Goal: Information Seeking & Learning: Learn about a topic

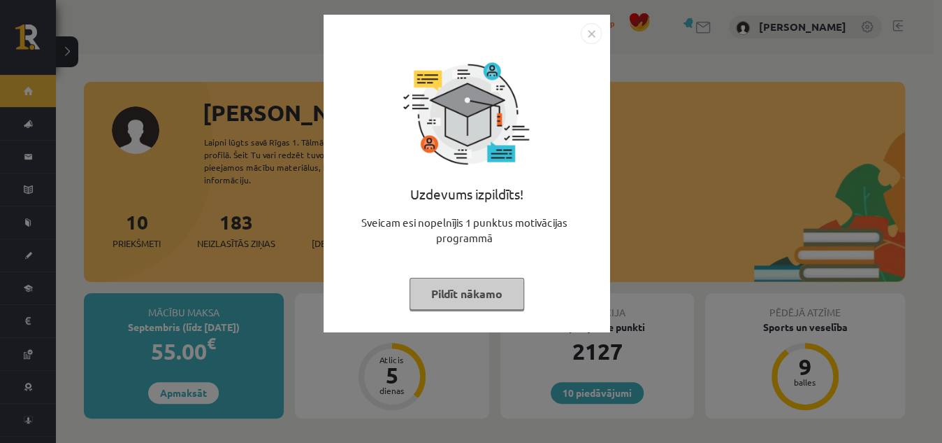
click at [593, 33] on img "Close" at bounding box center [591, 33] width 21 height 21
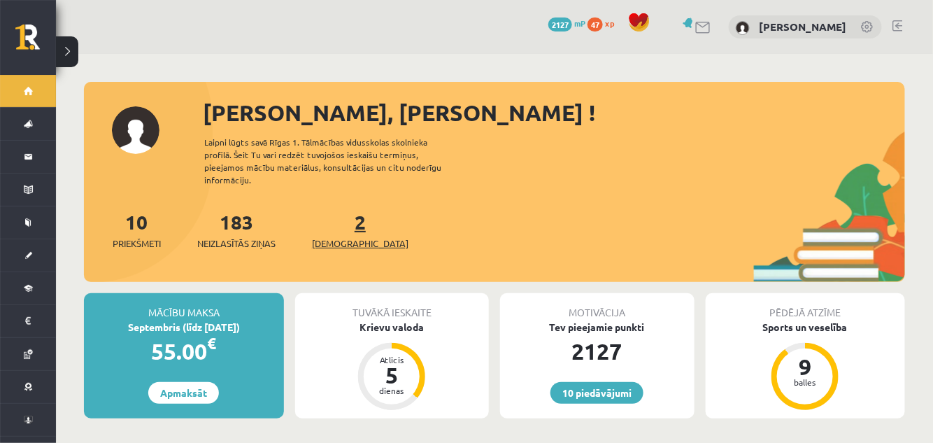
click at [337, 219] on link "2 Ieskaites" at bounding box center [360, 229] width 96 height 41
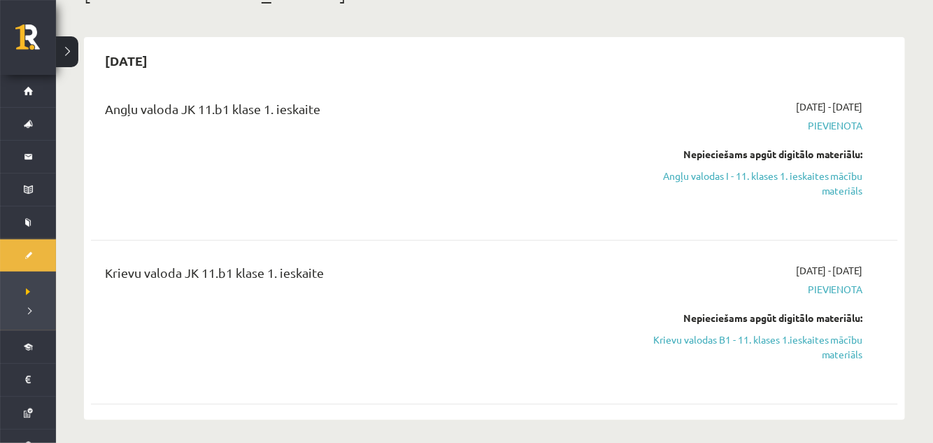
scroll to position [112, 0]
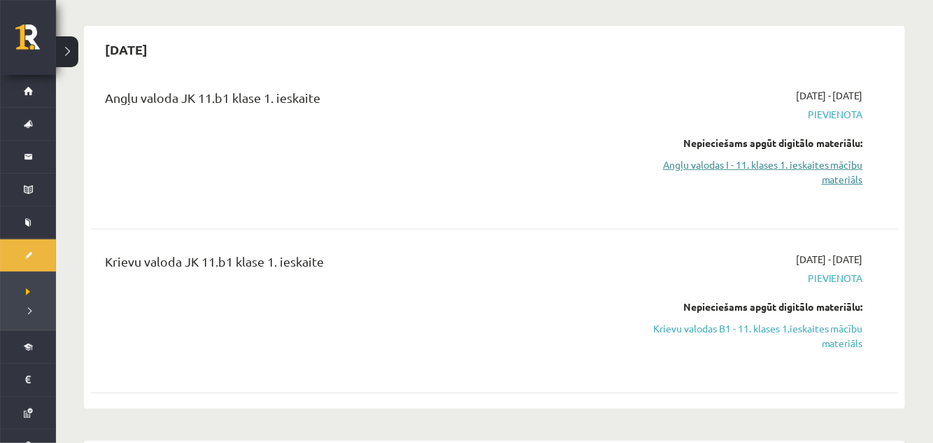
click at [760, 168] on link "Angļu valodas I - 11. klases 1. ieskaites mācību materiāls" at bounding box center [743, 171] width 238 height 29
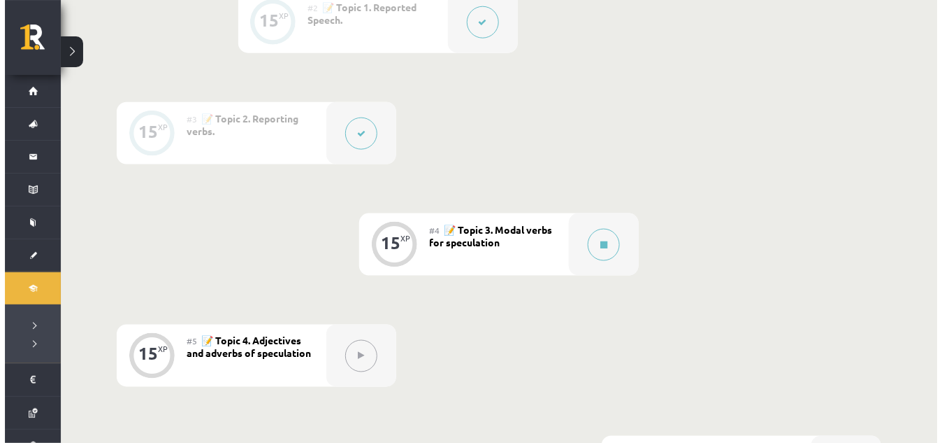
scroll to position [490, 0]
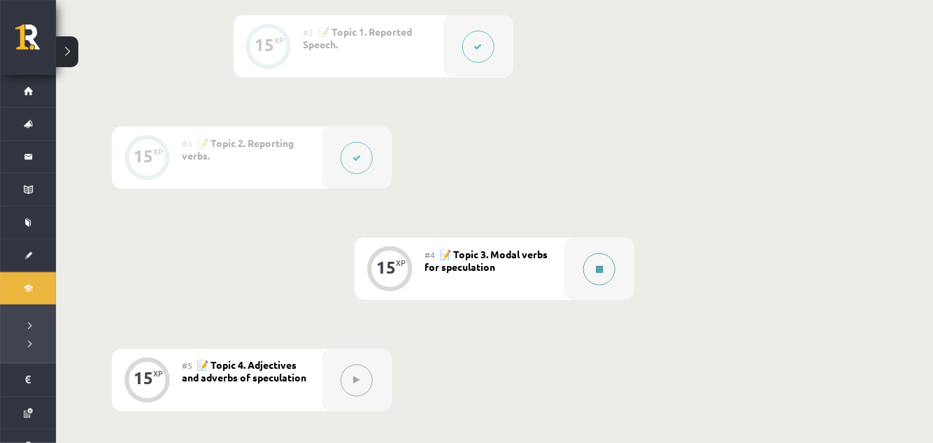
click at [594, 273] on button at bounding box center [599, 269] width 32 height 32
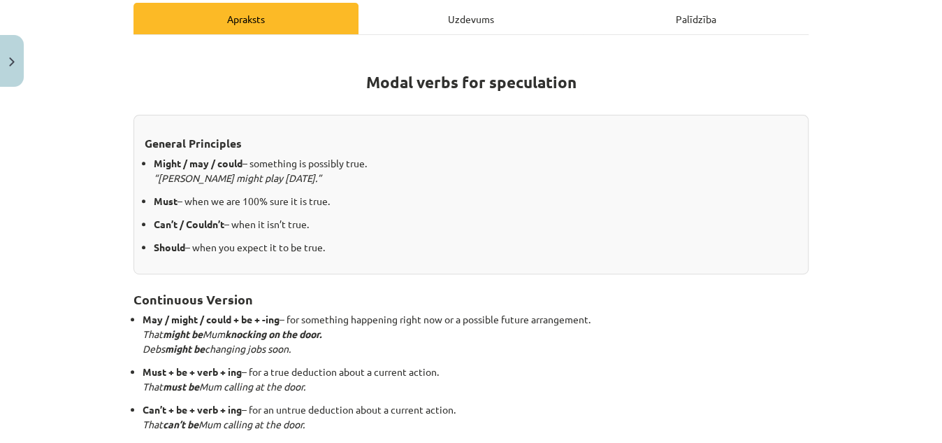
scroll to position [432, 0]
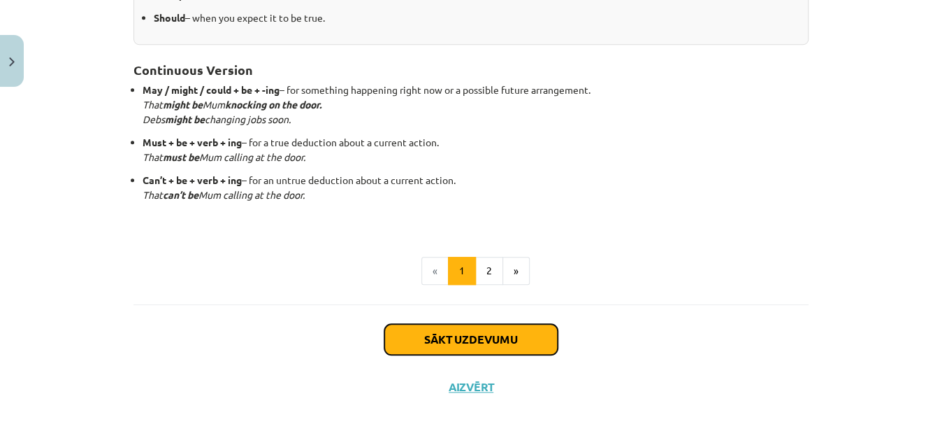
click at [480, 338] on button "Sākt uzdevumu" at bounding box center [471, 339] width 173 height 31
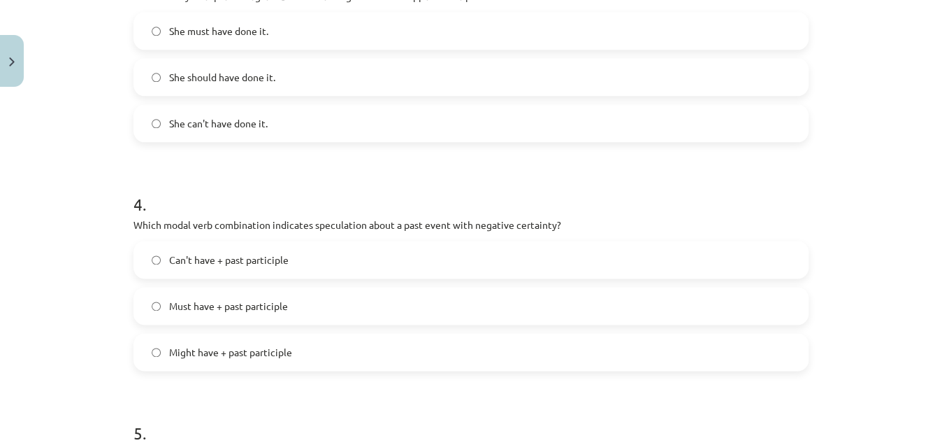
scroll to position [1027, 0]
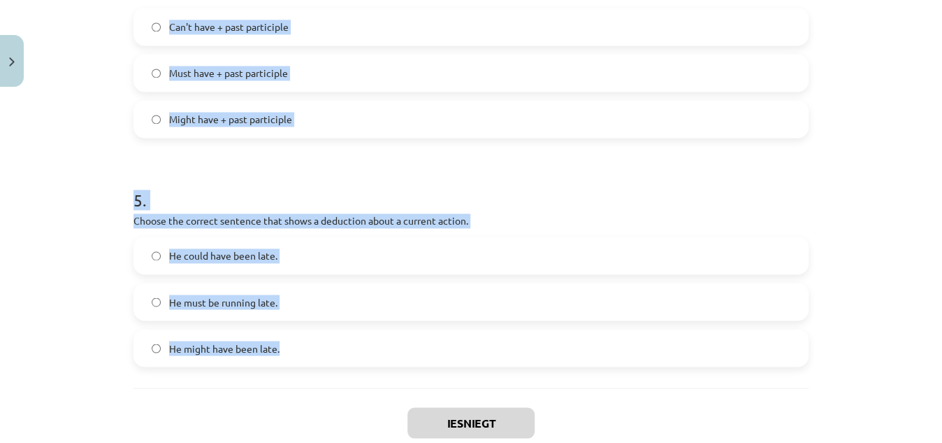
drag, startPoint x: 125, startPoint y: 297, endPoint x: 320, endPoint y: 343, distance: 199.8
copy form "Which modal verb would you use to speculate about something that is possibly tr…"
click at [98, 149] on div "Mācību tēma: Angļu valodas i - 11. klases 1. ieskaites mācību materiāls #4 📝 To…" at bounding box center [471, 221] width 942 height 443
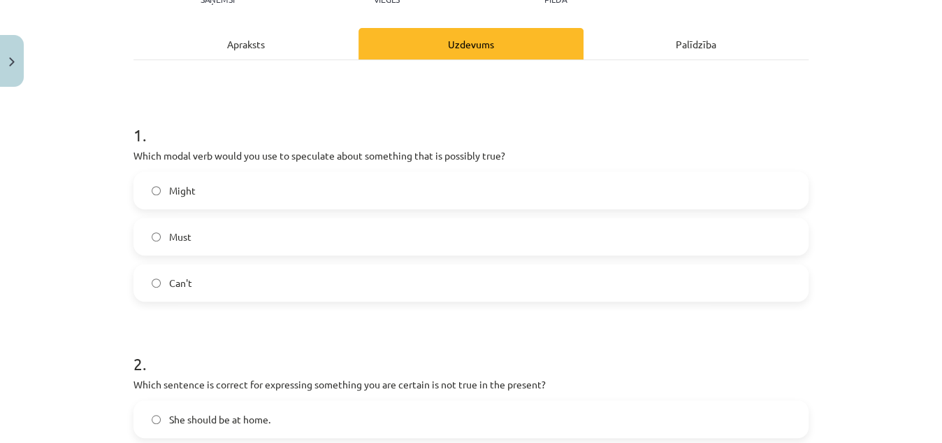
scroll to position [166, 0]
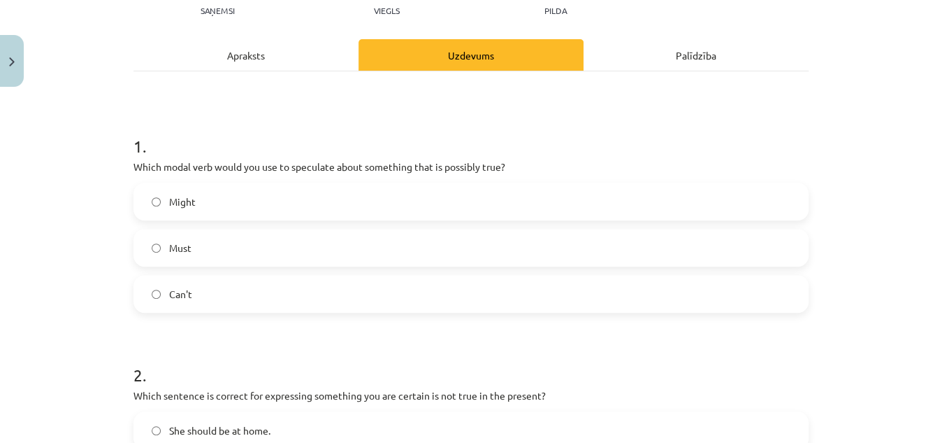
click at [318, 202] on label "Might" at bounding box center [471, 201] width 673 height 35
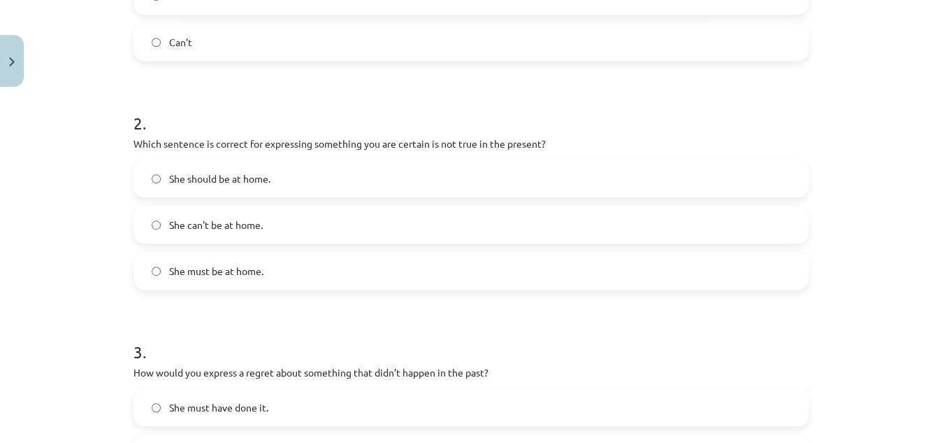
scroll to position [431, 0]
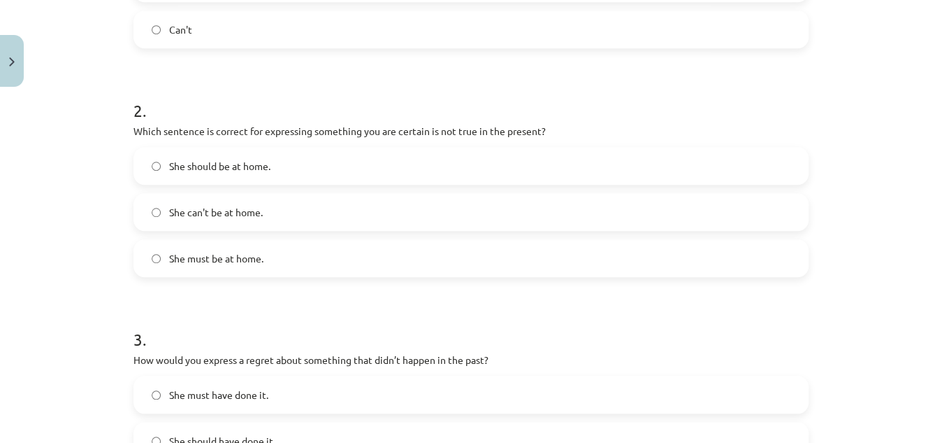
click at [322, 222] on label "She can't be at home." at bounding box center [471, 211] width 673 height 35
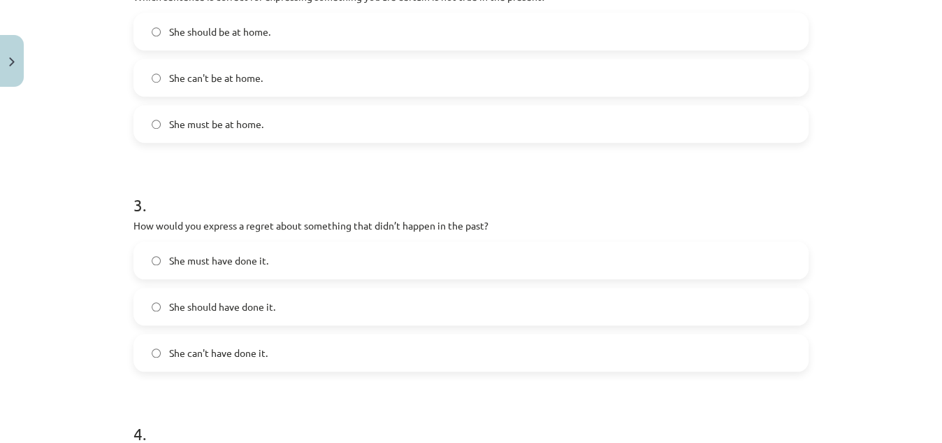
scroll to position [574, 0]
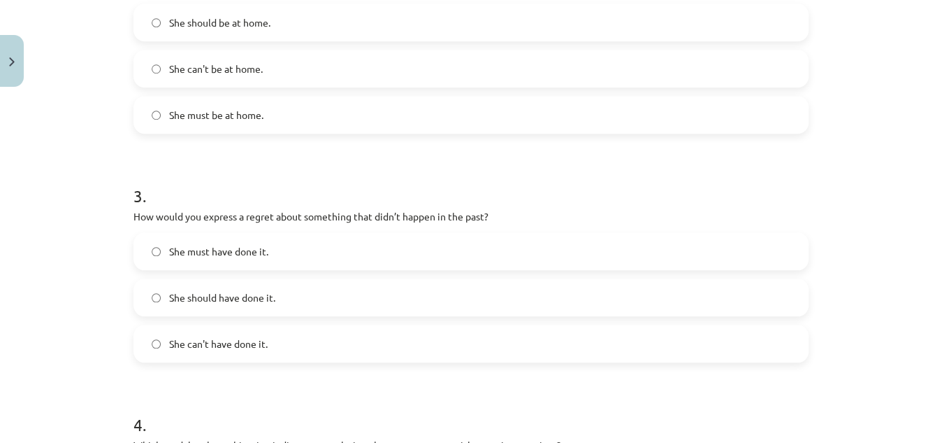
click at [316, 304] on label "She should have done it." at bounding box center [471, 297] width 673 height 35
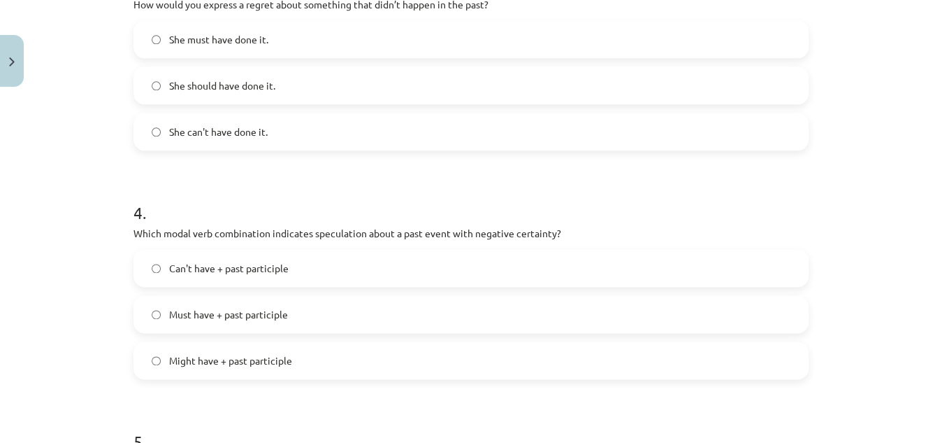
scroll to position [812, 0]
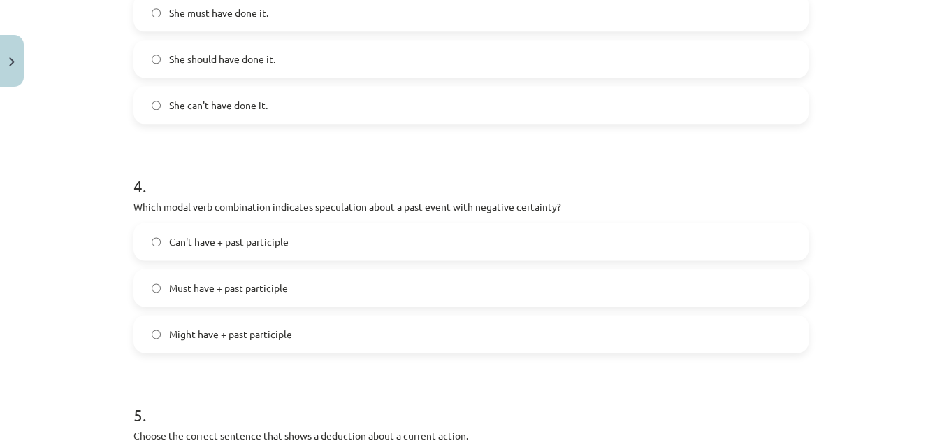
click at [253, 246] on span "Can't have + past participle" at bounding box center [229, 241] width 120 height 15
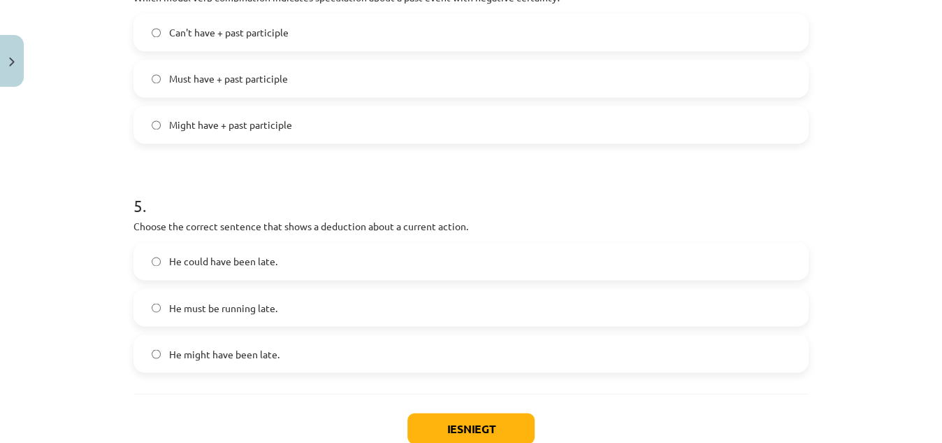
scroll to position [1112, 0]
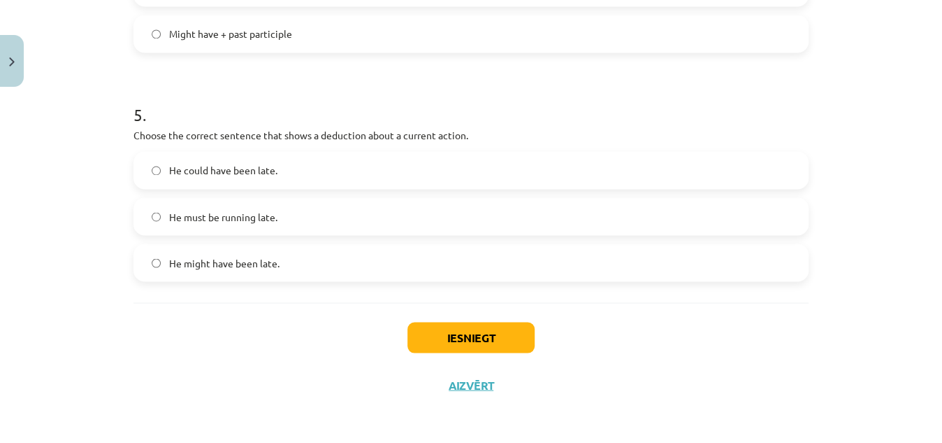
click at [298, 215] on label "He must be running late." at bounding box center [471, 216] width 673 height 35
click at [475, 336] on button "Iesniegt" at bounding box center [471, 337] width 127 height 31
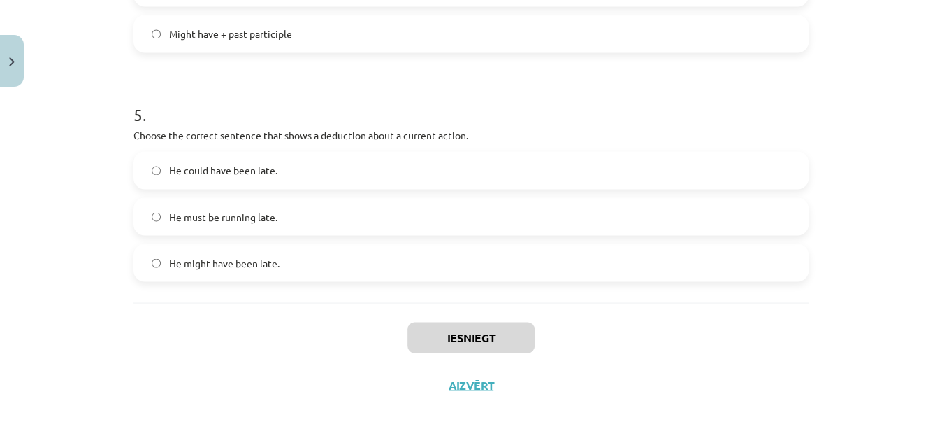
scroll to position [489, 0]
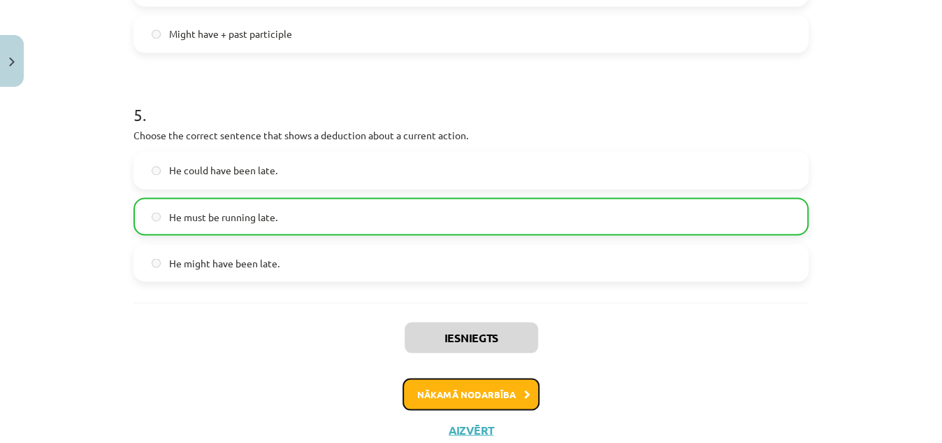
click at [490, 393] on button "Nākamā nodarbība" at bounding box center [471, 394] width 137 height 32
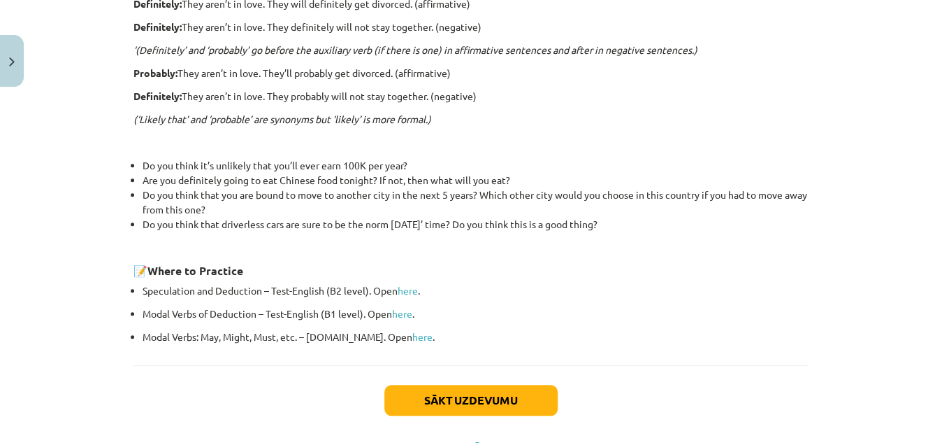
scroll to position [521, 0]
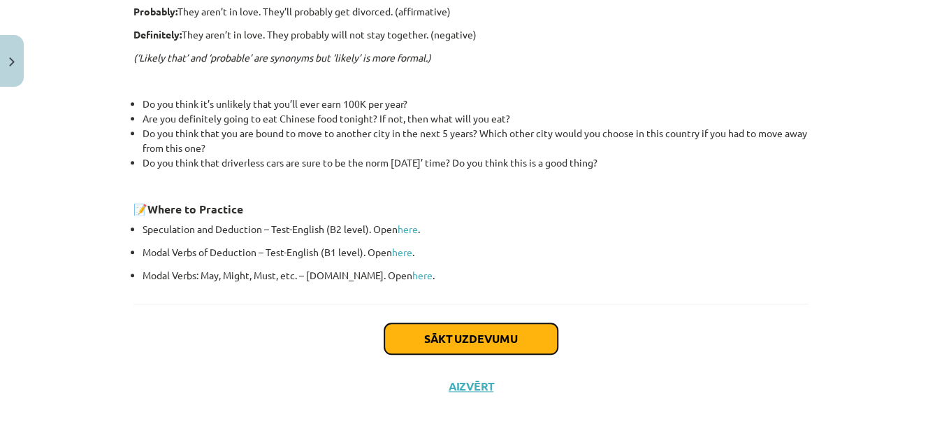
click at [419, 336] on button "Sākt uzdevumu" at bounding box center [471, 338] width 173 height 31
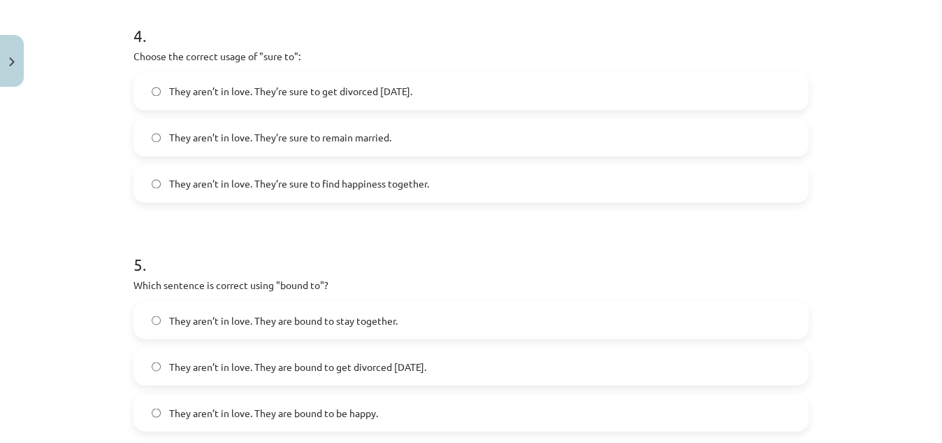
scroll to position [1135, 0]
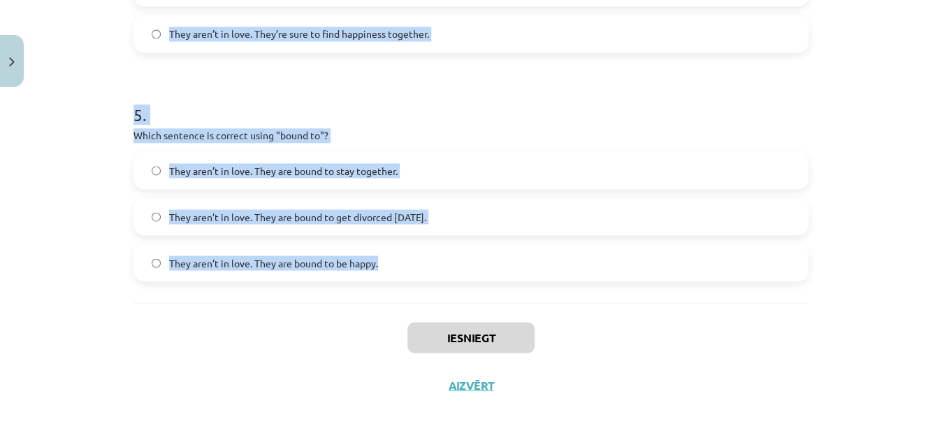
drag, startPoint x: 130, startPoint y: 297, endPoint x: 402, endPoint y: 257, distance: 274.9
copy form "Choose the correct sentence using "probably" in an affirmative context: They ar…"
click at [590, 94] on h1 "5 ." at bounding box center [471, 101] width 675 height 43
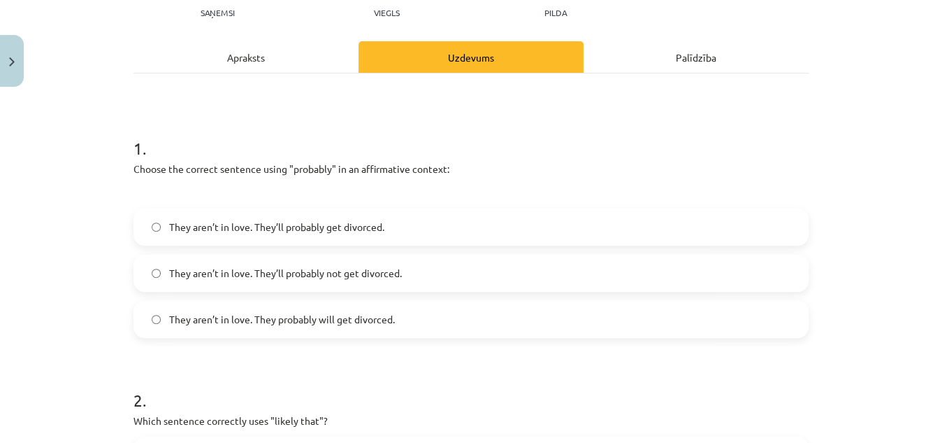
scroll to position [162, 0]
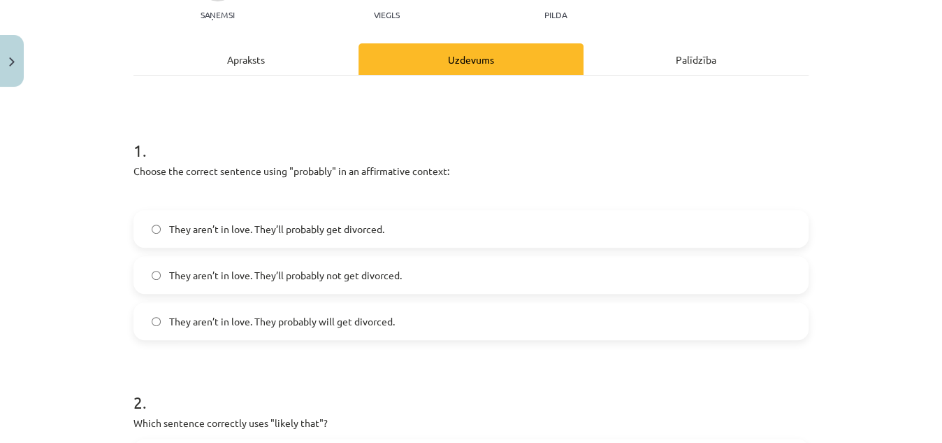
click at [348, 237] on label "They aren’t in love. They’ll probably get divorced." at bounding box center [471, 228] width 673 height 35
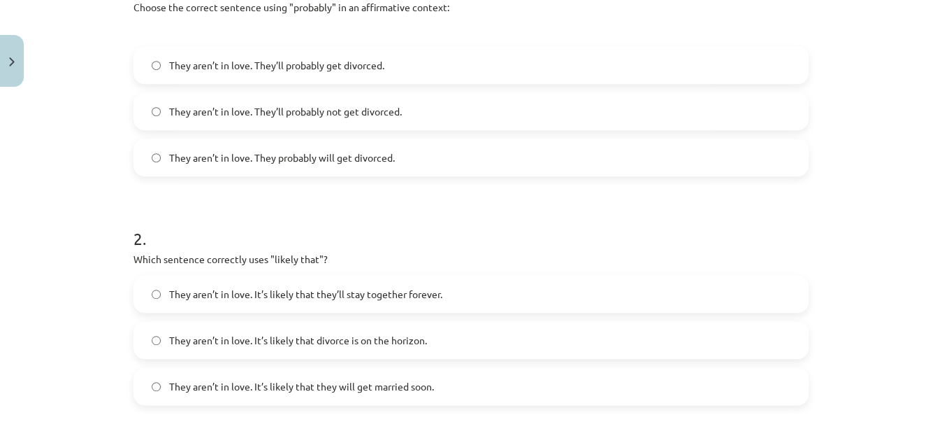
scroll to position [338, 0]
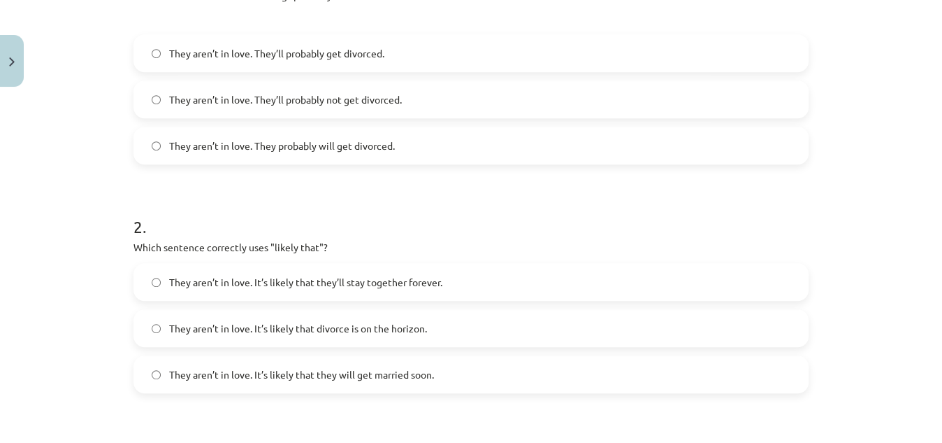
click at [371, 324] on span "They aren’t in love. It’s likely that divorce is on the horizon." at bounding box center [298, 328] width 258 height 15
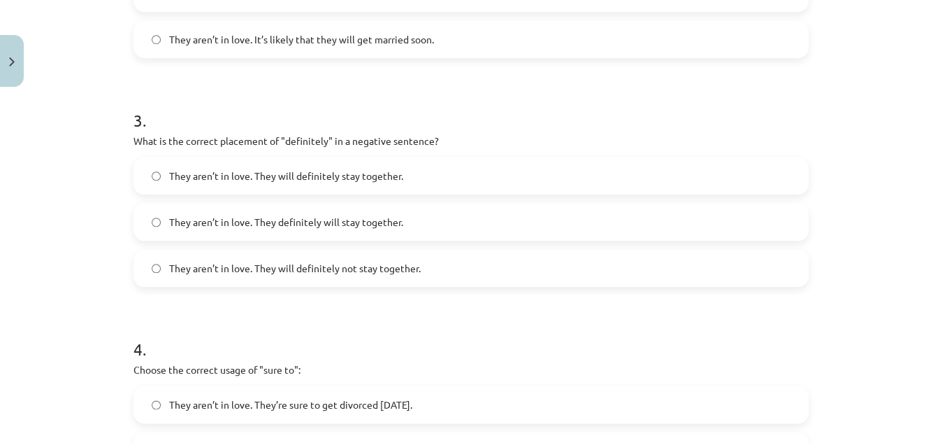
scroll to position [678, 0]
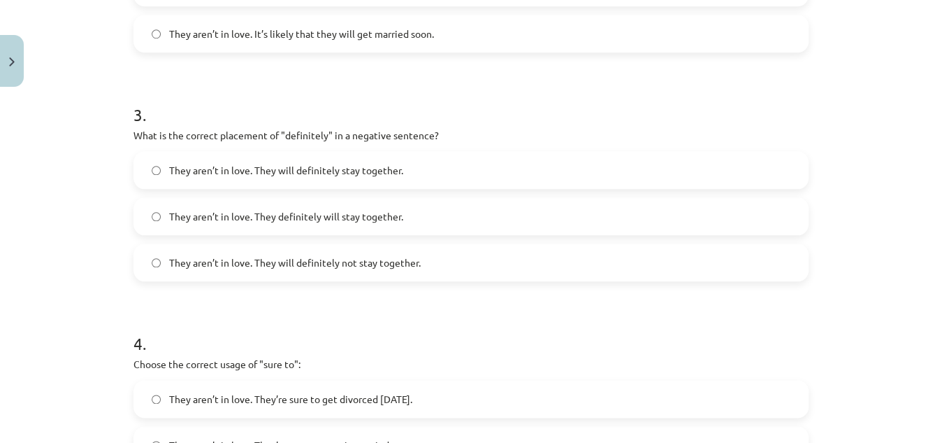
click at [251, 252] on label "They aren’t in love. They will definitely not stay together." at bounding box center [471, 262] width 673 height 35
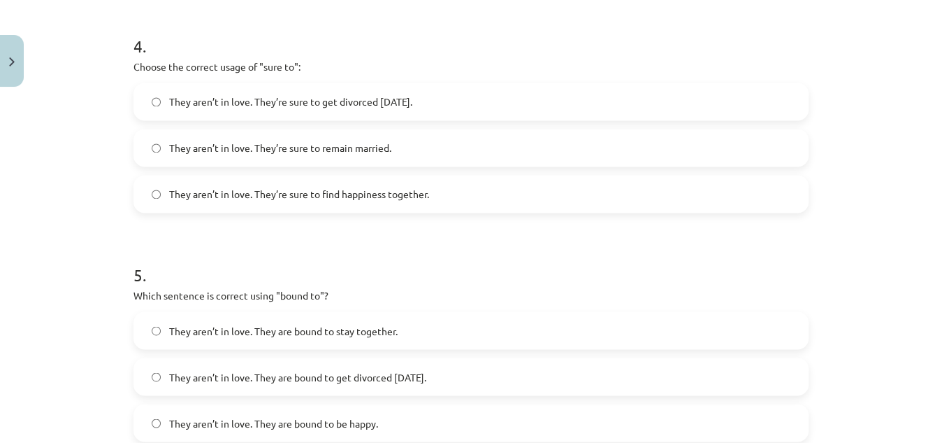
scroll to position [980, 0]
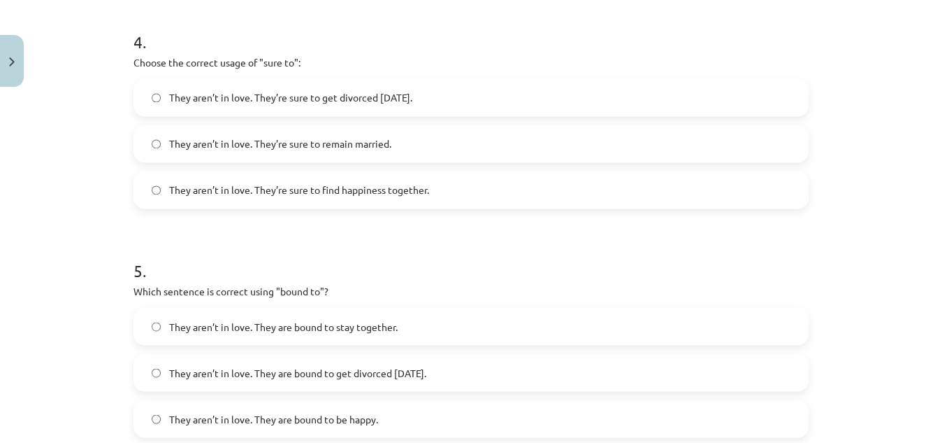
click at [412, 102] on span "They aren’t in love. They’re sure to get divorced within six months." at bounding box center [290, 97] width 243 height 15
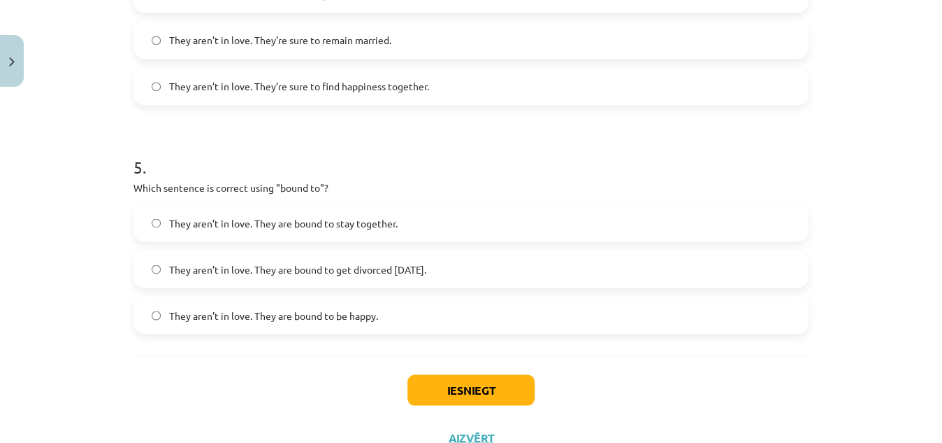
scroll to position [1092, 0]
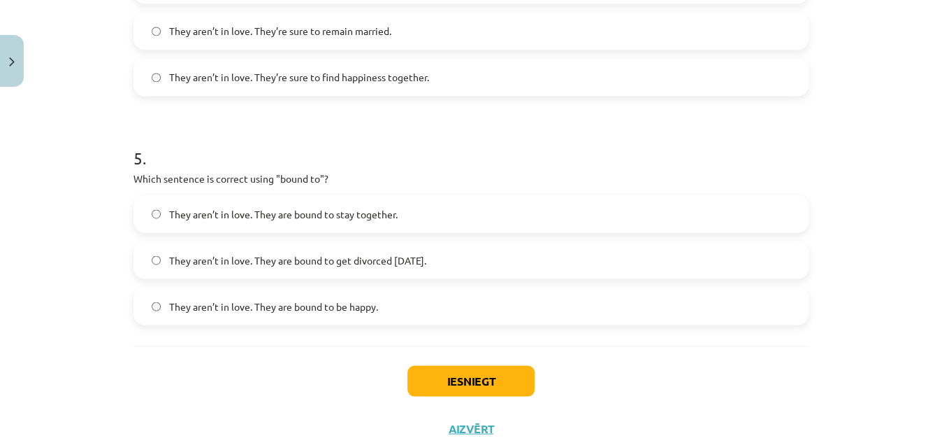
click at [322, 259] on span "They aren’t in love. They are bound to get divorced within six months." at bounding box center [297, 259] width 257 height 15
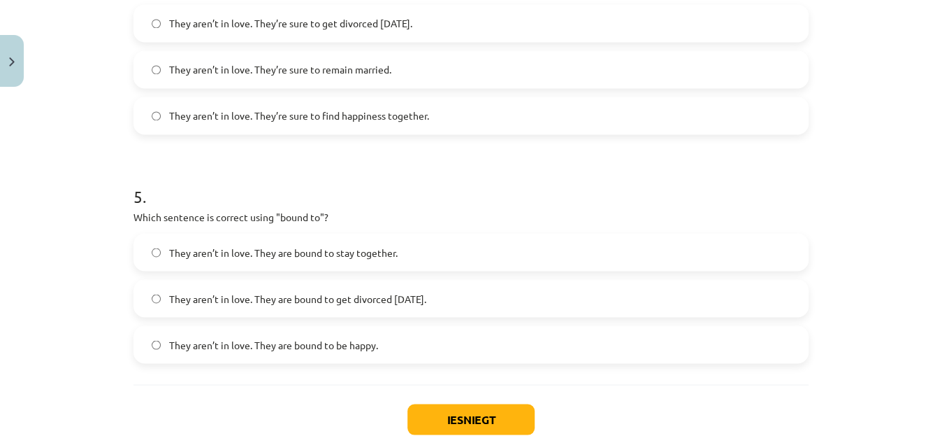
scroll to position [1072, 0]
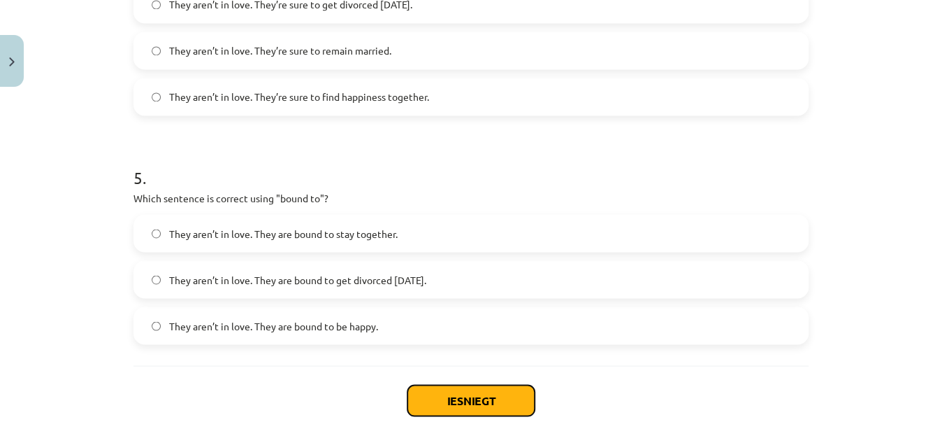
click at [450, 400] on button "Iesniegt" at bounding box center [471, 400] width 127 height 31
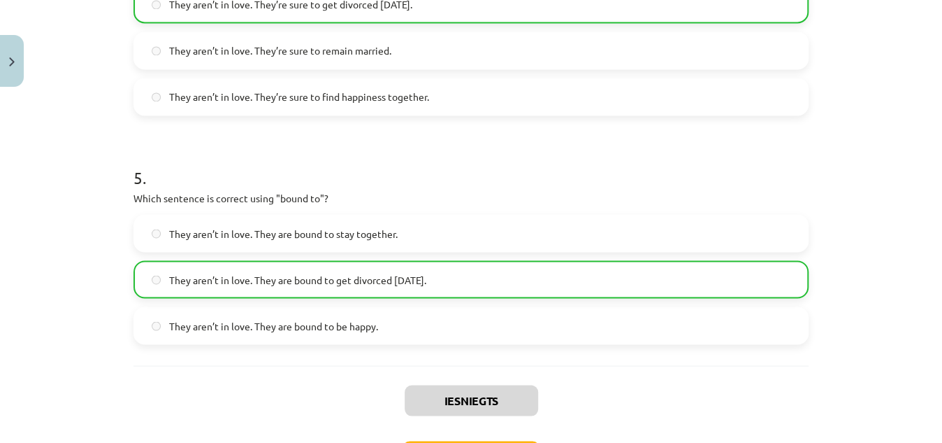
scroll to position [1179, 0]
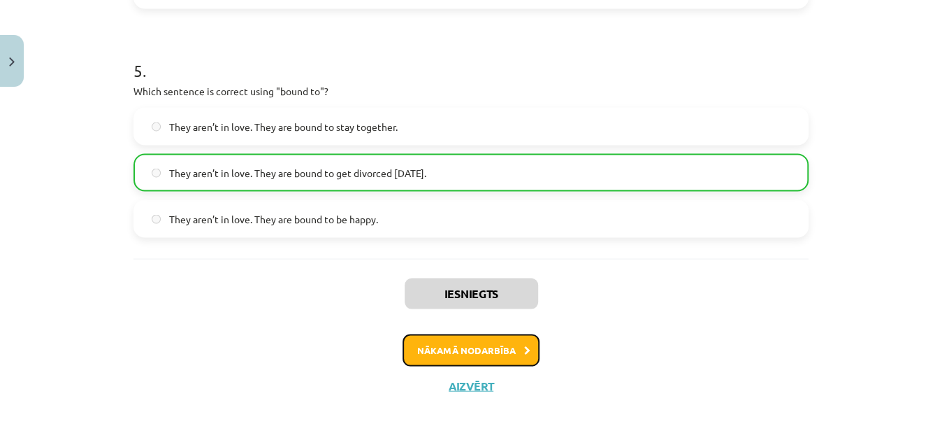
click at [447, 355] on button "Nākamā nodarbība" at bounding box center [471, 349] width 137 height 32
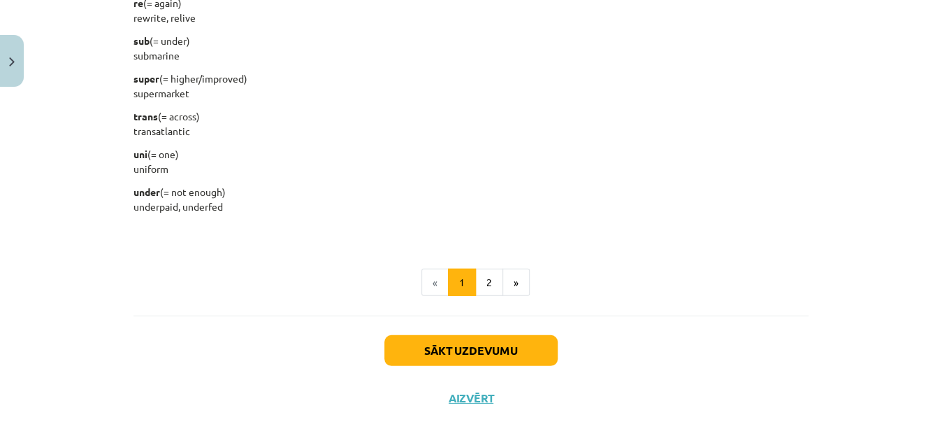
scroll to position [1838, 0]
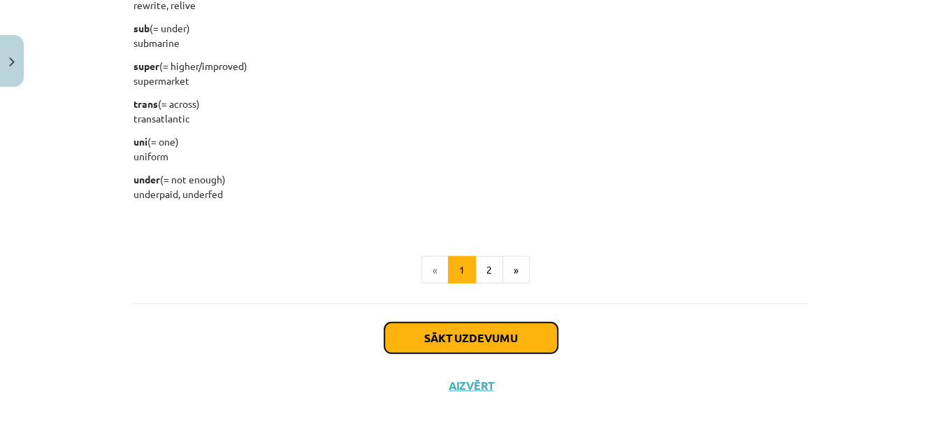
click at [469, 348] on button "Sākt uzdevumu" at bounding box center [471, 337] width 173 height 31
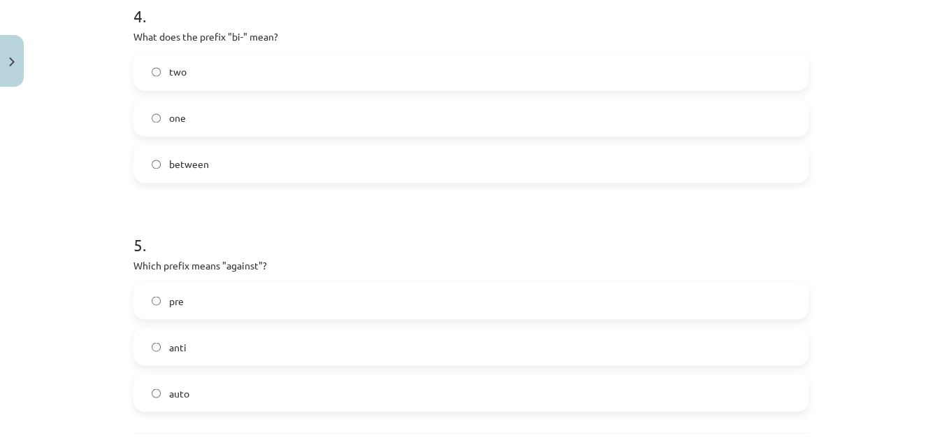
scroll to position [1135, 0]
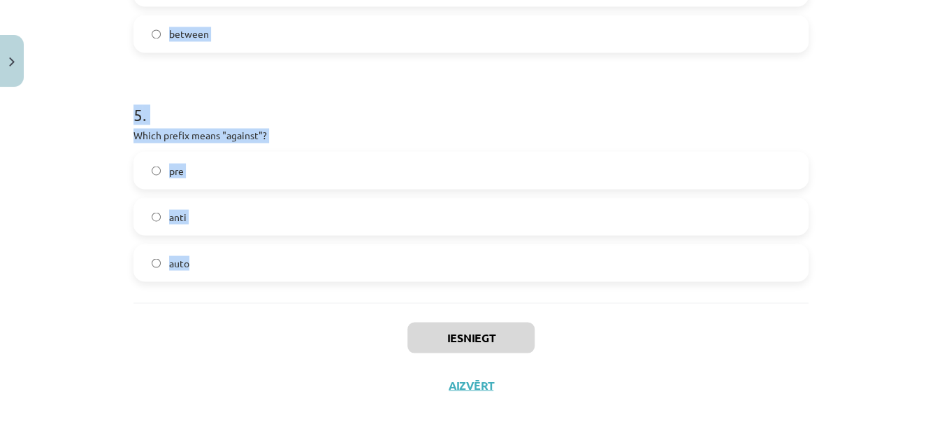
drag, startPoint x: 131, startPoint y: 297, endPoint x: 252, endPoint y: 243, distance: 132.0
copy form "What does the prefix "sub-" mean? across under above 2 . Which of the following…"
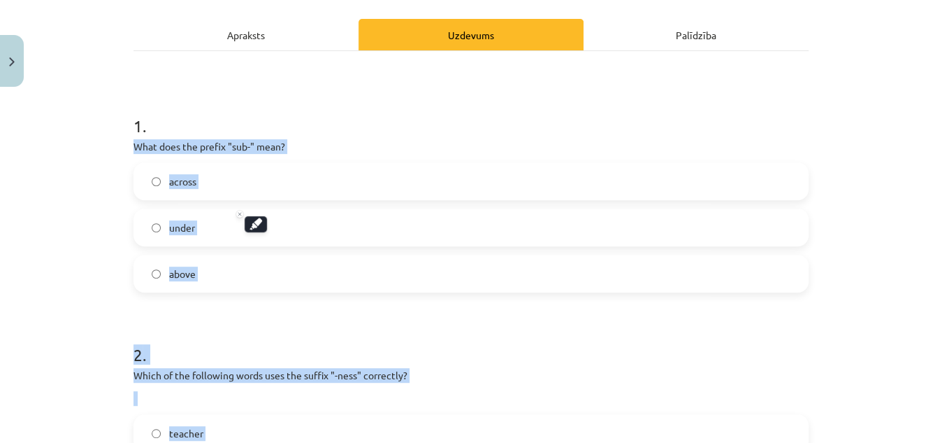
scroll to position [182, 0]
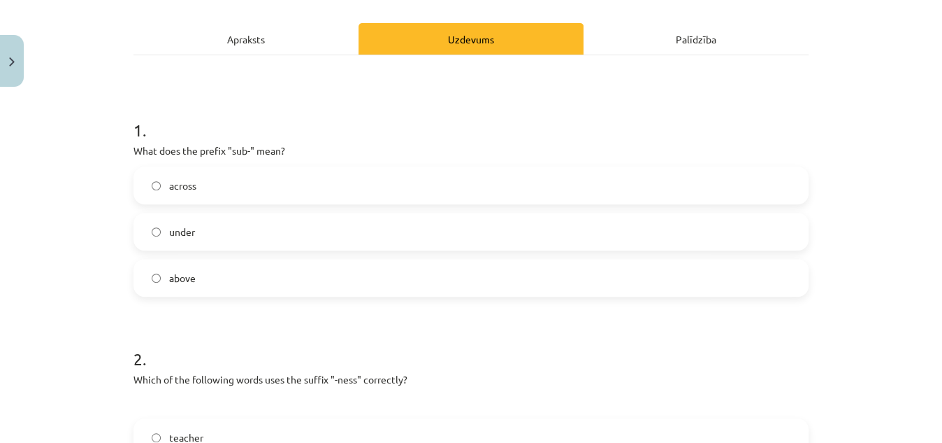
click at [415, 124] on h1 "1 ." at bounding box center [471, 117] width 675 height 43
click at [263, 247] on label "under" at bounding box center [471, 231] width 673 height 35
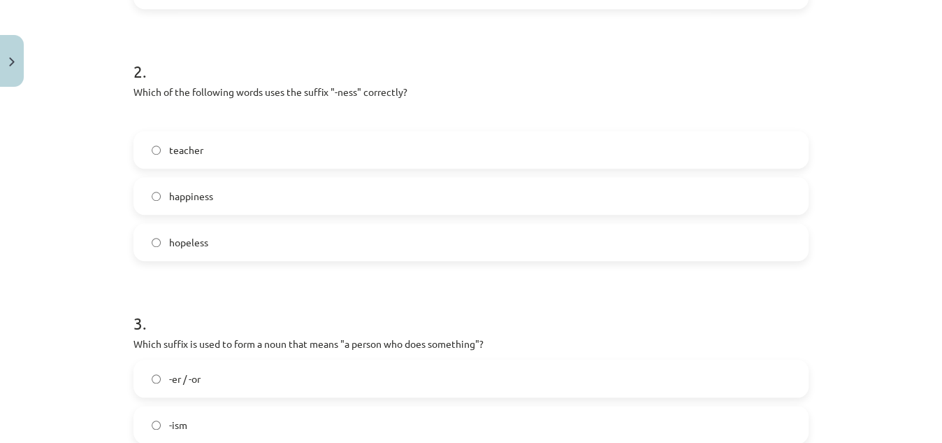
scroll to position [478, 0]
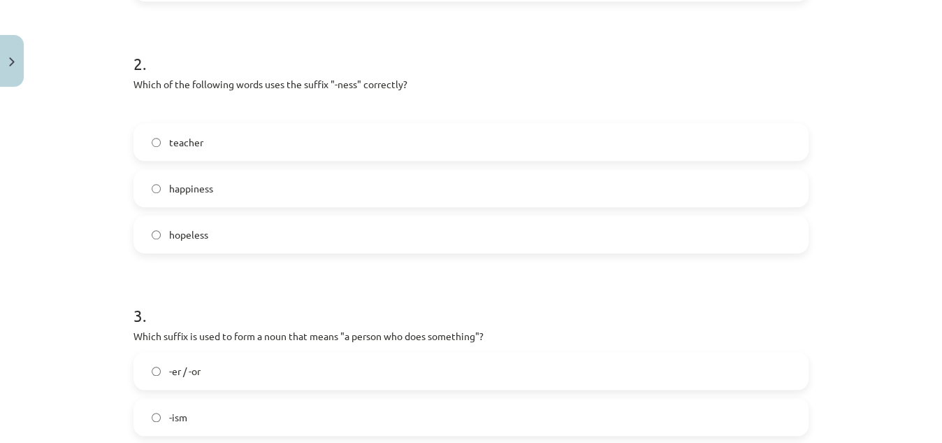
click at [254, 196] on label "happiness" at bounding box center [471, 188] width 673 height 35
click at [309, 367] on label "-er / -or" at bounding box center [471, 370] width 673 height 35
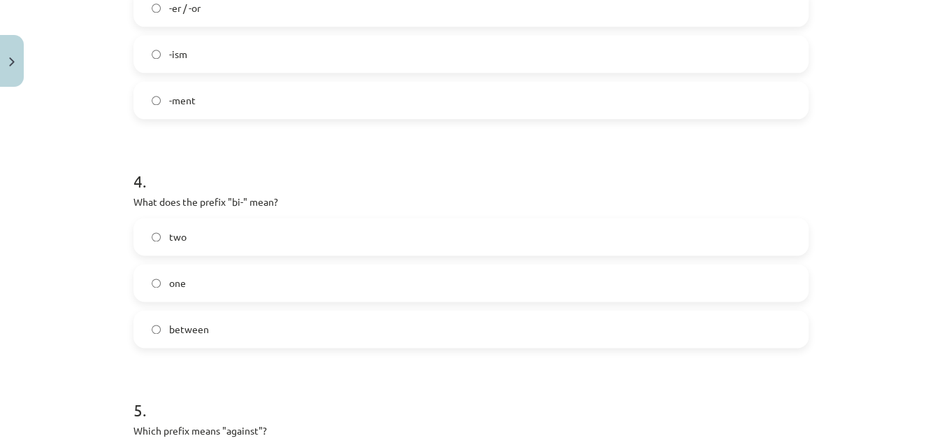
scroll to position [894, 0]
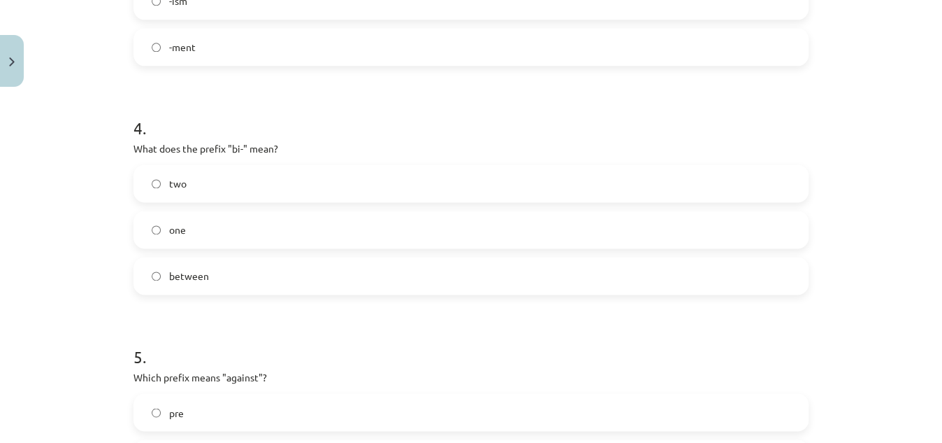
click at [192, 183] on label "two" at bounding box center [471, 183] width 673 height 35
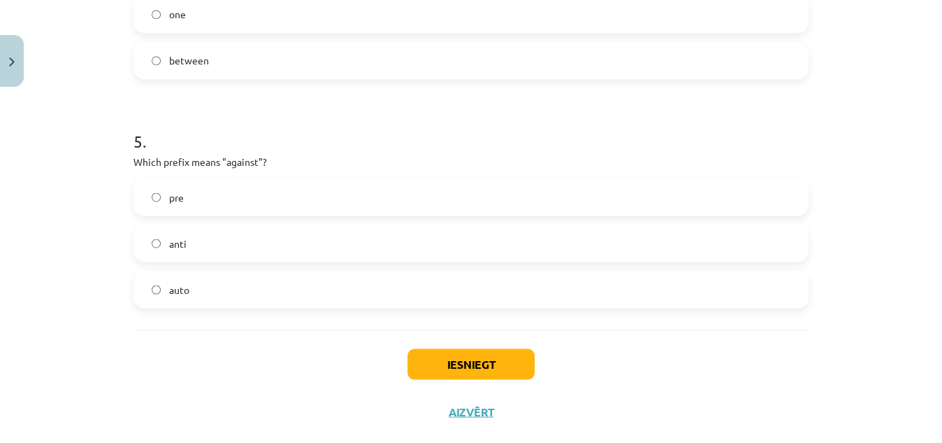
scroll to position [1135, 0]
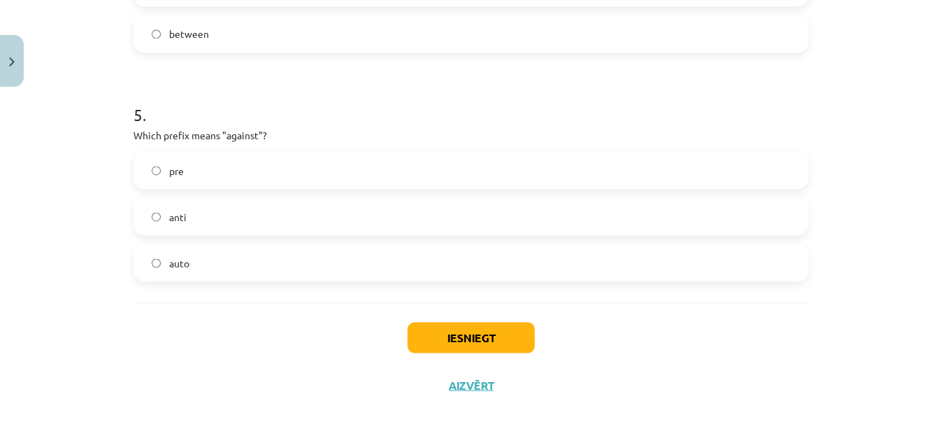
click at [179, 210] on span "anti" at bounding box center [177, 216] width 17 height 15
click at [433, 340] on button "Iesniegt" at bounding box center [471, 337] width 127 height 31
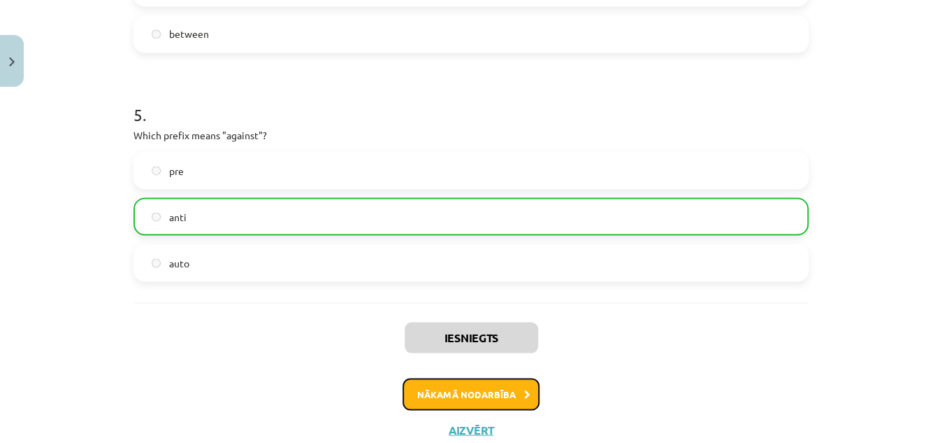
click at [454, 389] on button "Nākamā nodarbība" at bounding box center [471, 394] width 137 height 32
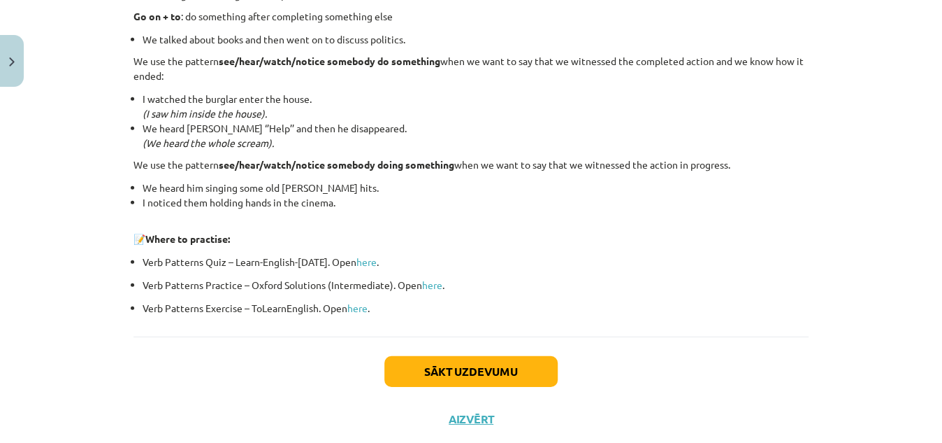
scroll to position [1914, 0]
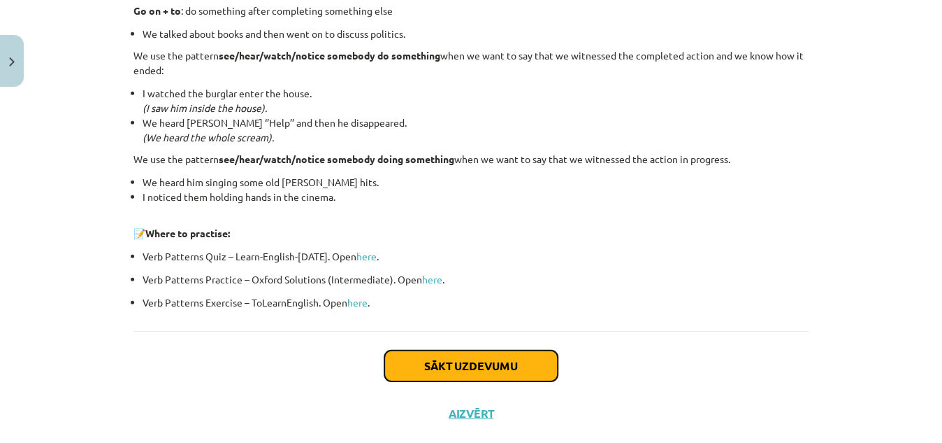
click at [523, 368] on button "Sākt uzdevumu" at bounding box center [471, 365] width 173 height 31
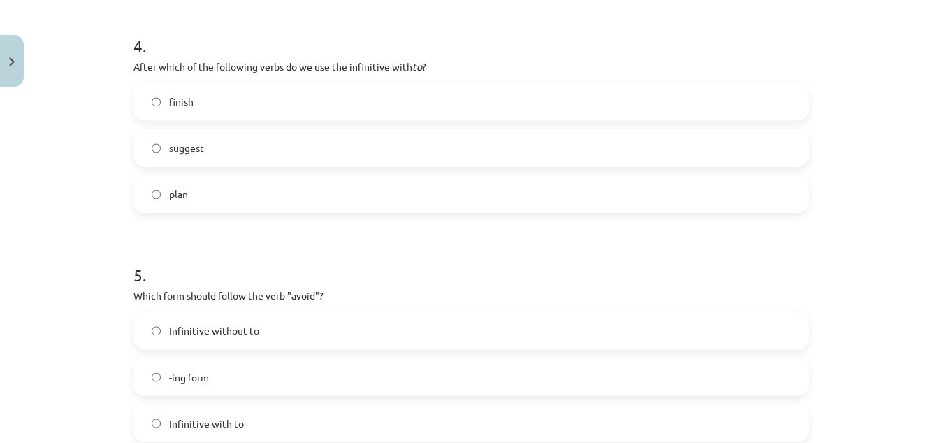
scroll to position [1112, 0]
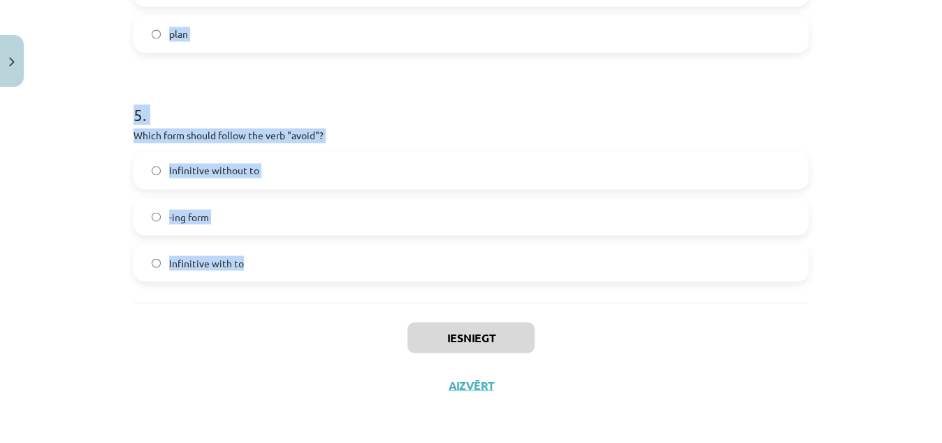
drag, startPoint x: 124, startPoint y: 86, endPoint x: 277, endPoint y: 248, distance: 223.1
copy form "What is the difference in meaning between "stop talking" and "stop to talk"? "S…"
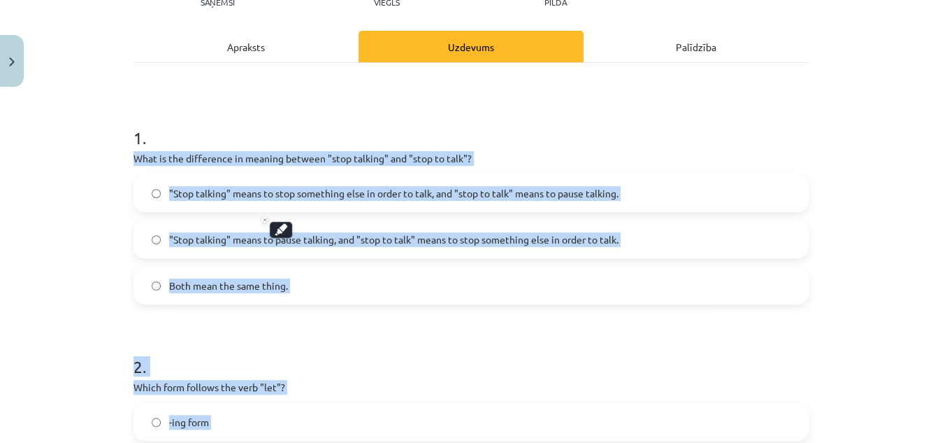
scroll to position [177, 0]
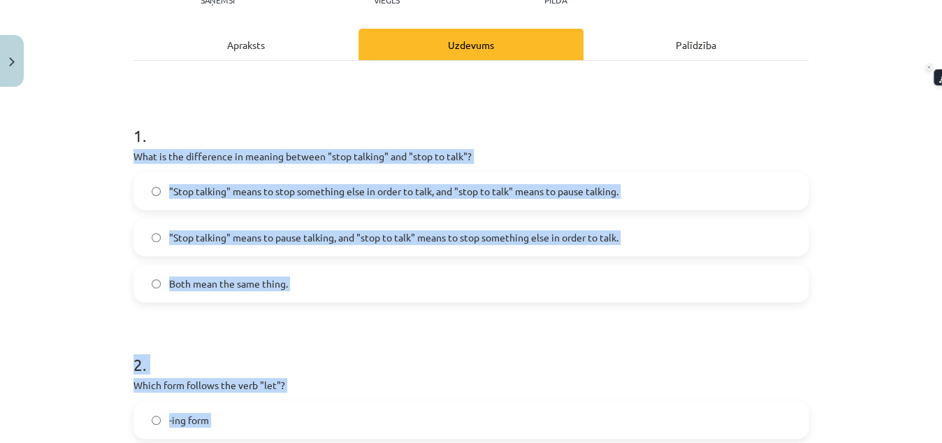
click at [145, 179] on label ""Stop talking" means to stop something else in order to talk, and "stop to talk…" at bounding box center [471, 190] width 673 height 35
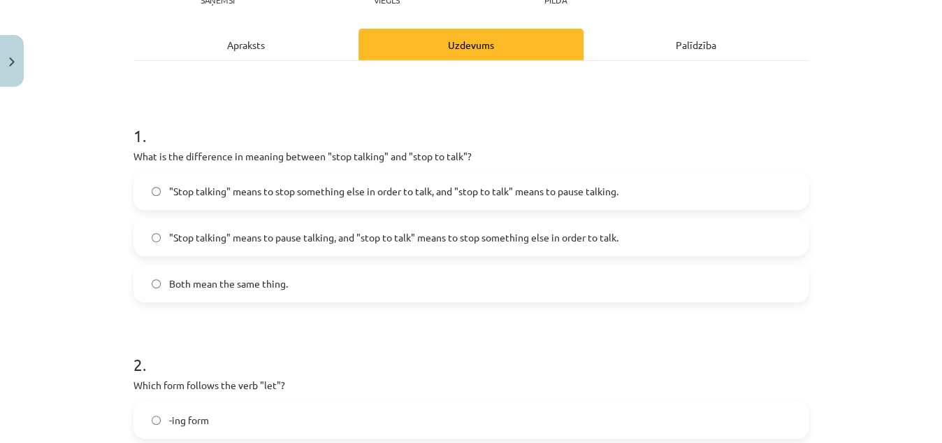
click at [210, 231] on span ""Stop talking" means to pause talking, and "stop to talk" means to stop somethi…" at bounding box center [394, 237] width 450 height 15
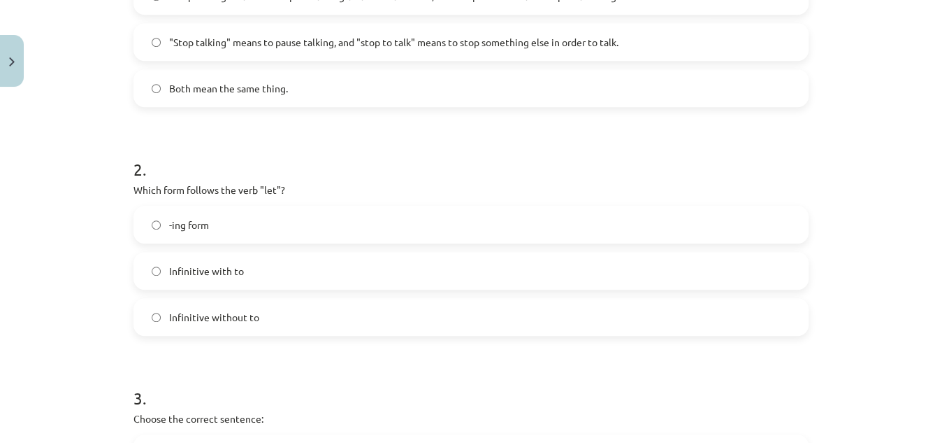
scroll to position [403, 0]
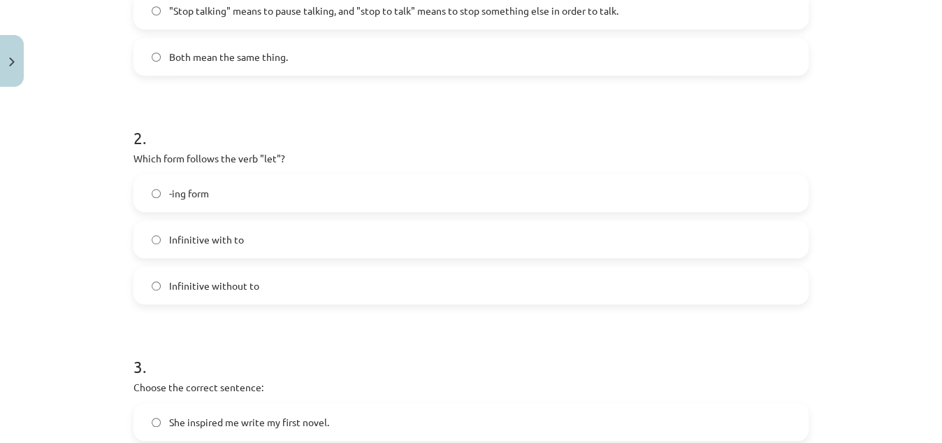
click at [243, 229] on label "Infinitive with to" at bounding box center [471, 239] width 673 height 35
click at [177, 293] on label "Infinitive without to" at bounding box center [471, 285] width 673 height 35
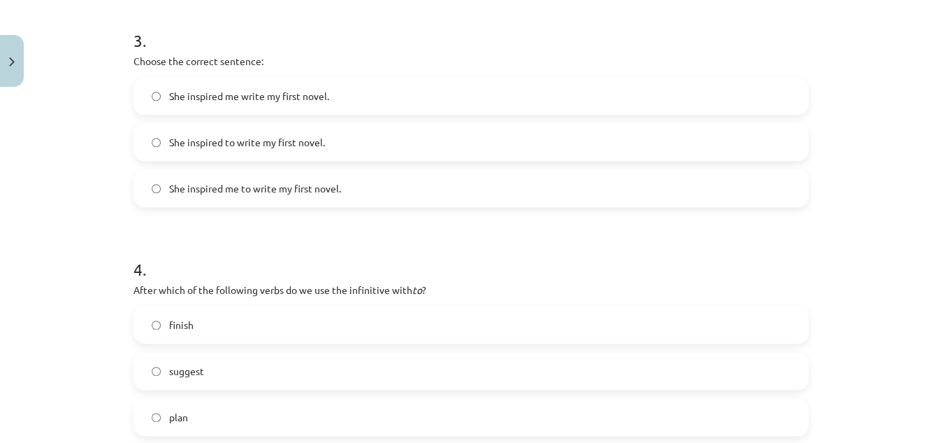
scroll to position [722, 0]
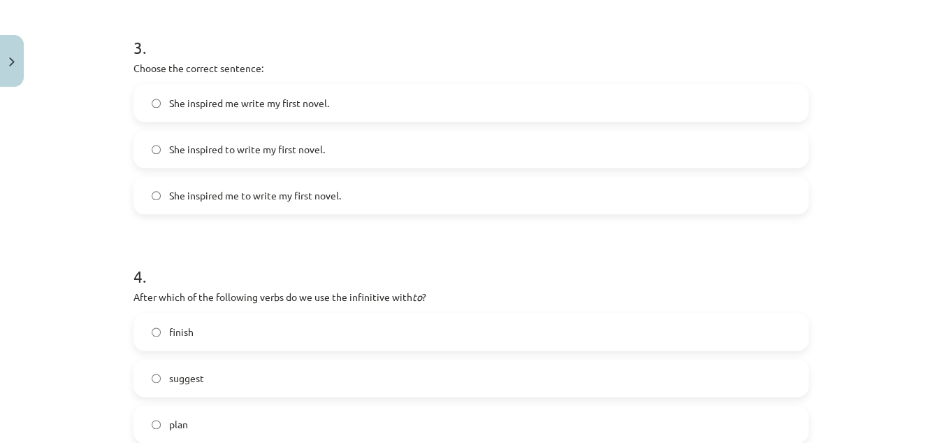
click at [178, 161] on label "She inspired to write my first novel." at bounding box center [471, 148] width 673 height 35
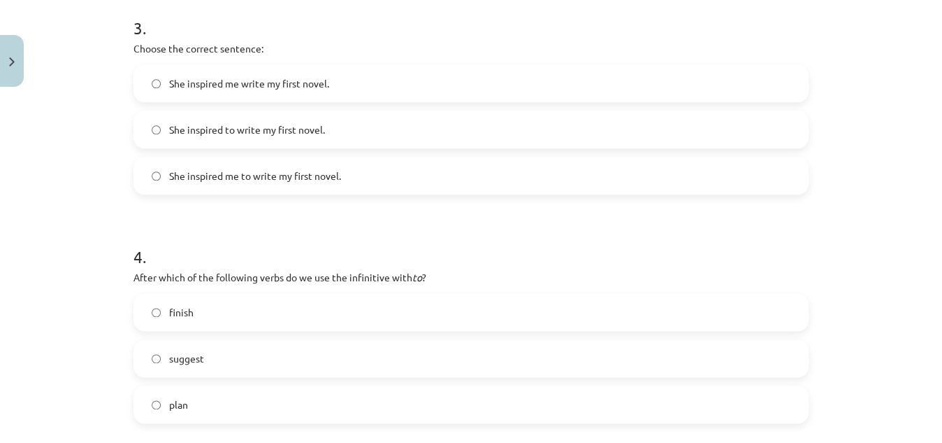
scroll to position [749, 0]
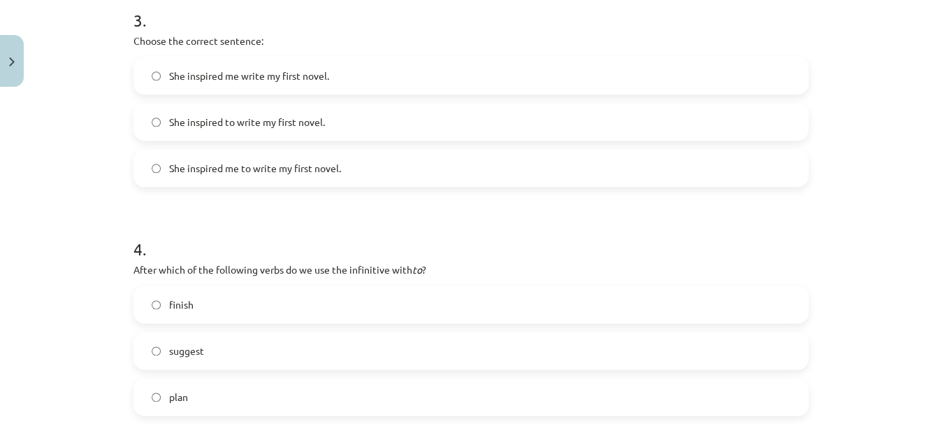
click at [165, 158] on label "She inspired me to write my first novel." at bounding box center [471, 167] width 673 height 35
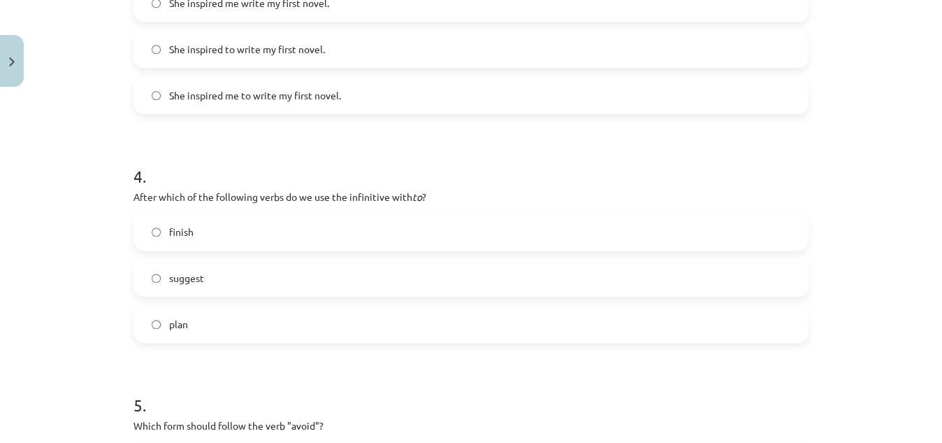
scroll to position [818, 0]
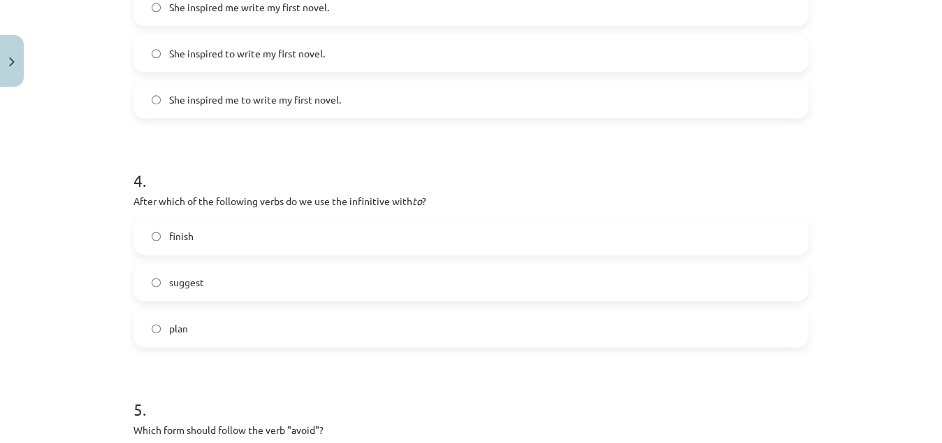
click at [214, 320] on label "plan" at bounding box center [471, 327] width 673 height 35
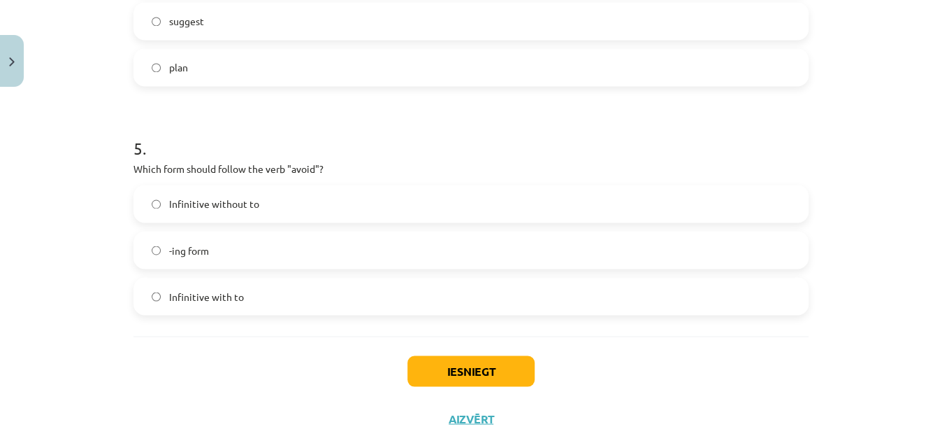
scroll to position [1077, 0]
click at [195, 262] on label "-ing form" at bounding box center [471, 251] width 673 height 35
click at [458, 366] on button "Iesniegt" at bounding box center [471, 372] width 127 height 31
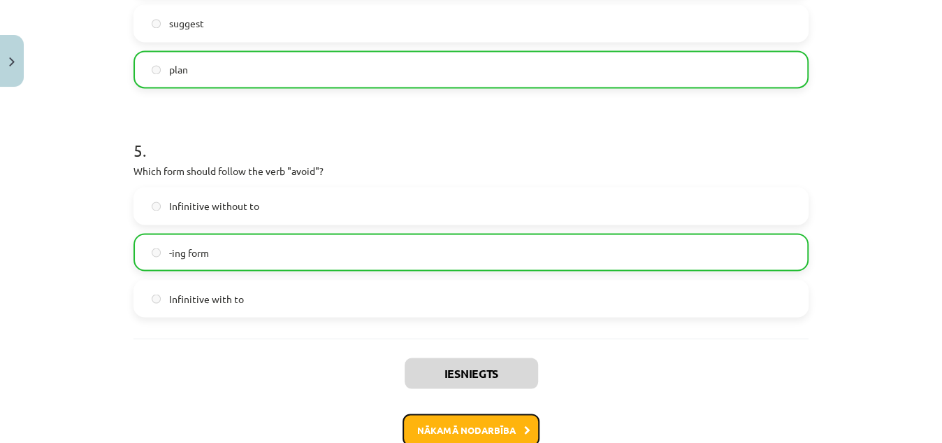
click at [426, 436] on button "Nākamā nodarbība" at bounding box center [471, 429] width 137 height 32
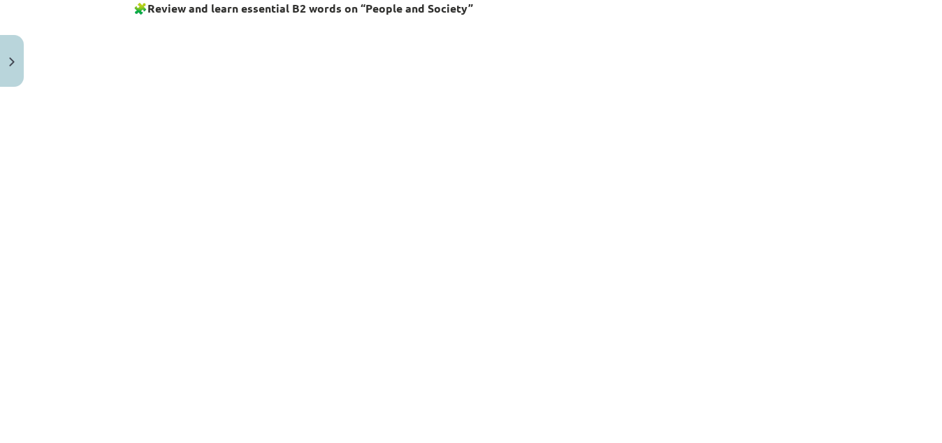
scroll to position [1206, 0]
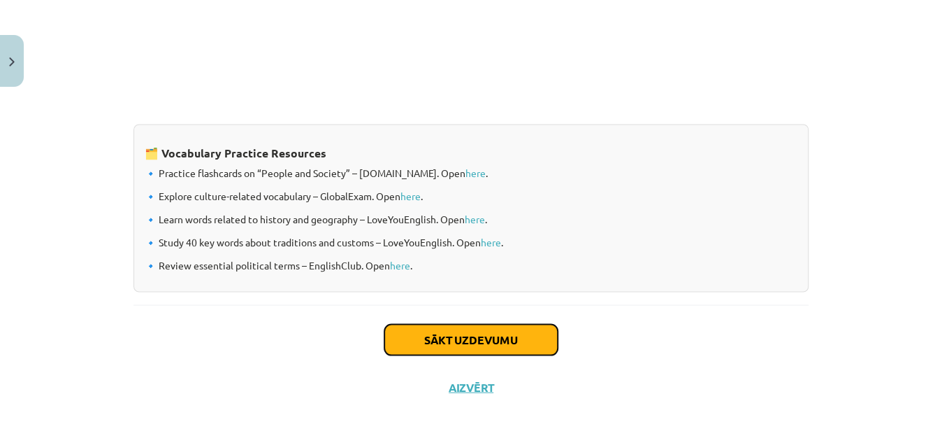
click at [496, 336] on button "Sākt uzdevumu" at bounding box center [471, 339] width 173 height 31
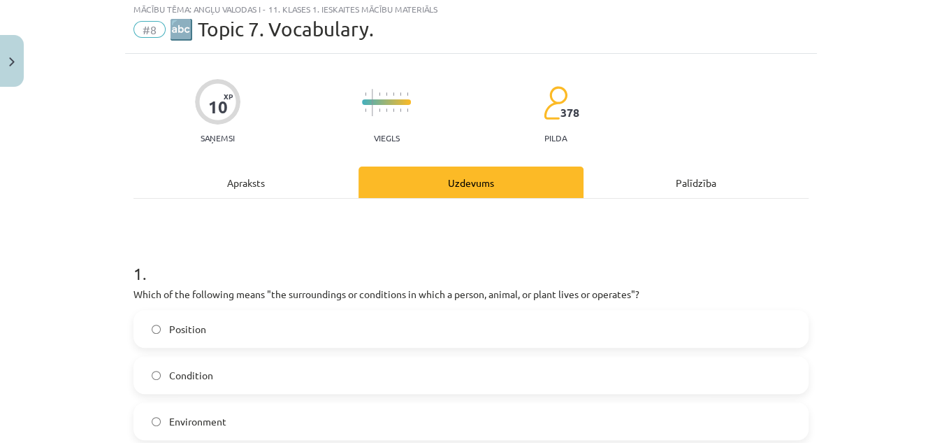
scroll to position [35, 0]
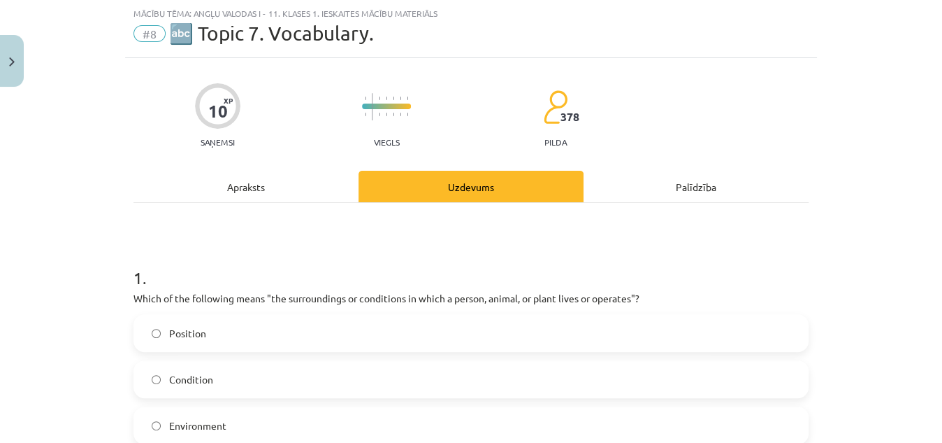
click at [134, 291] on p "Which of the following means "the surroundings or conditions in which a person,…" at bounding box center [471, 298] width 675 height 15
drag, startPoint x: 134, startPoint y: 293, endPoint x: 244, endPoint y: 326, distance: 115.2
click at [244, 326] on div "1 . Which of the following means "the surroundings or conditions in which a per…" at bounding box center [471, 366] width 675 height 247
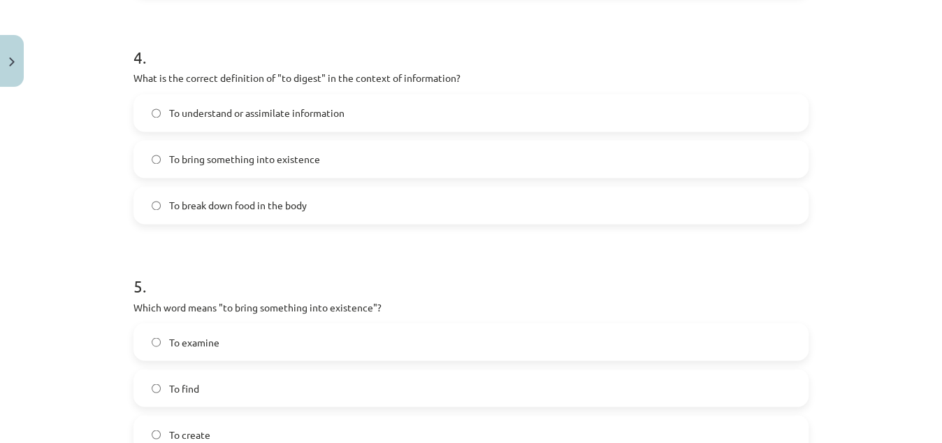
scroll to position [1158, 0]
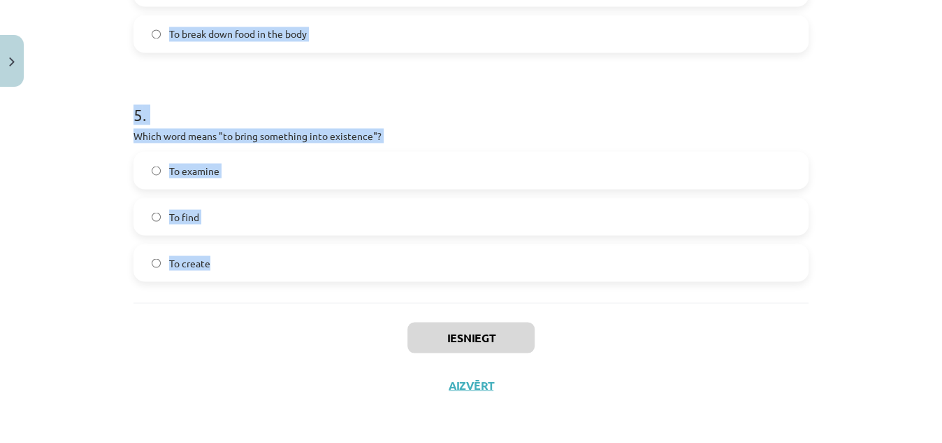
drag, startPoint x: 136, startPoint y: 301, endPoint x: 223, endPoint y: 273, distance: 91.8
copy form "hich of the following means "the surroundings or conditions in which a person, …"
click at [924, 287] on div "Mācību tēma: Angļu valodas i - 11. klases 1. ieskaites mācību materiāls #8 🔤 To…" at bounding box center [471, 221] width 942 height 443
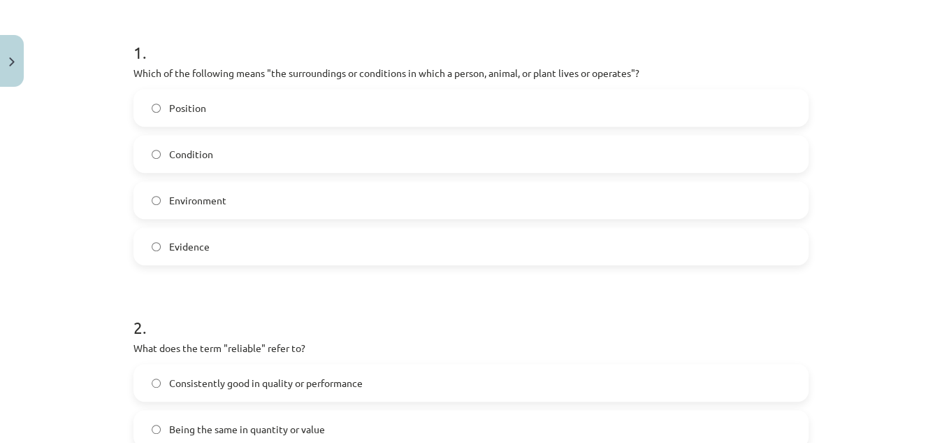
scroll to position [268, 0]
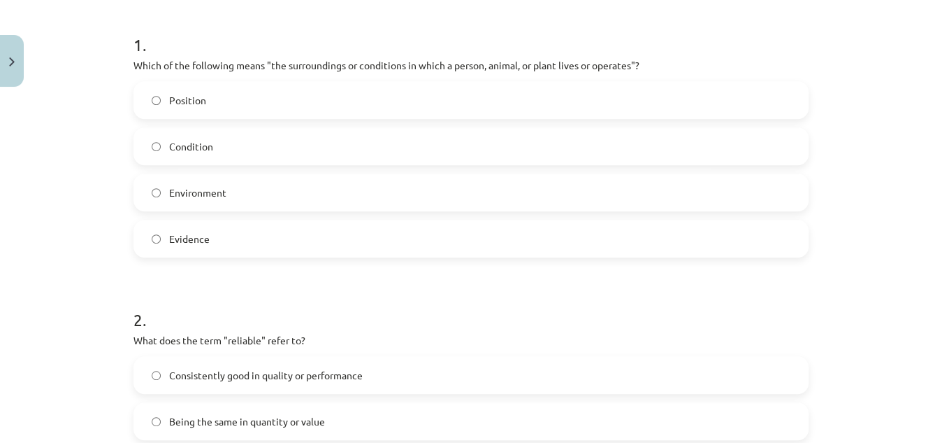
click at [254, 189] on label "Environment" at bounding box center [471, 192] width 673 height 35
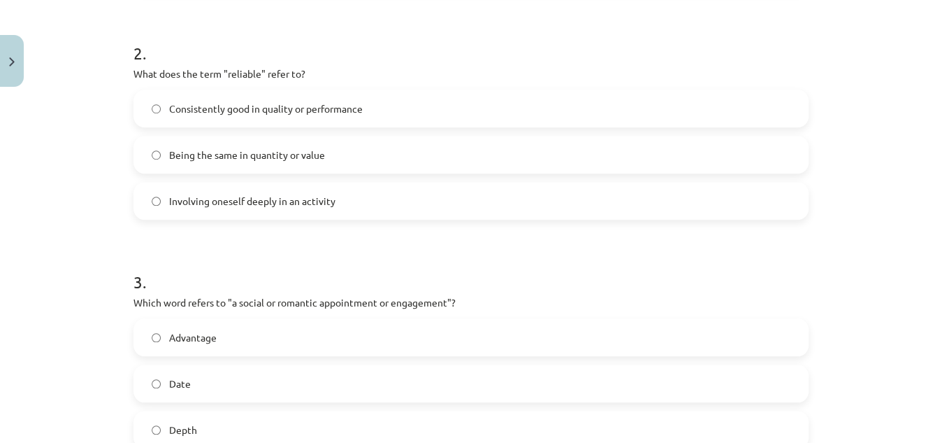
scroll to position [559, 0]
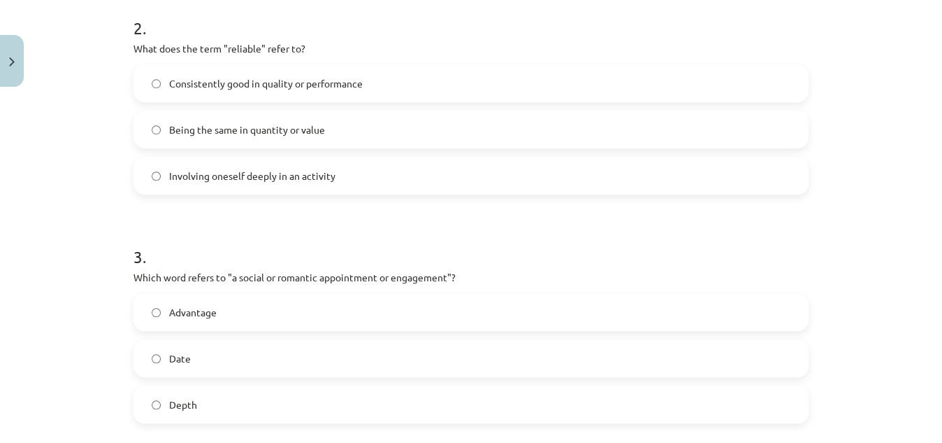
click at [169, 81] on span "Consistently good in quality or performance" at bounding box center [266, 83] width 194 height 15
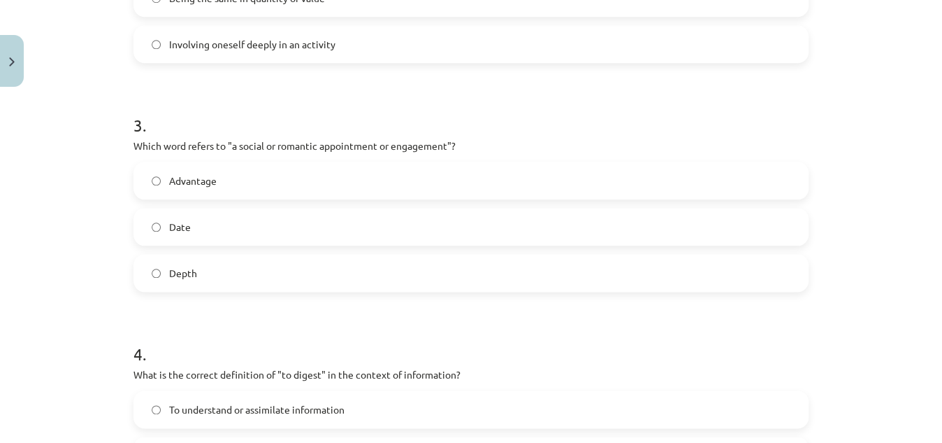
scroll to position [750, 0]
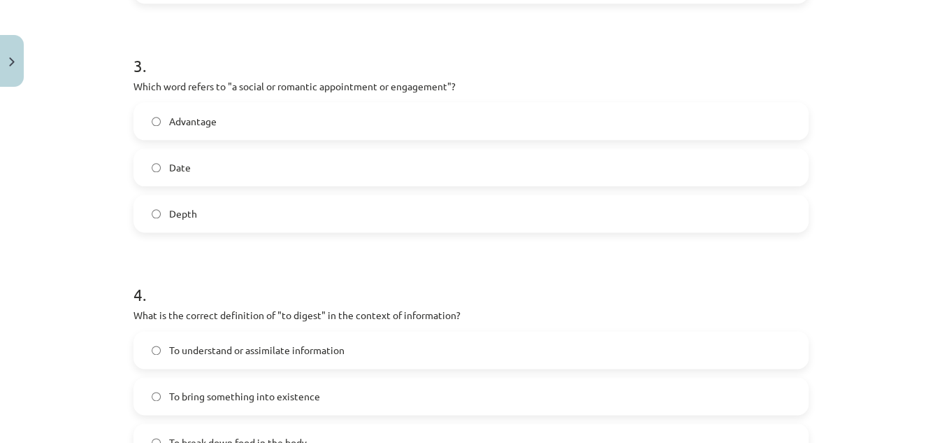
click at [144, 170] on label "Date" at bounding box center [471, 167] width 673 height 35
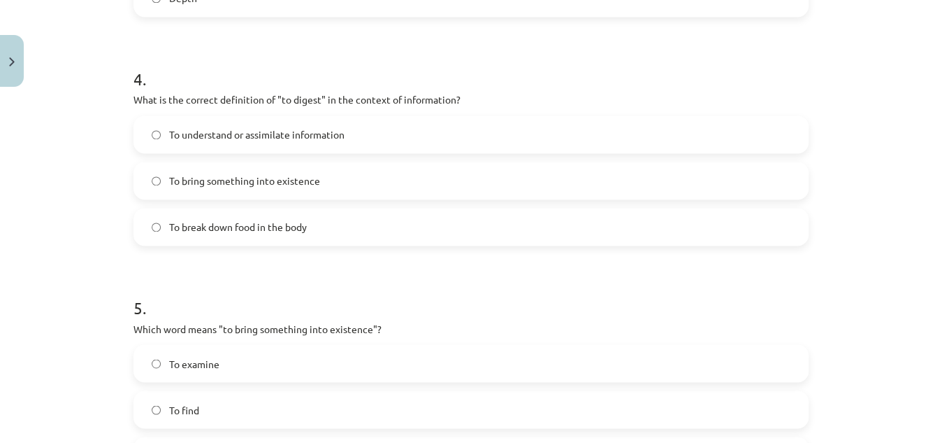
scroll to position [983, 0]
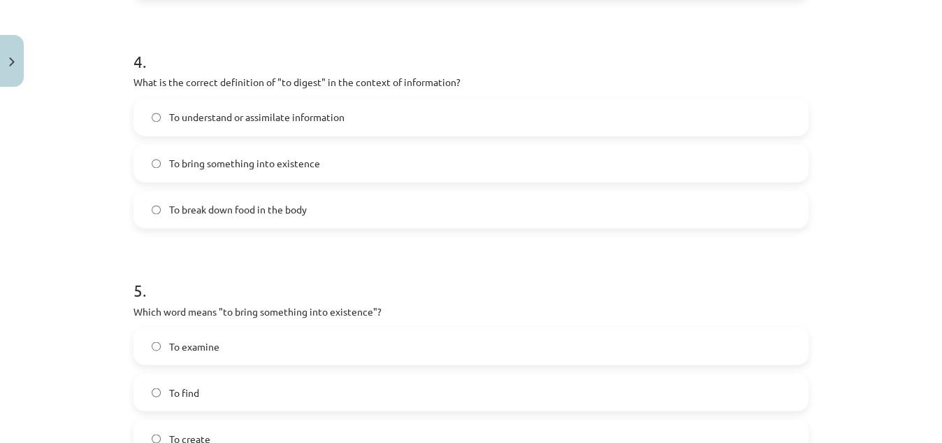
click at [238, 127] on label "To understand or assimilate information" at bounding box center [471, 116] width 673 height 35
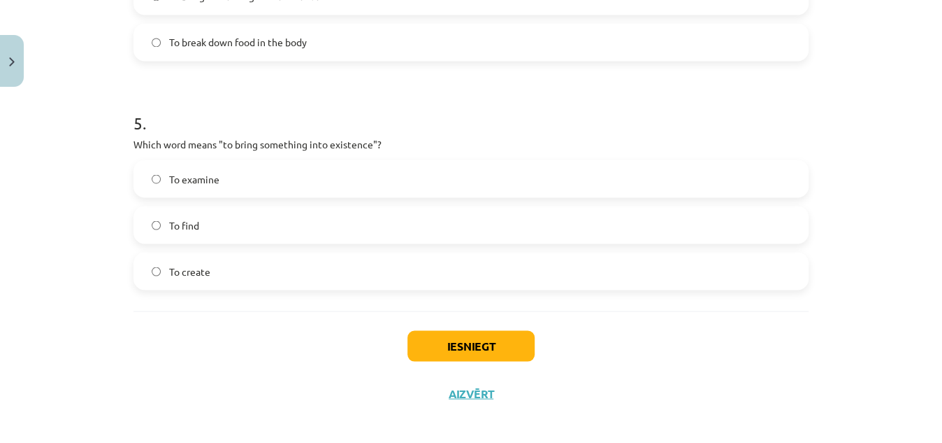
scroll to position [1152, 0]
click at [225, 278] on label "To create" at bounding box center [471, 268] width 673 height 35
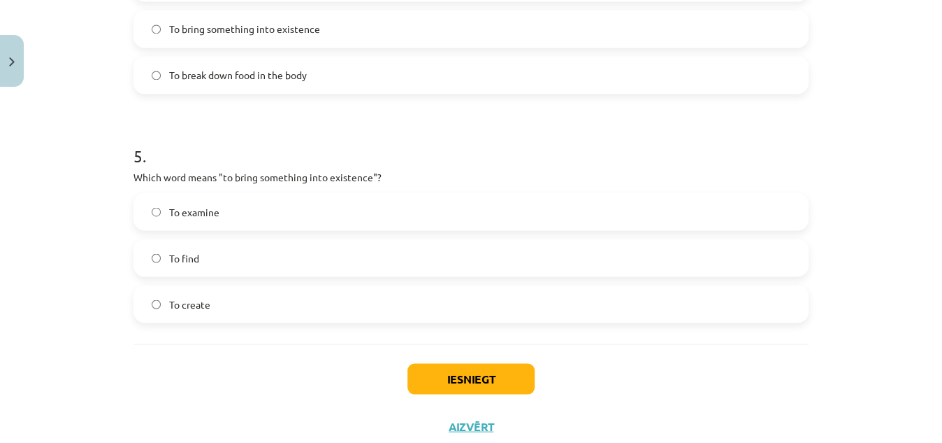
scroll to position [1158, 0]
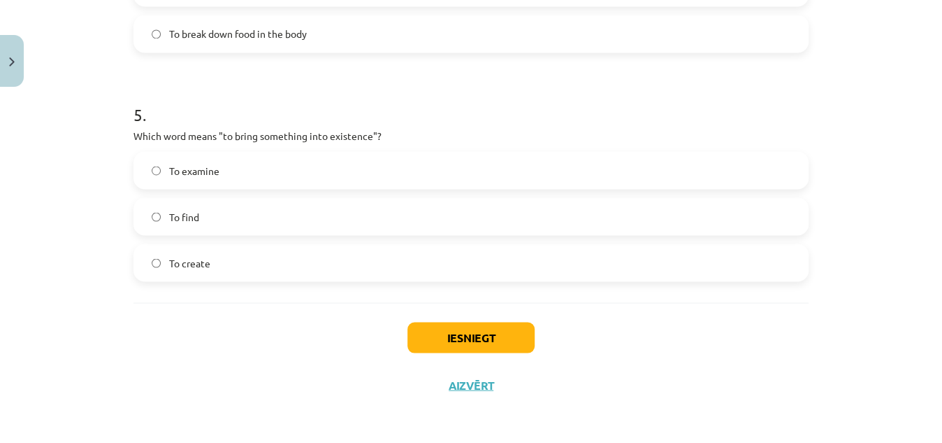
click at [485, 312] on div "Iesniegt Aizvērt" at bounding box center [471, 351] width 675 height 98
click at [486, 330] on button "Iesniegt" at bounding box center [471, 337] width 127 height 31
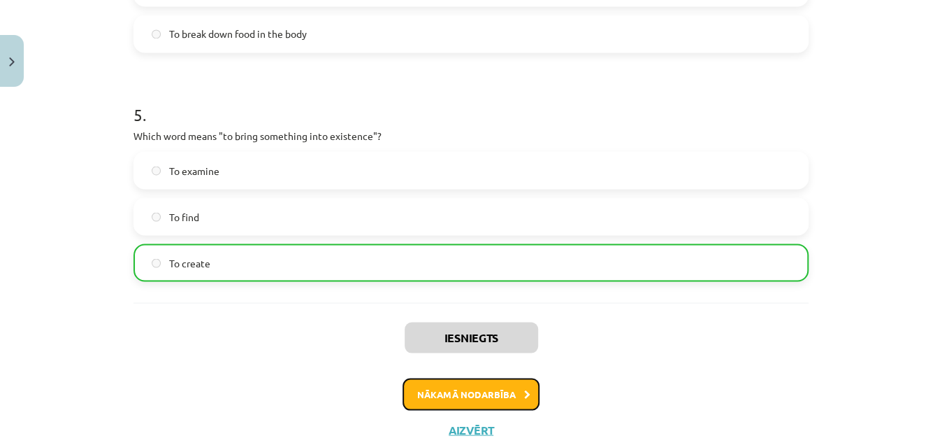
click at [482, 396] on button "Nākamā nodarbība" at bounding box center [471, 394] width 137 height 32
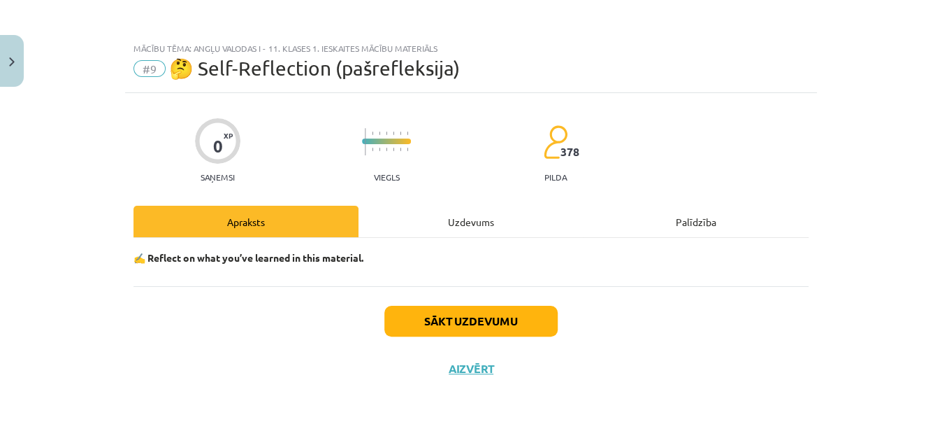
scroll to position [0, 0]
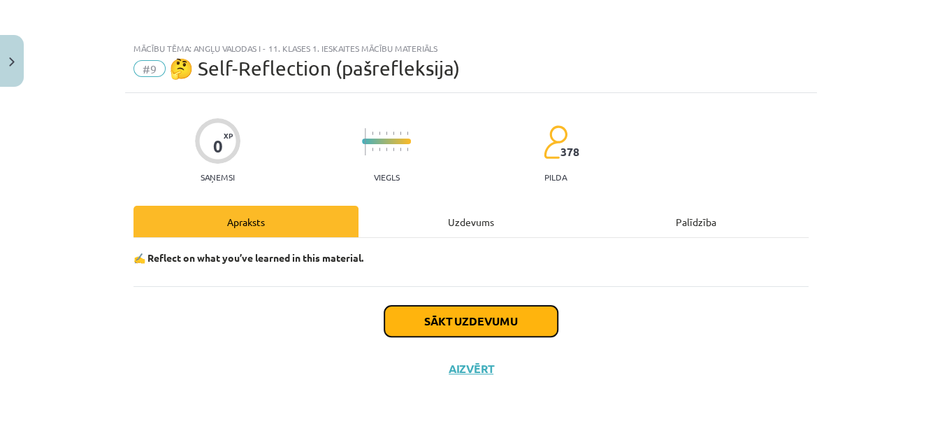
click at [445, 314] on button "Sākt uzdevumu" at bounding box center [471, 321] width 173 height 31
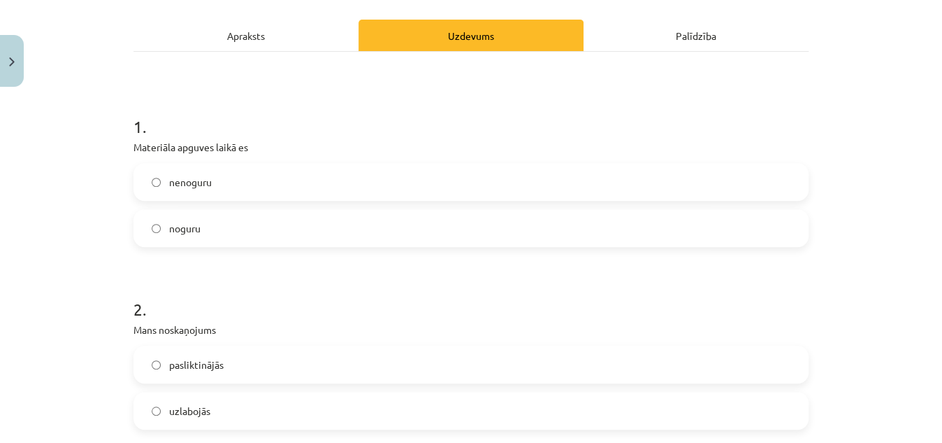
scroll to position [215, 0]
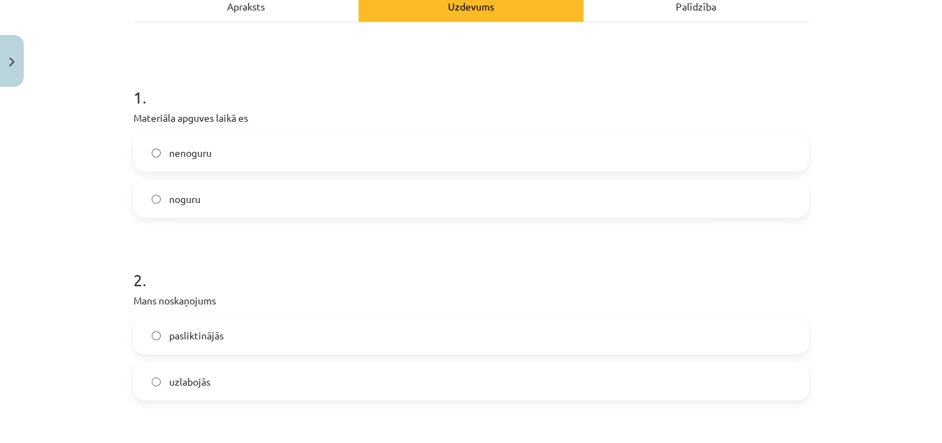
click at [347, 170] on div "nenoguru" at bounding box center [471, 153] width 675 height 38
click at [337, 158] on label "nenoguru" at bounding box center [471, 152] width 673 height 35
click at [347, 344] on label "pasliktinājās" at bounding box center [471, 334] width 673 height 35
click at [301, 392] on label "uzlabojās" at bounding box center [471, 381] width 673 height 35
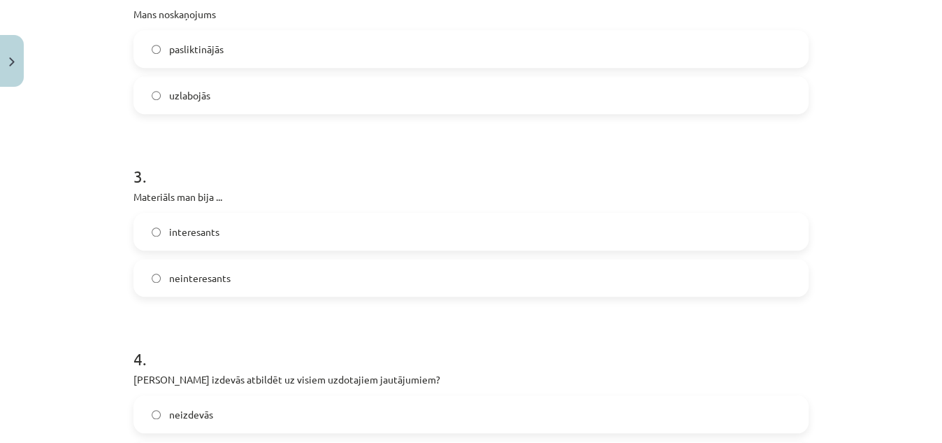
scroll to position [510, 0]
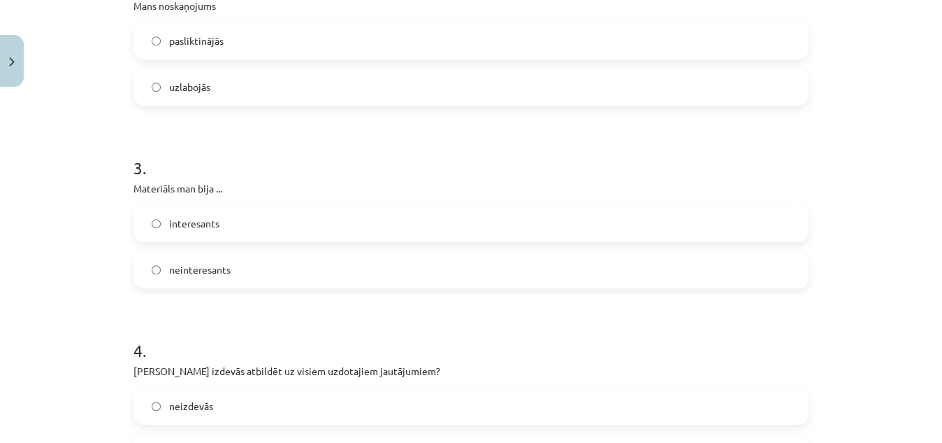
click at [271, 222] on label "interesants" at bounding box center [471, 223] width 673 height 35
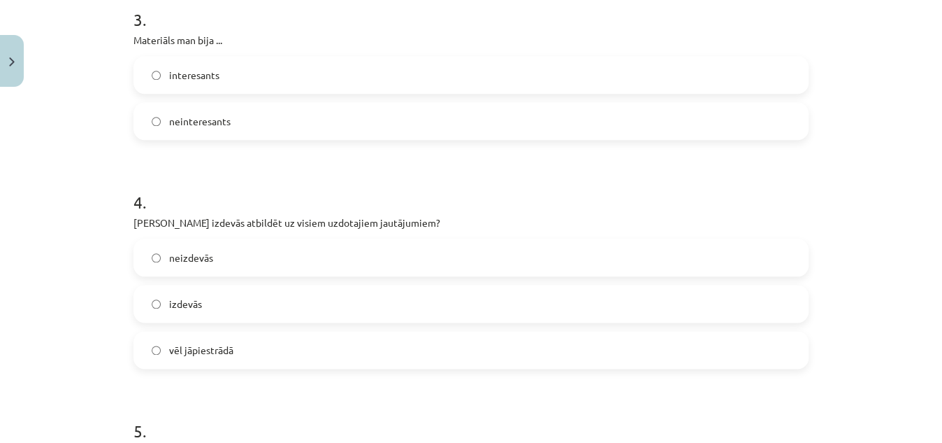
scroll to position [701, 0]
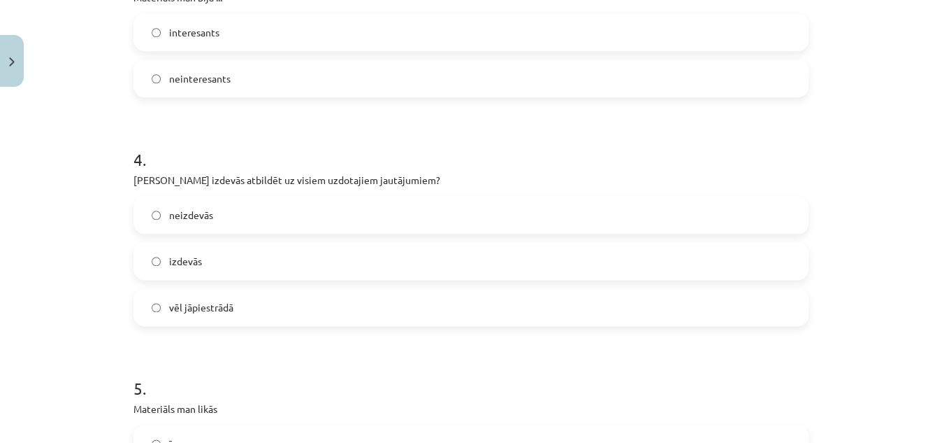
click at [187, 254] on span "izdevās" at bounding box center [185, 261] width 33 height 15
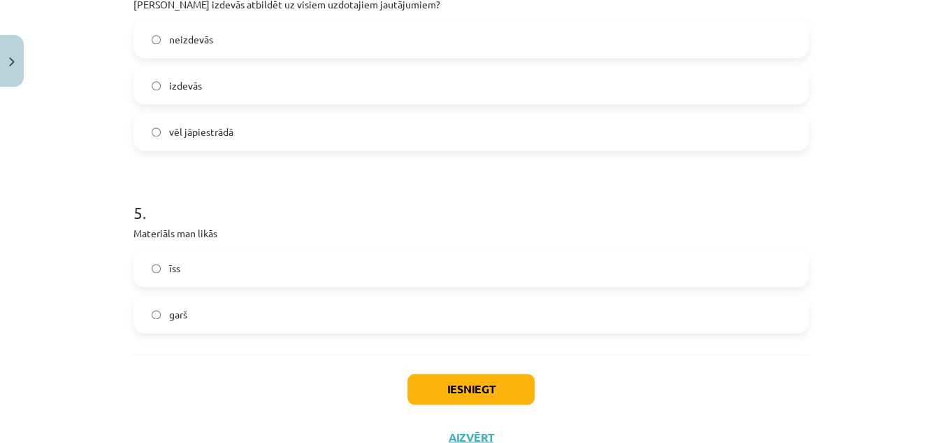
scroll to position [926, 0]
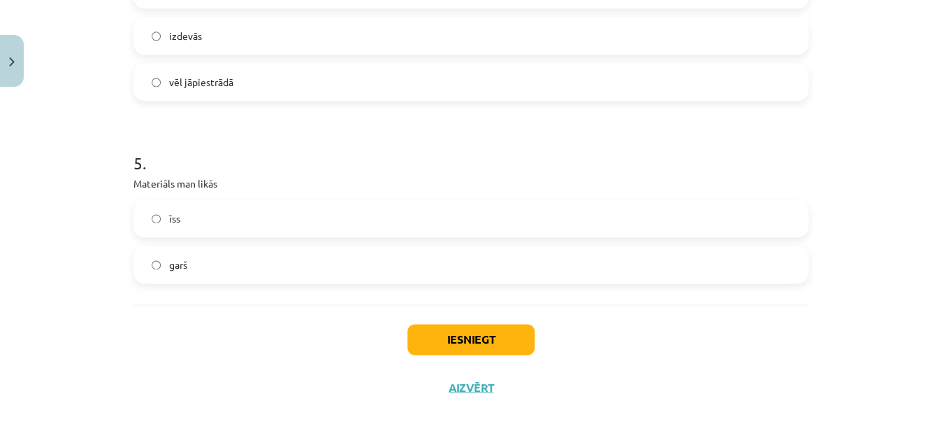
click at [215, 227] on label "īss" at bounding box center [471, 218] width 673 height 35
click at [236, 259] on label "garš" at bounding box center [471, 264] width 673 height 35
click at [451, 344] on button "Iesniegt" at bounding box center [471, 339] width 127 height 31
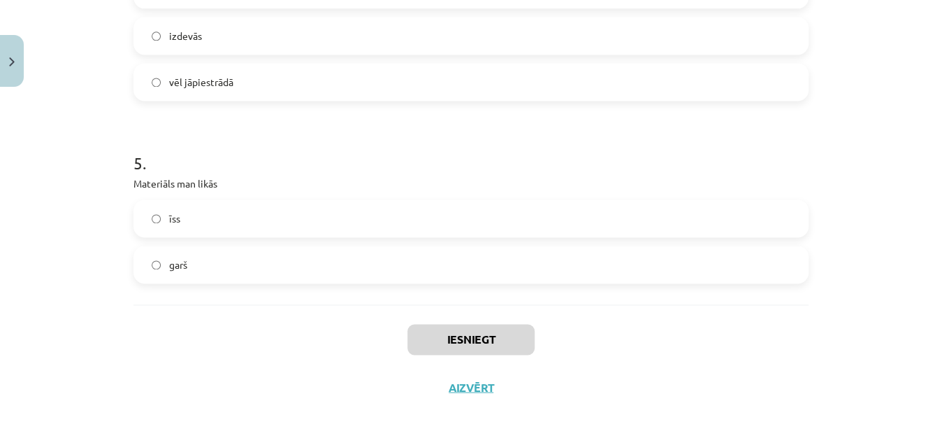
scroll to position [488, 0]
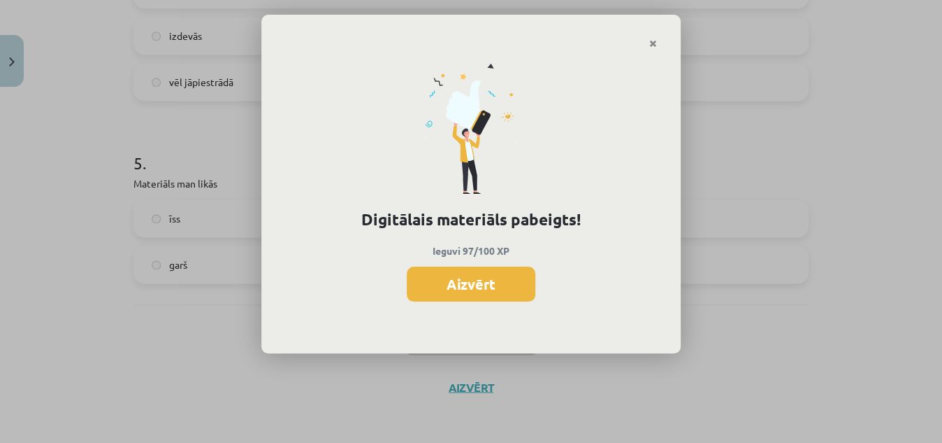
click at [654, 49] on div "Digitālais materiāls pabeigts! Ieguvi 97/100 XP Aizvērt" at bounding box center [470, 201] width 419 height 305
click at [652, 39] on icon "Close" at bounding box center [654, 44] width 8 height 10
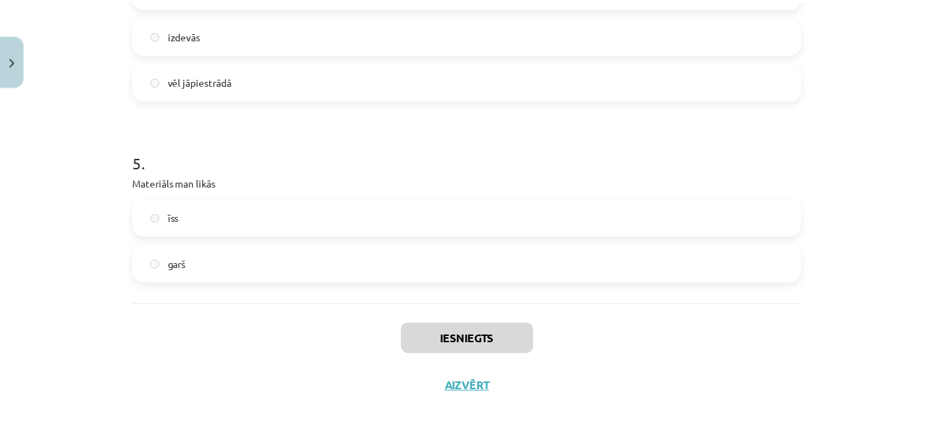
scroll to position [0, 0]
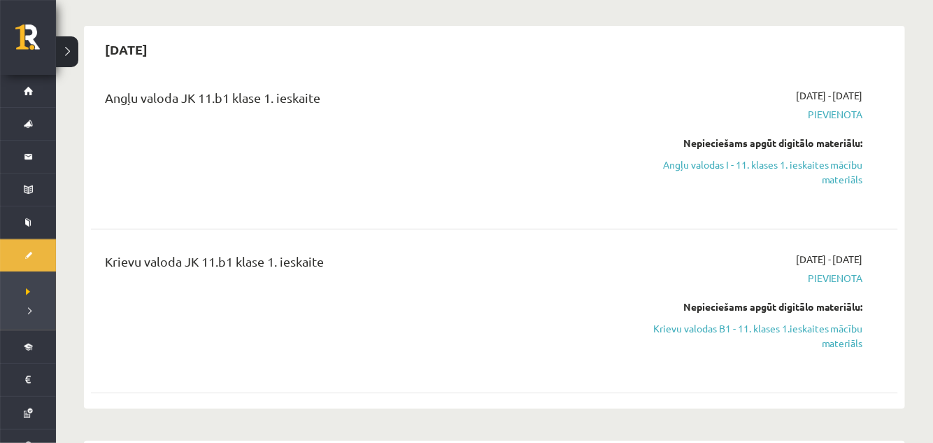
scroll to position [112, 0]
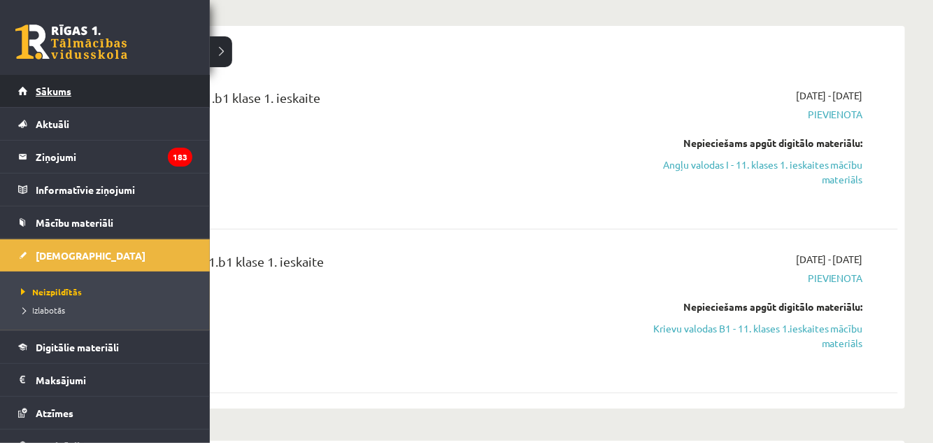
click at [34, 92] on link "Sākums" at bounding box center [105, 91] width 174 height 32
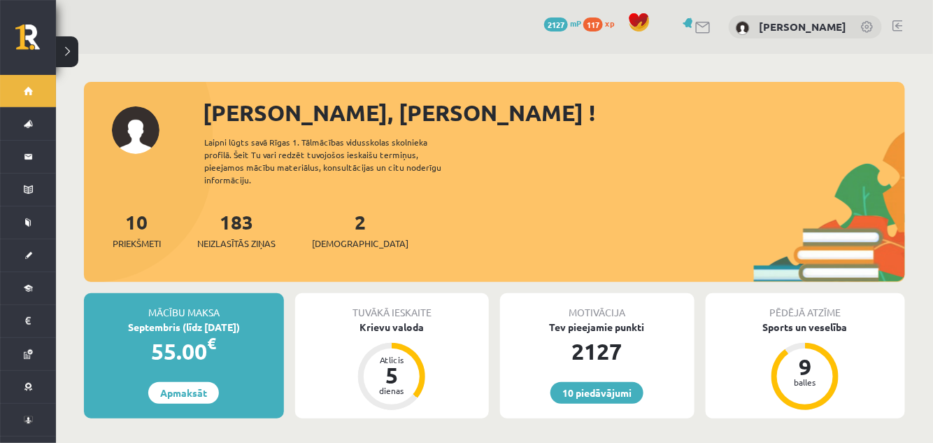
click at [336, 220] on div "2 Ieskaites" at bounding box center [360, 228] width 96 height 43
click at [338, 236] on span "[DEMOGRAPHIC_DATA]" at bounding box center [360, 243] width 96 height 14
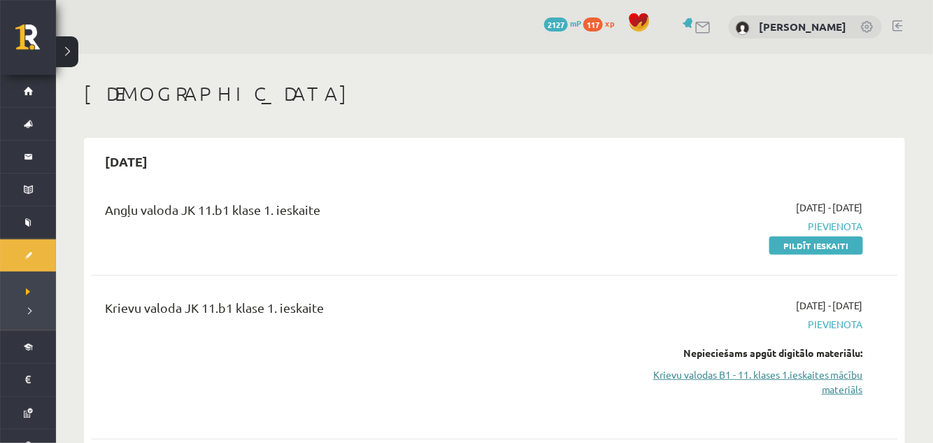
click at [777, 371] on link "Krievu valodas B1 - 11. klases 1.ieskaites mācību materiāls" at bounding box center [743, 381] width 238 height 29
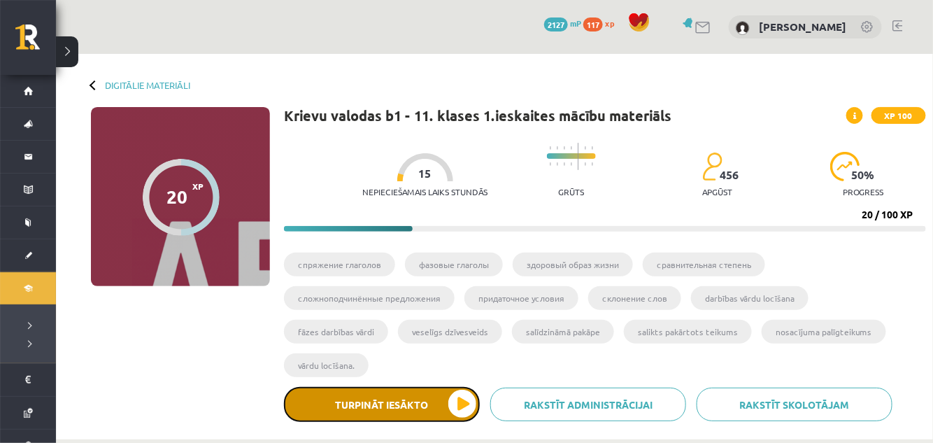
click at [438, 388] on button "Turpināt iesākto" at bounding box center [382, 404] width 196 height 35
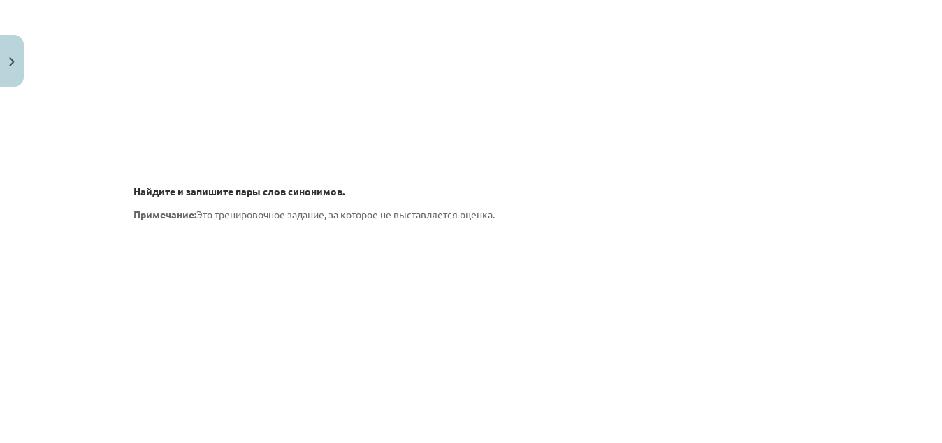
scroll to position [2166, 0]
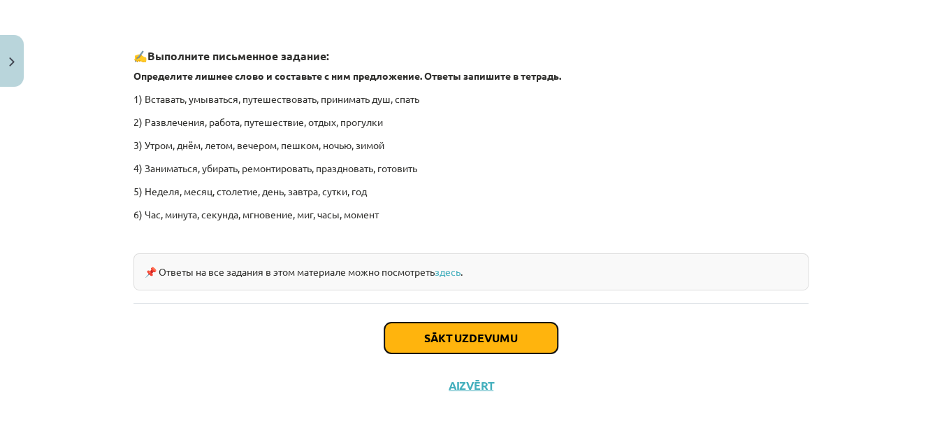
click at [409, 340] on button "Sākt uzdevumu" at bounding box center [471, 337] width 173 height 31
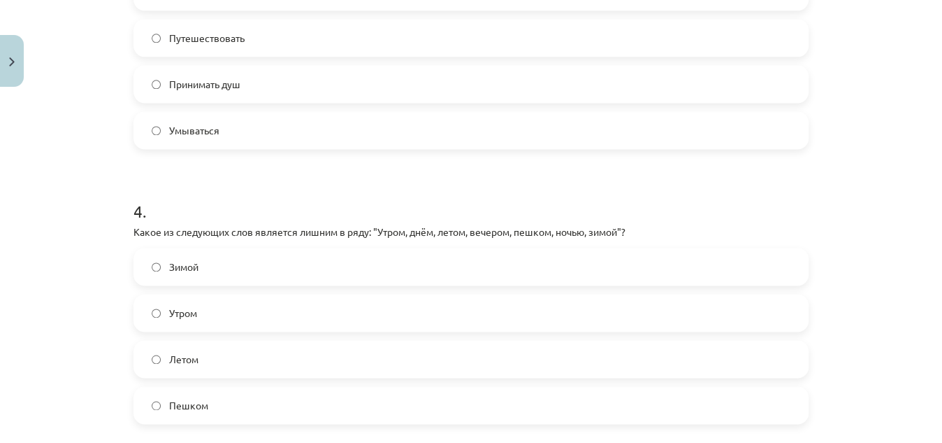
scroll to position [1022, 0]
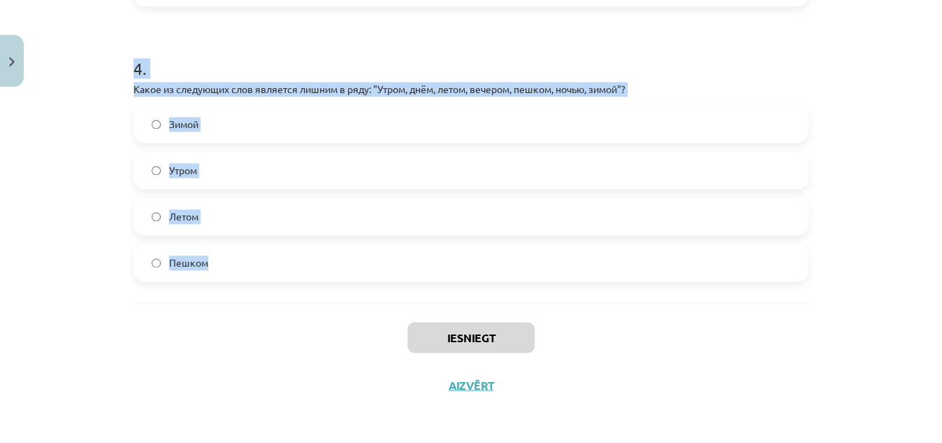
drag, startPoint x: 129, startPoint y: 296, endPoint x: 204, endPoint y: 246, distance: 90.7
copy form "Какие из следующих пар слов являются синонимами? Бездельник - трудолюбивый Пере…"
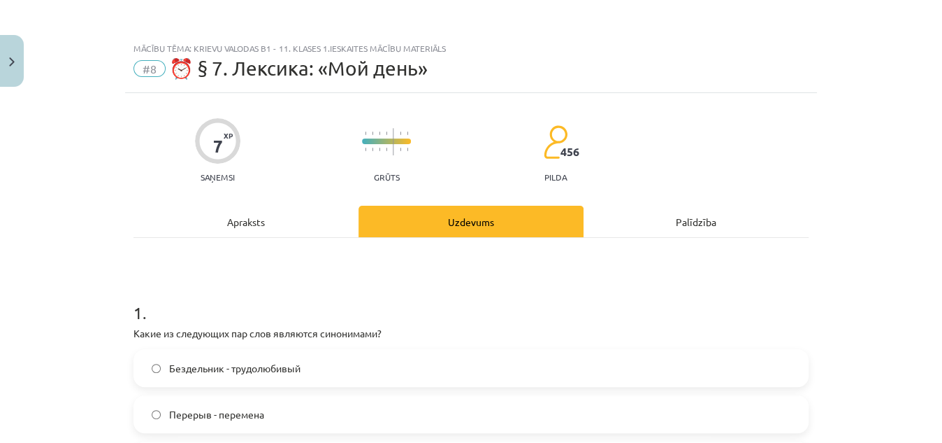
click at [234, 427] on label "Перерыв - перемена" at bounding box center [471, 413] width 673 height 35
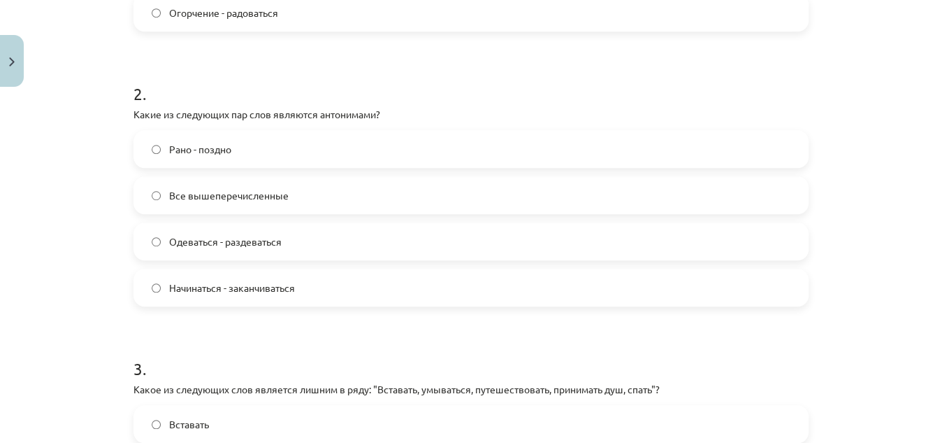
scroll to position [451, 0]
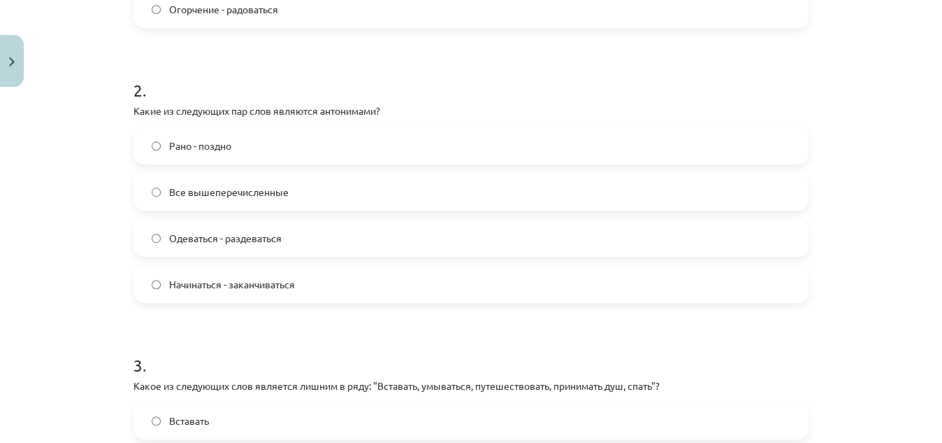
click at [197, 187] on span "Все вышеперечисленные" at bounding box center [229, 192] width 120 height 15
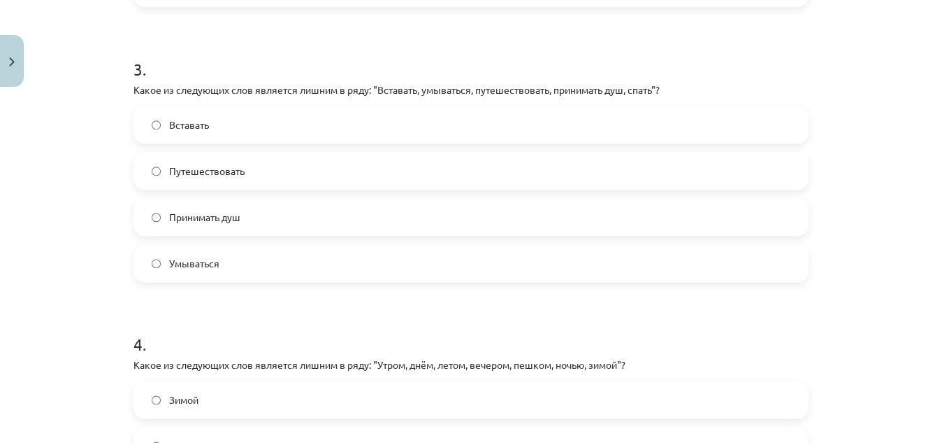
scroll to position [738, 0]
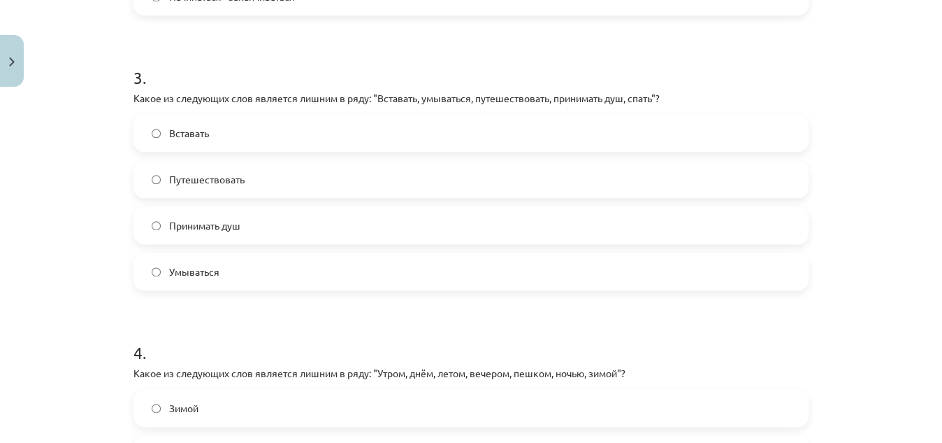
click at [184, 190] on label "Путешествовать" at bounding box center [471, 179] width 673 height 35
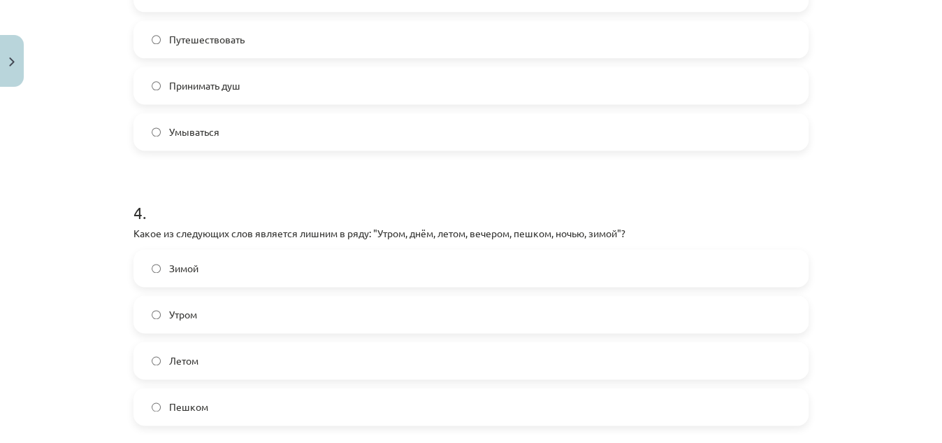
scroll to position [1022, 0]
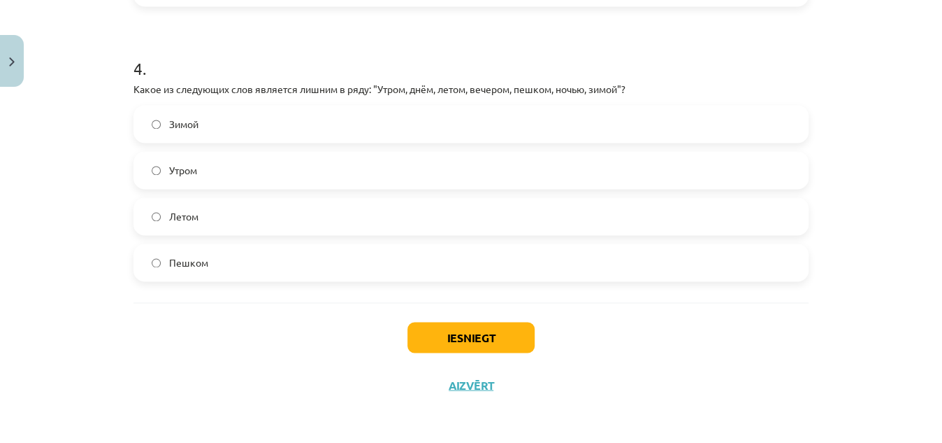
click at [191, 255] on span "Пешком" at bounding box center [188, 262] width 39 height 15
click at [473, 333] on button "Iesniegt" at bounding box center [471, 337] width 127 height 31
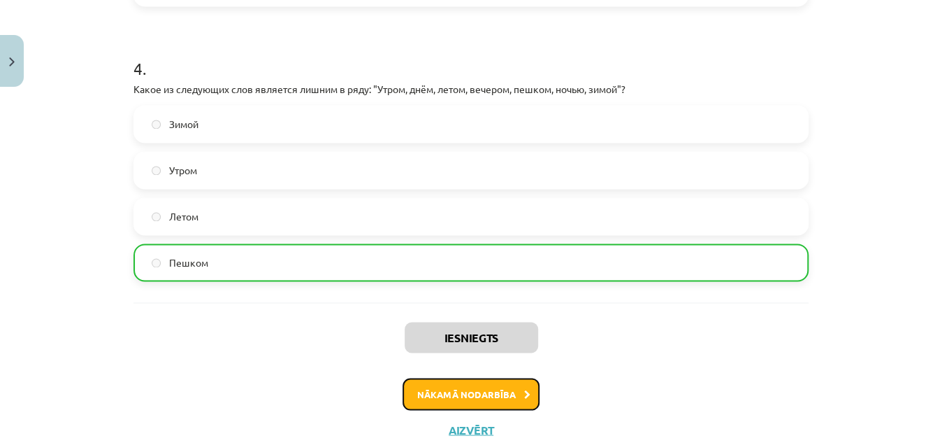
click at [443, 407] on button "Nākamā nodarbība" at bounding box center [471, 394] width 137 height 32
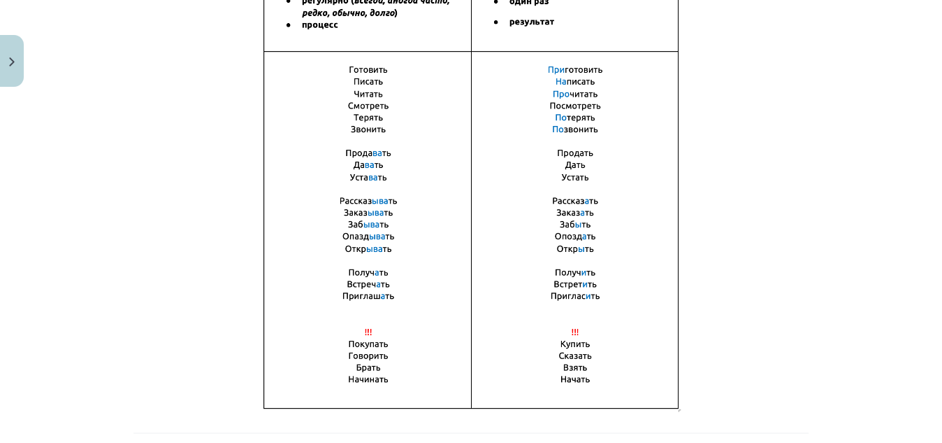
scroll to position [1035, 0]
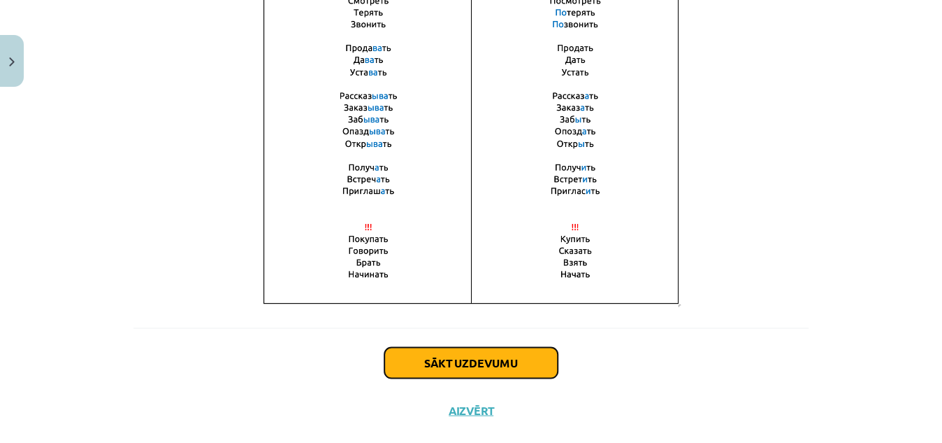
click at [449, 364] on button "Sākt uzdevumu" at bounding box center [471, 362] width 173 height 31
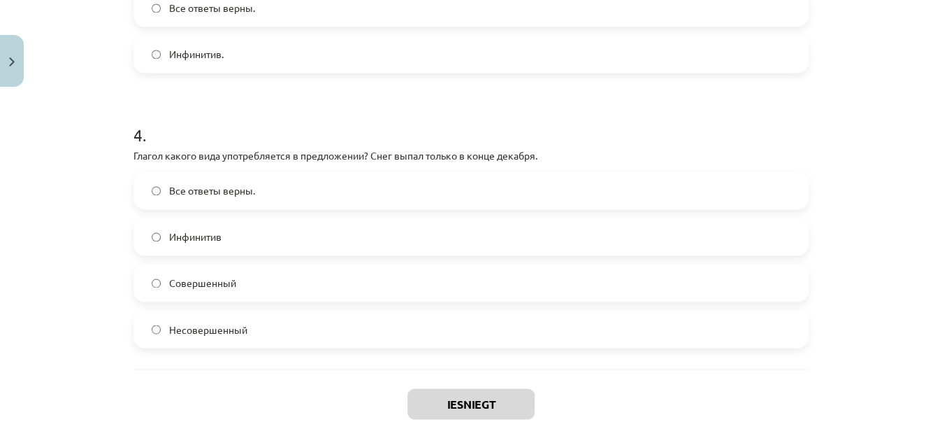
scroll to position [1068, 0]
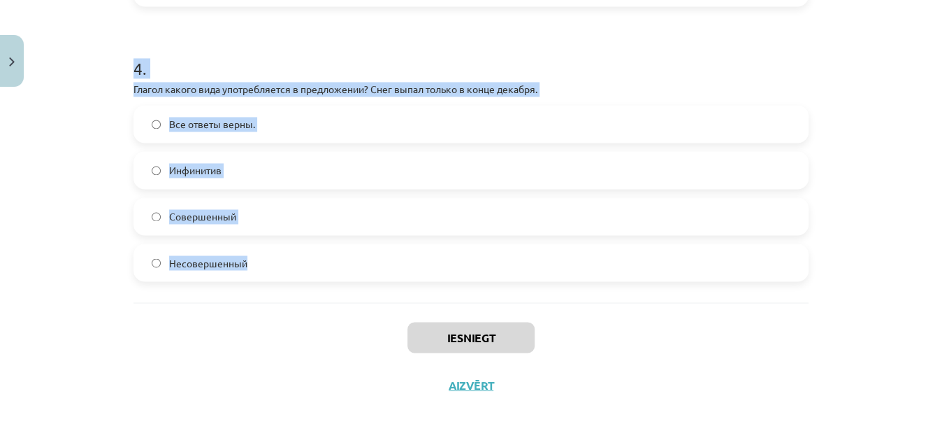
drag, startPoint x: 126, startPoint y: 293, endPoint x: 273, endPoint y: 259, distance: 150.6
copy form "В каком варианте ответа все глаголы несовершенного вида? Выходит, прочитал, доб…"
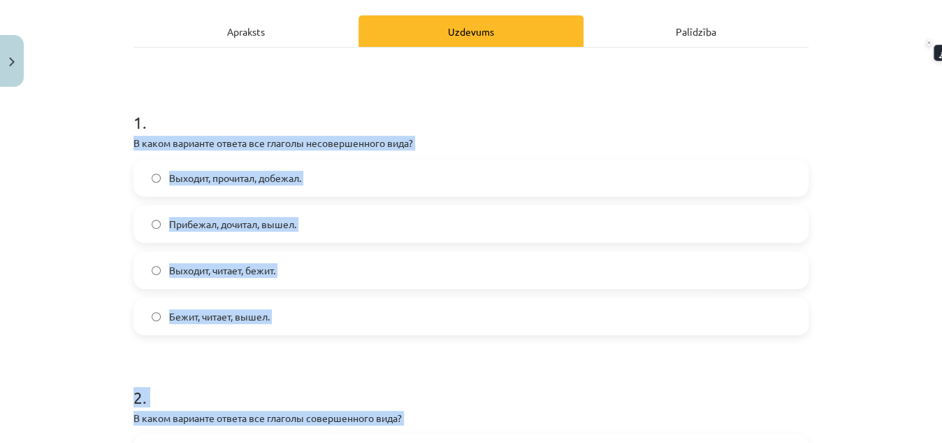
scroll to position [182, 0]
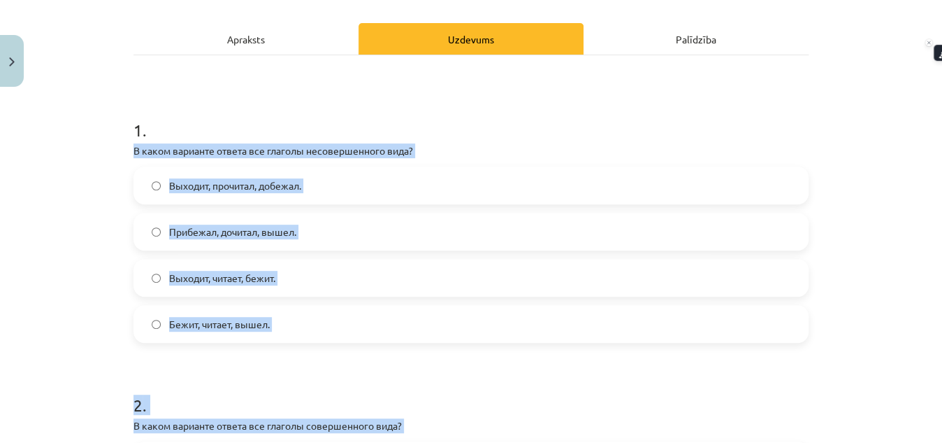
click at [156, 283] on label "Выходит, читает, бежит." at bounding box center [471, 277] width 673 height 35
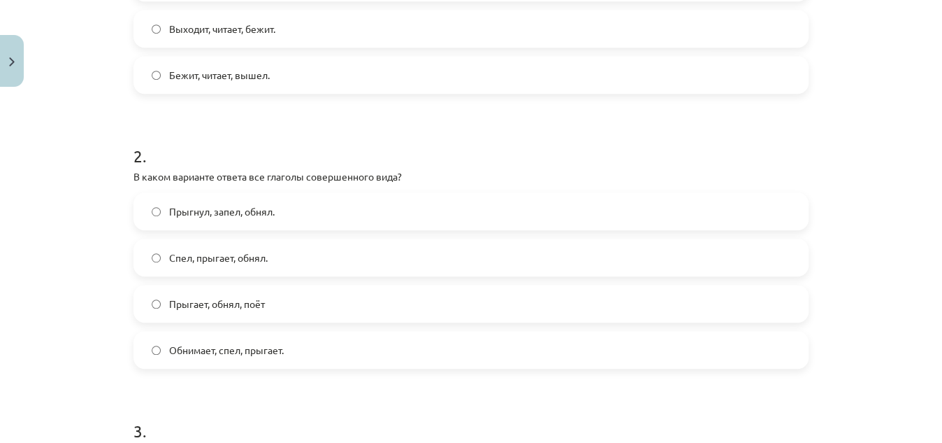
scroll to position [435, 0]
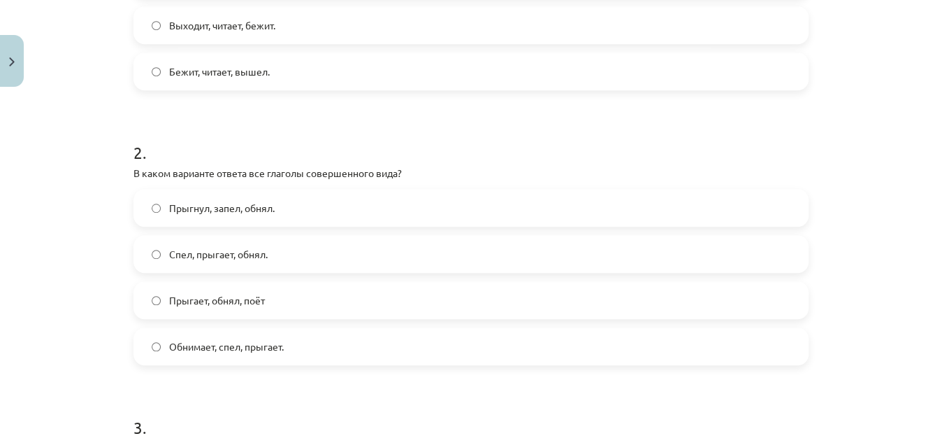
click at [217, 199] on label "Прыгнул, запел, обнял." at bounding box center [471, 207] width 673 height 35
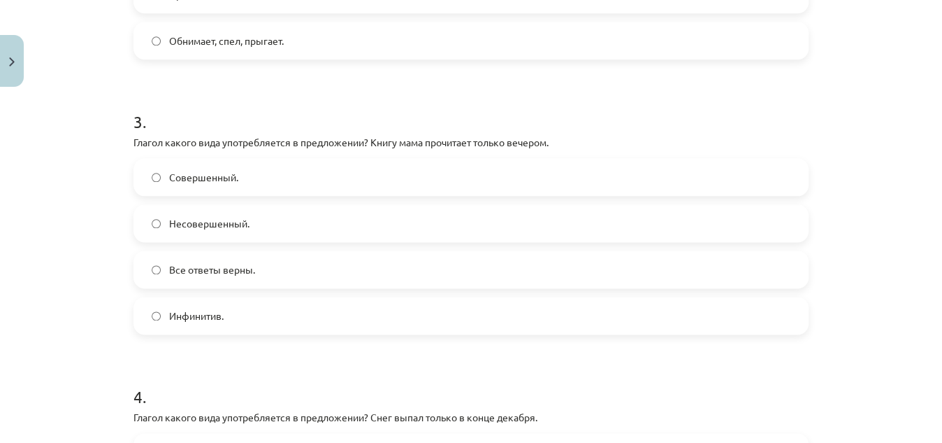
scroll to position [742, 0]
click at [260, 180] on label "Совершенный." at bounding box center [471, 174] width 673 height 35
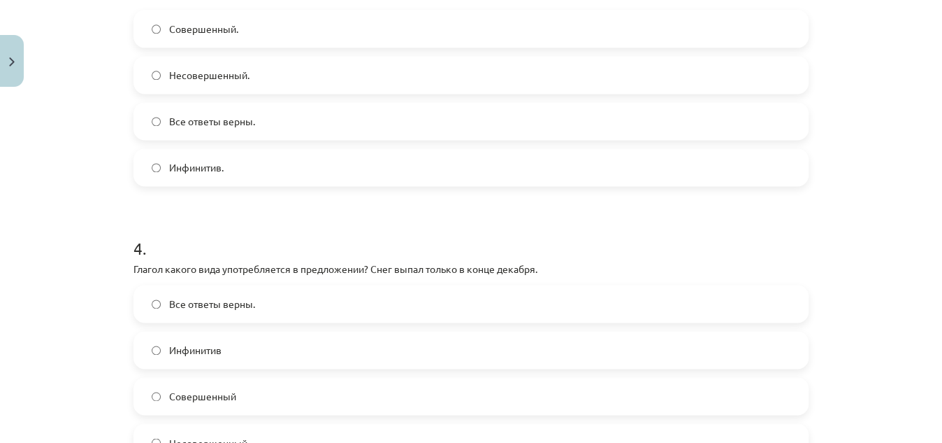
scroll to position [1068, 0]
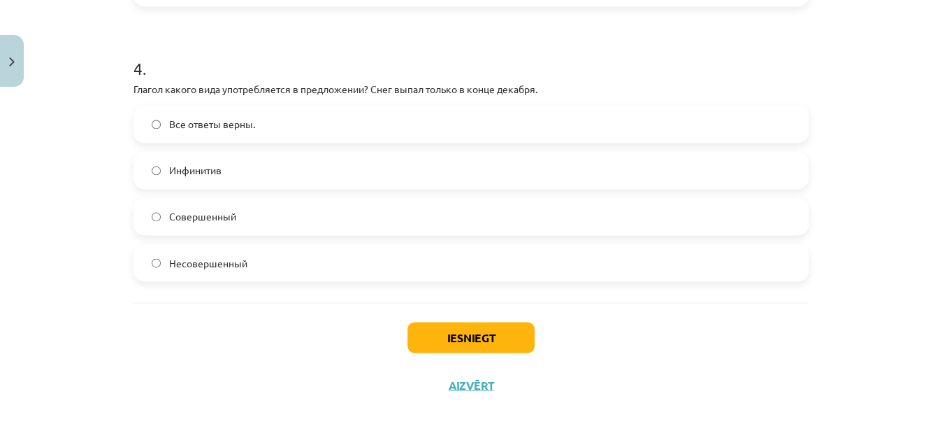
click at [173, 219] on span "Совершенный" at bounding box center [202, 216] width 67 height 15
click at [485, 333] on button "Iesniegt" at bounding box center [471, 337] width 127 height 31
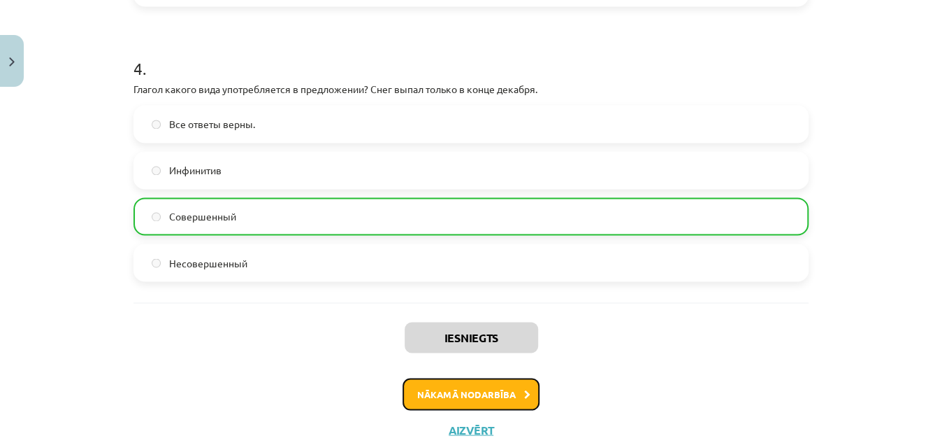
click at [437, 397] on button "Nākamā nodarbība" at bounding box center [471, 394] width 137 height 32
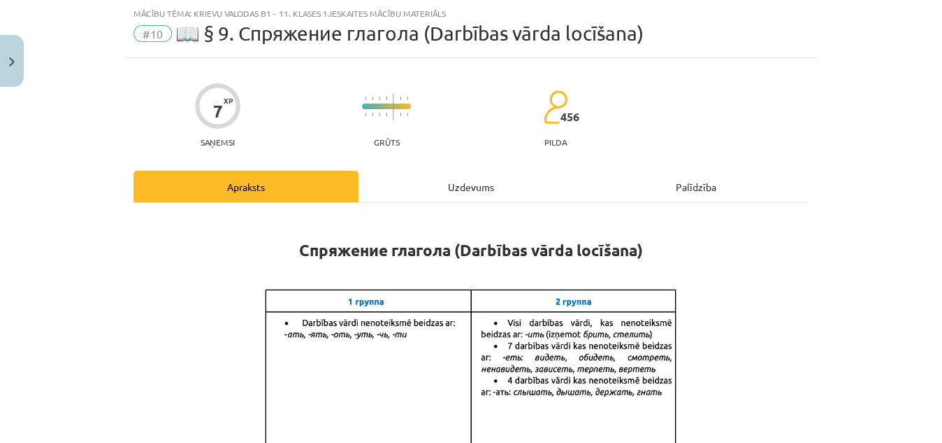
scroll to position [1319, 0]
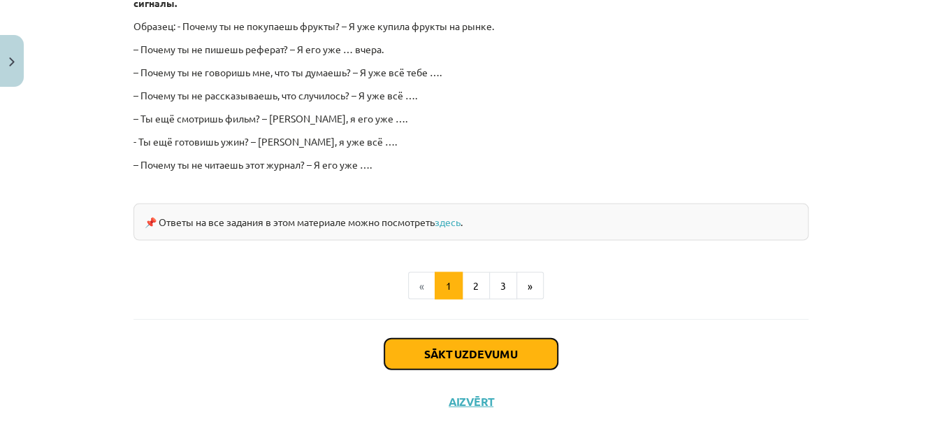
click at [445, 347] on button "Sākt uzdevumu" at bounding box center [471, 353] width 173 height 31
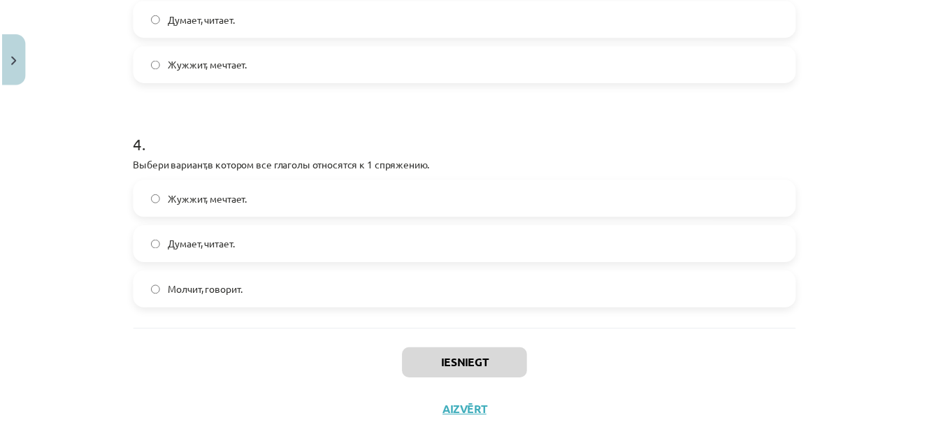
scroll to position [884, 0]
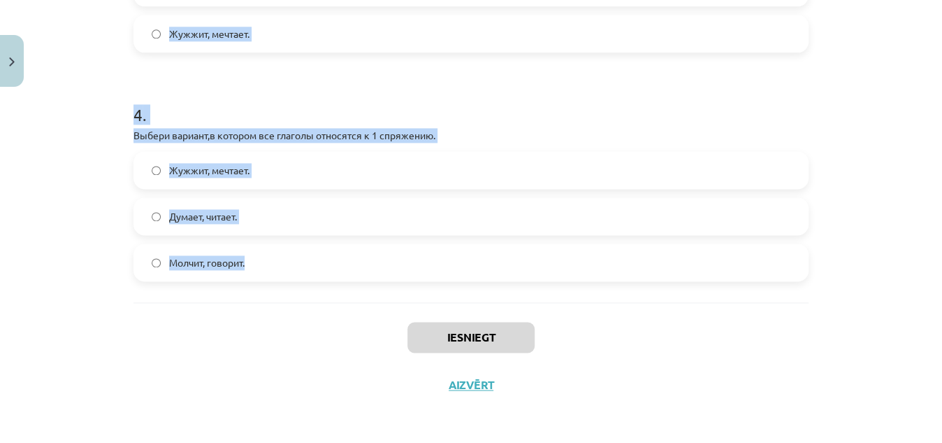
drag, startPoint x: 127, startPoint y: 299, endPoint x: 280, endPoint y: 252, distance: 160.8
copy form "Выбери глагол – исключение, который не относится ко 2 спряжению. Ходить. Чинить…"
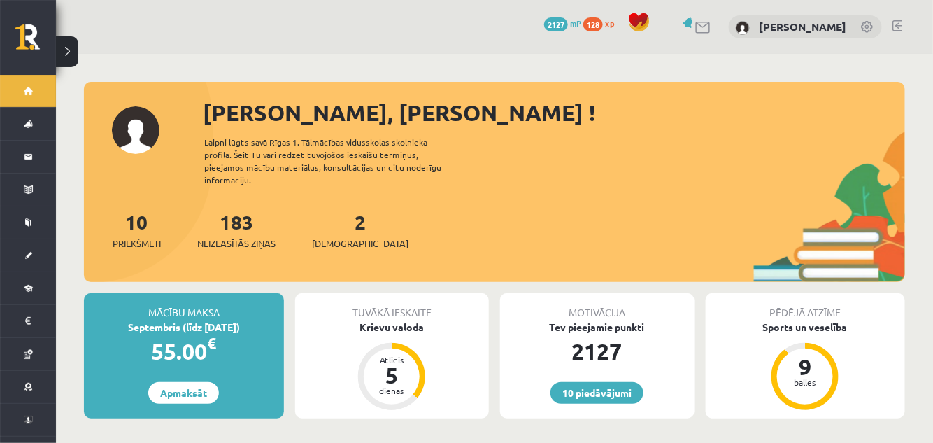
click at [340, 220] on div "2 Ieskaites" at bounding box center [360, 228] width 96 height 43
click at [335, 217] on link "2 Ieskaites" at bounding box center [360, 229] width 96 height 41
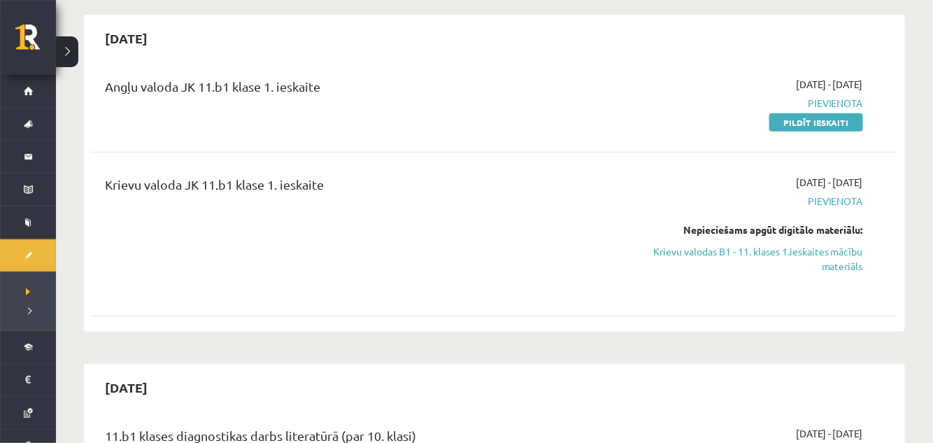
scroll to position [112, 0]
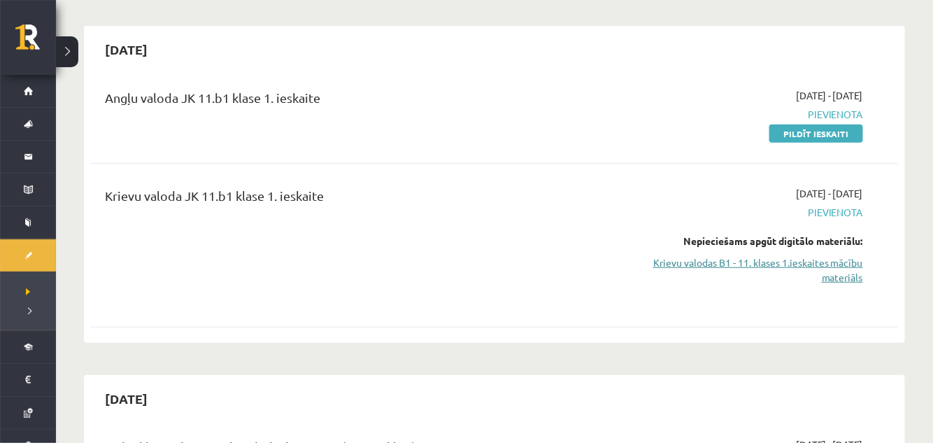
click at [782, 262] on link "Krievu valodas B1 - 11. klases 1.ieskaites mācību materiāls" at bounding box center [743, 269] width 238 height 29
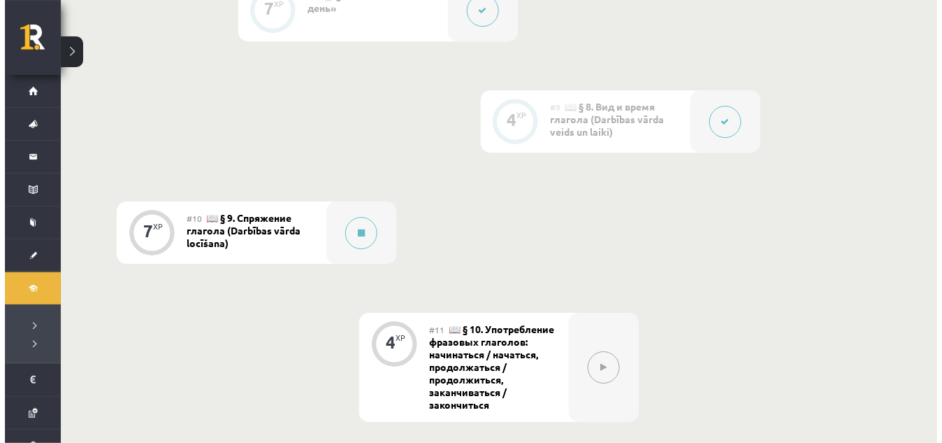
scroll to position [1365, 0]
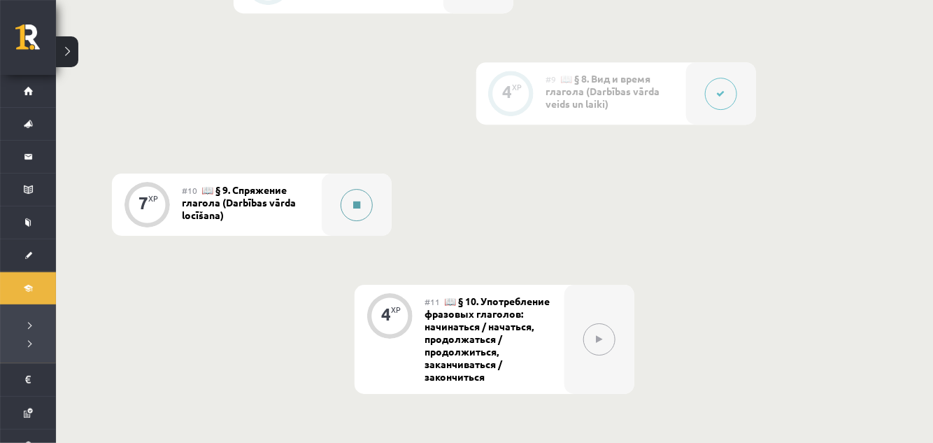
click at [345, 209] on button at bounding box center [356, 205] width 32 height 32
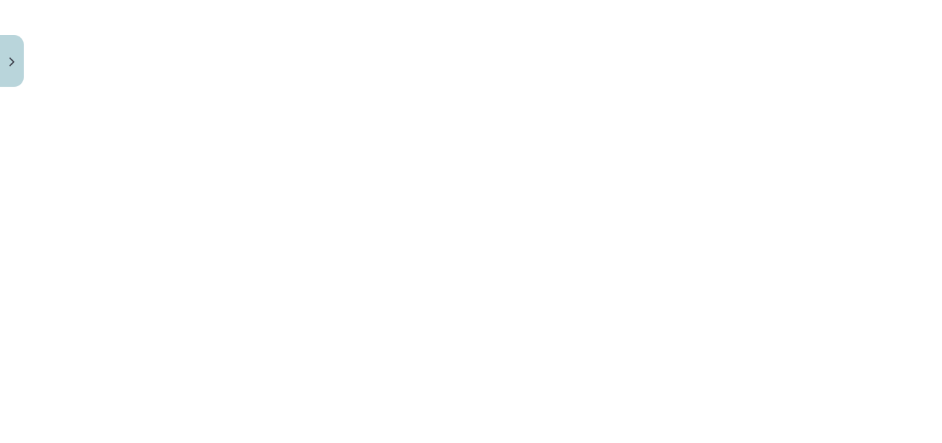
scroll to position [1319, 0]
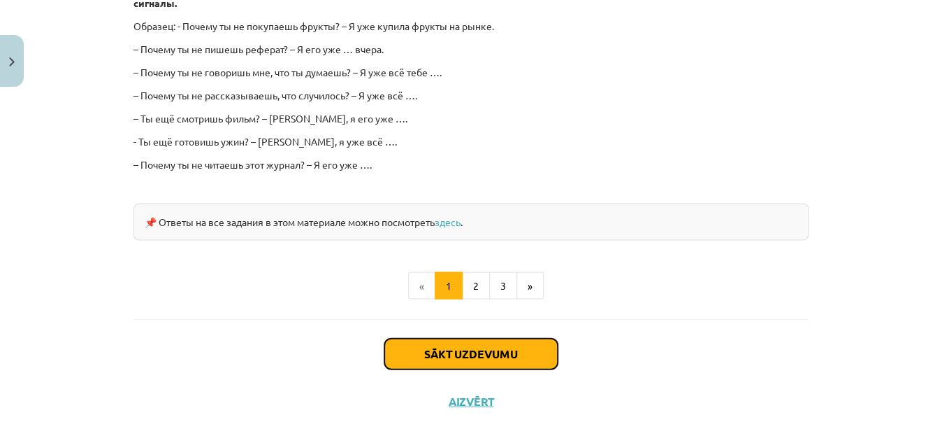
click at [438, 338] on button "Sākt uzdevumu" at bounding box center [471, 353] width 173 height 31
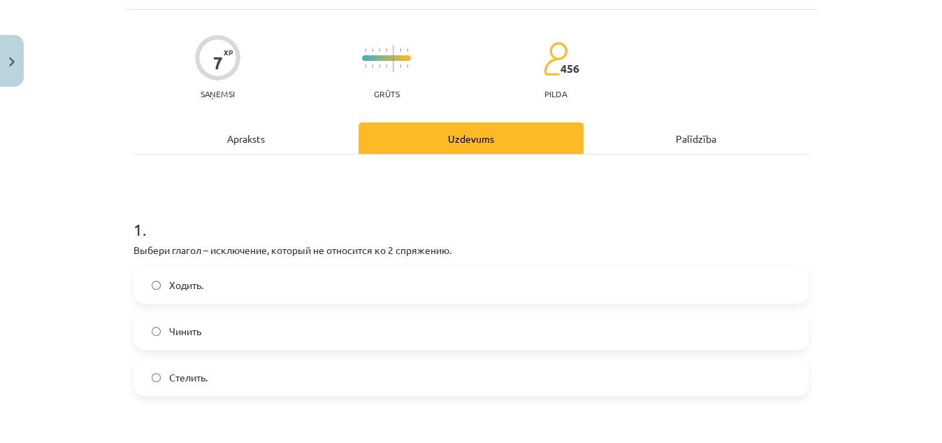
scroll to position [35, 0]
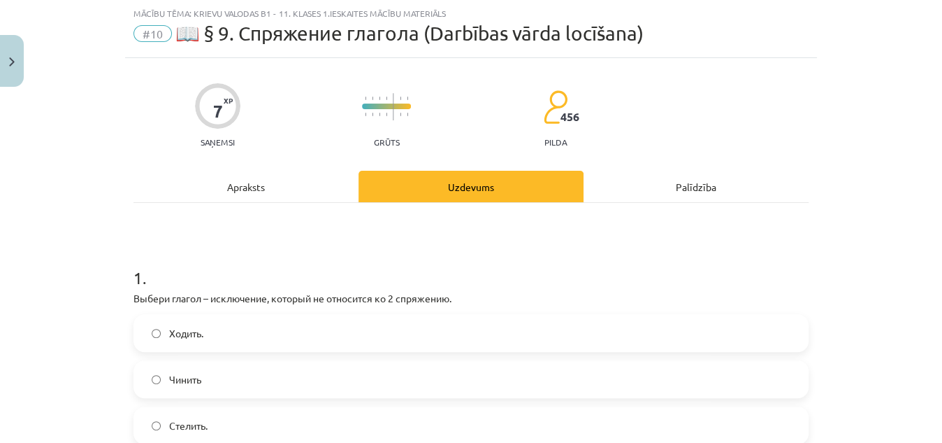
click at [120, 289] on div "Mācību tēma: Krievu valodas b1 - 11. klases 1.ieskaites mācību materiāls #10 📖 …" at bounding box center [471, 221] width 942 height 443
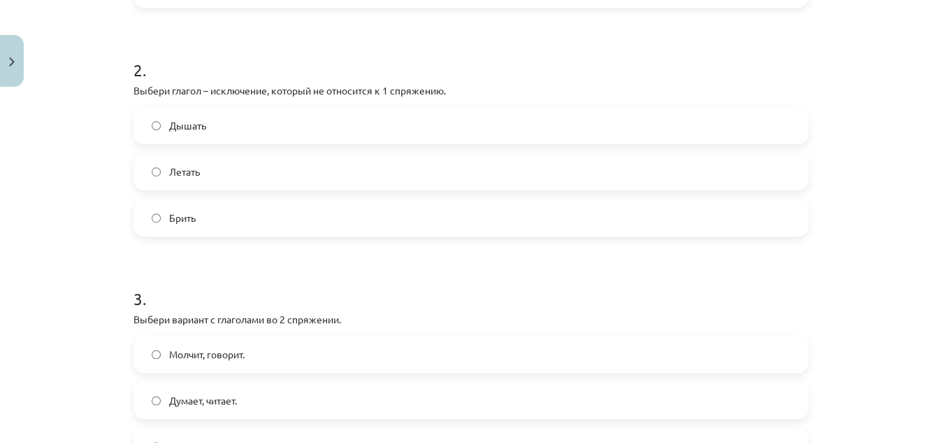
scroll to position [884, 0]
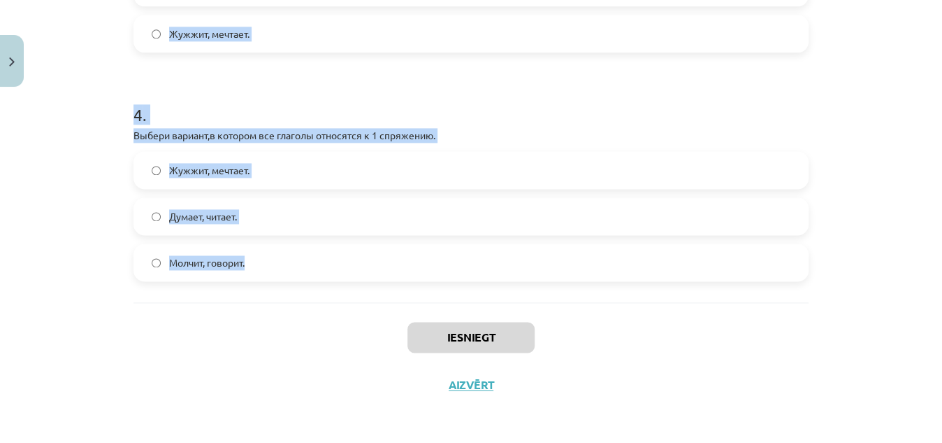
drag, startPoint x: 127, startPoint y: 286, endPoint x: 260, endPoint y: 273, distance: 134.2
copy form "Выбери глагол – исключение, который не относится ко 2 спряжению. Ходить. Чинить…"
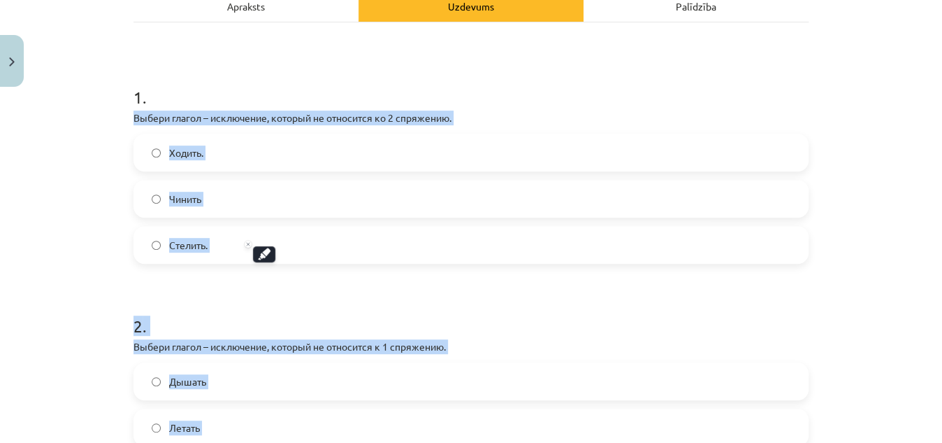
scroll to position [53, 0]
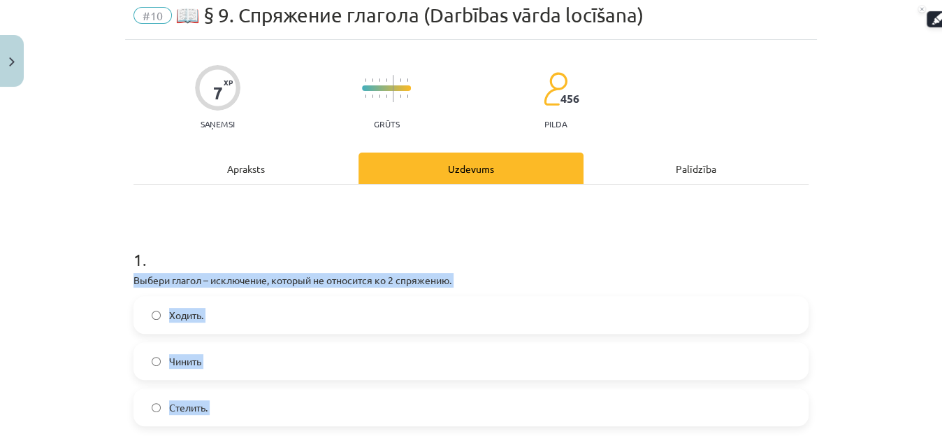
click at [64, 370] on div "Mācību tēma: Krievu valodas b1 - 11. klases 1.ieskaites mācību materiāls #10 📖 …" at bounding box center [471, 221] width 942 height 443
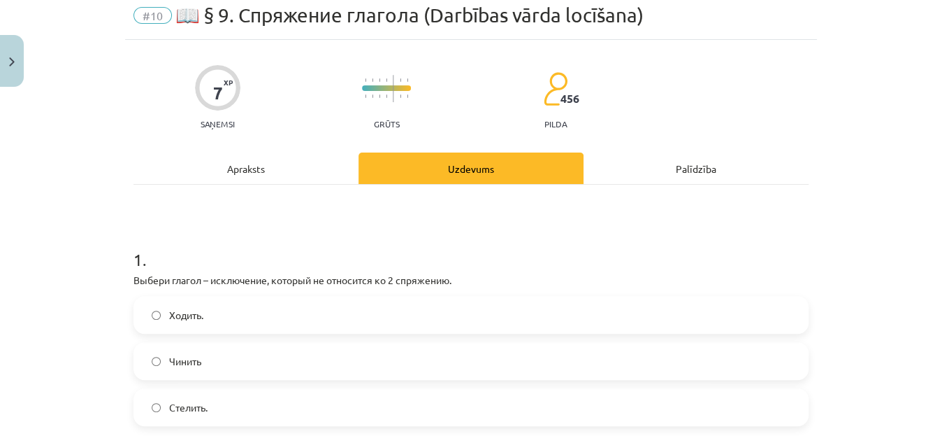
click at [202, 408] on span "Стелить." at bounding box center [188, 407] width 38 height 15
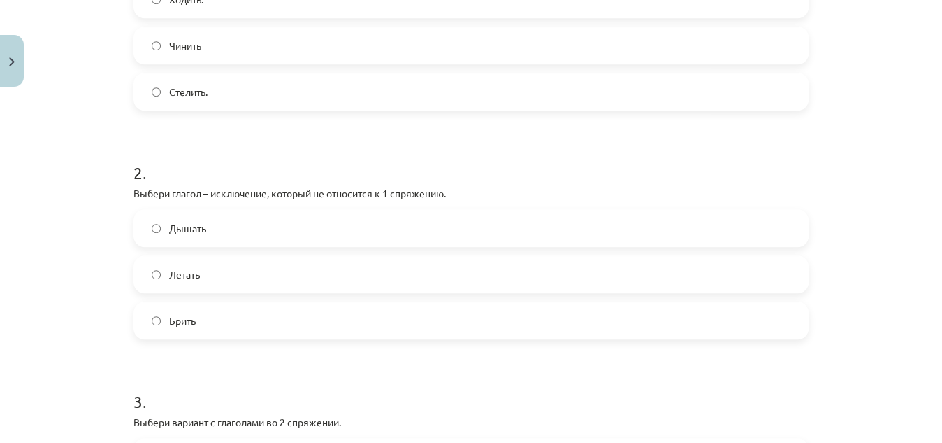
scroll to position [375, 0]
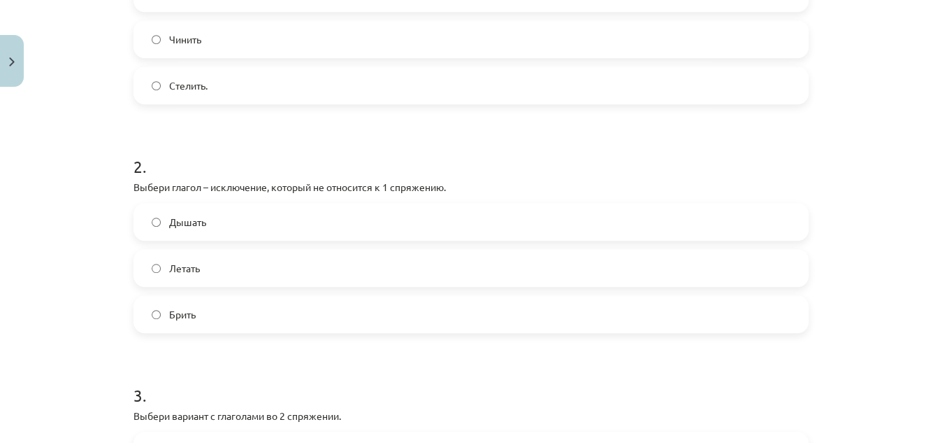
click at [192, 301] on label "Брить" at bounding box center [471, 313] width 673 height 35
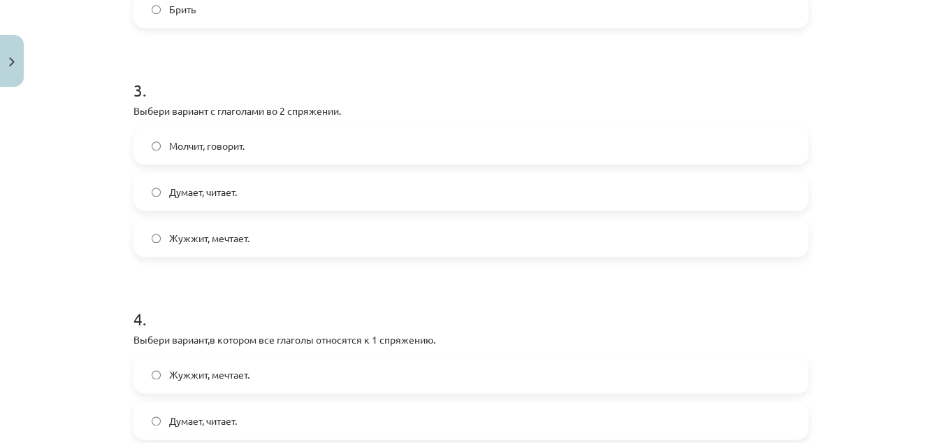
scroll to position [678, 0]
click at [201, 145] on span "Молчит, говорит." at bounding box center [207, 147] width 76 height 15
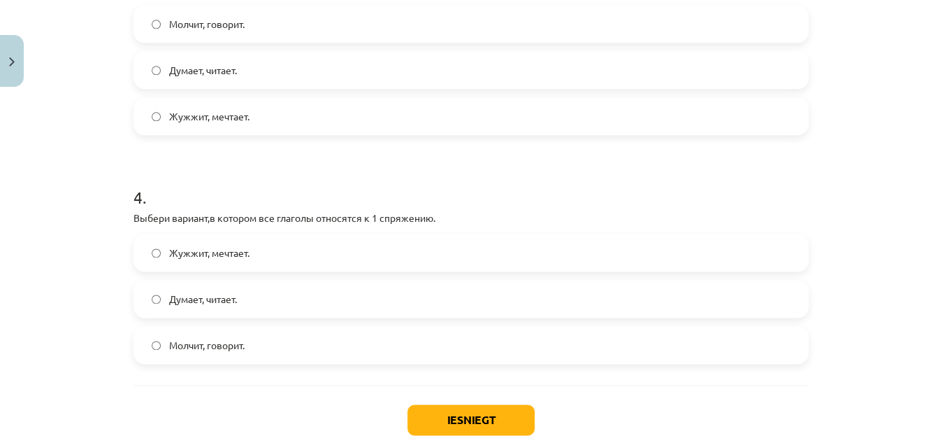
scroll to position [803, 0]
click at [234, 309] on label "Думает, читает." at bounding box center [471, 297] width 673 height 35
click at [438, 410] on button "Iesniegt" at bounding box center [471, 418] width 127 height 31
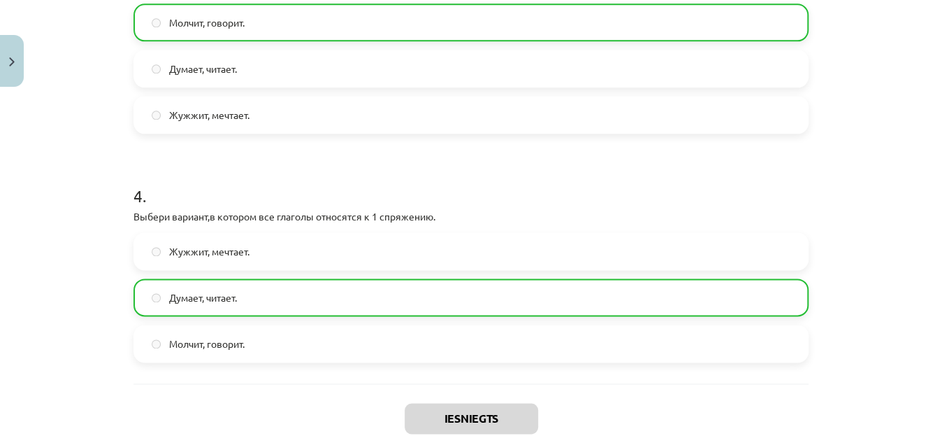
scroll to position [928, 0]
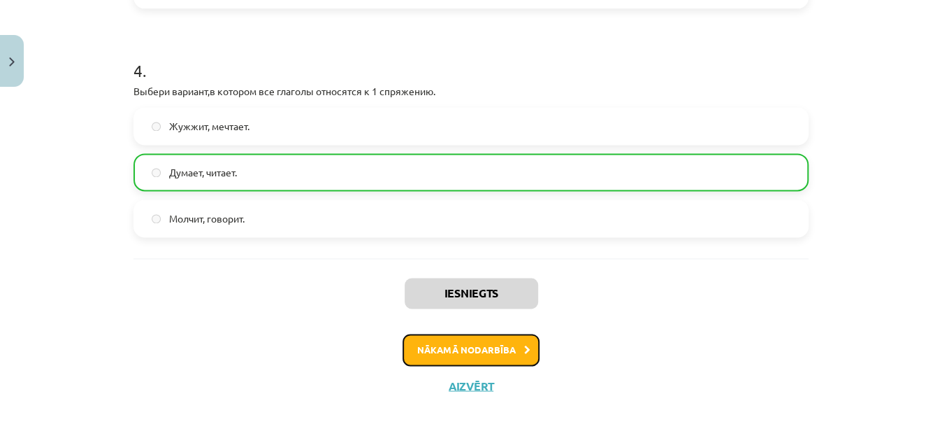
click at [426, 358] on button "Nākamā nodarbība" at bounding box center [471, 349] width 137 height 32
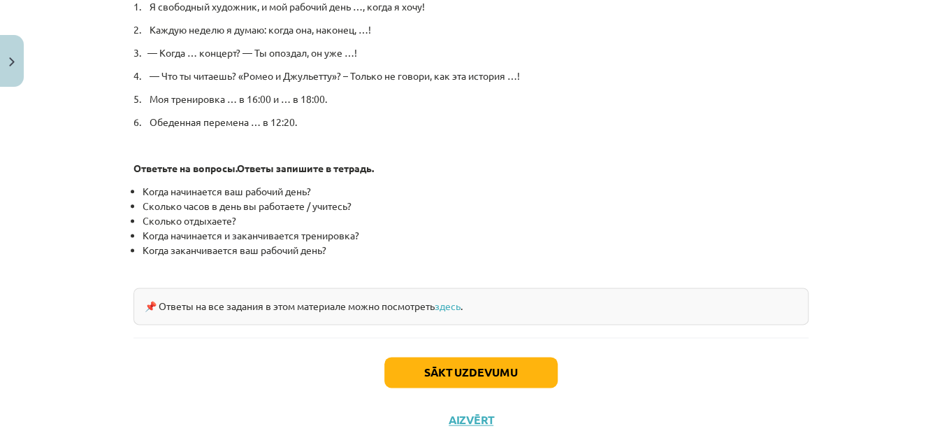
scroll to position [798, 0]
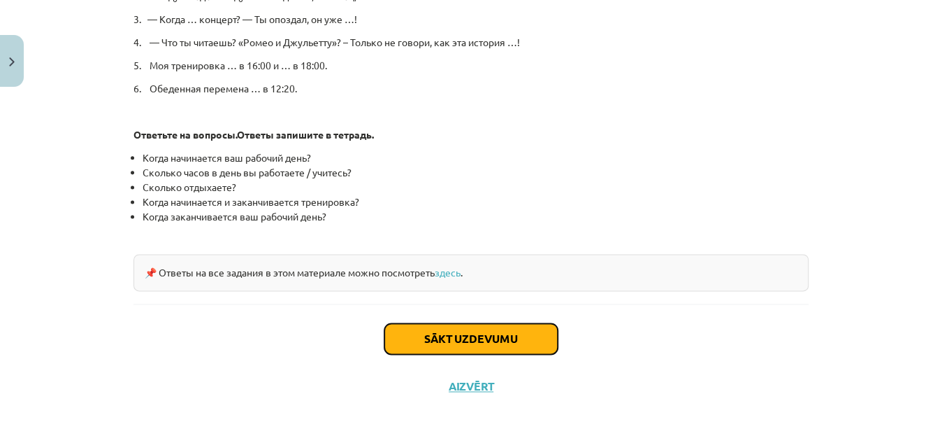
click at [523, 350] on button "Sākt uzdevumu" at bounding box center [471, 338] width 173 height 31
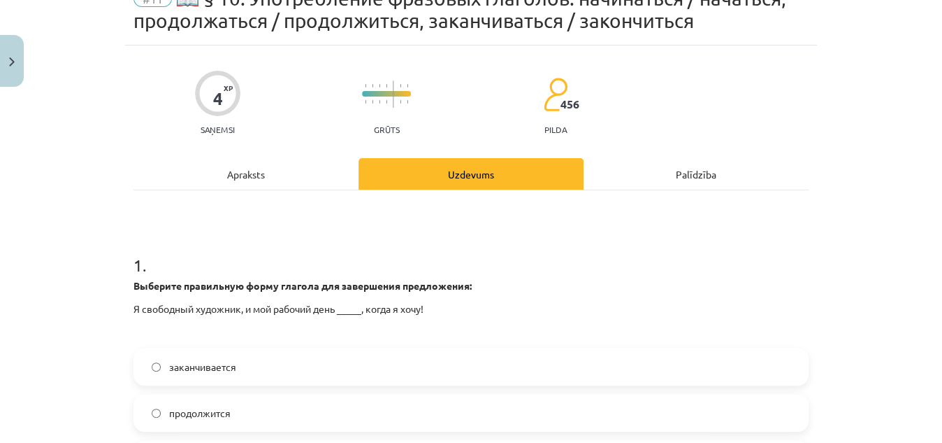
scroll to position [35, 0]
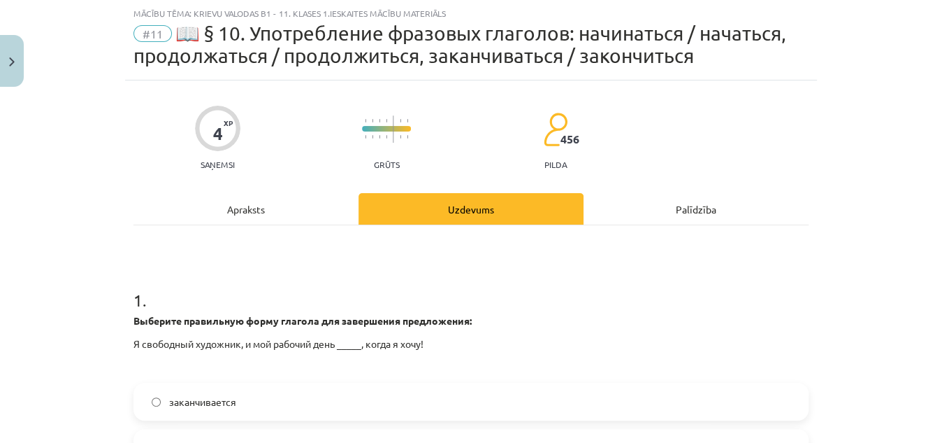
click at [141, 301] on h1 "1 ." at bounding box center [471, 287] width 675 height 43
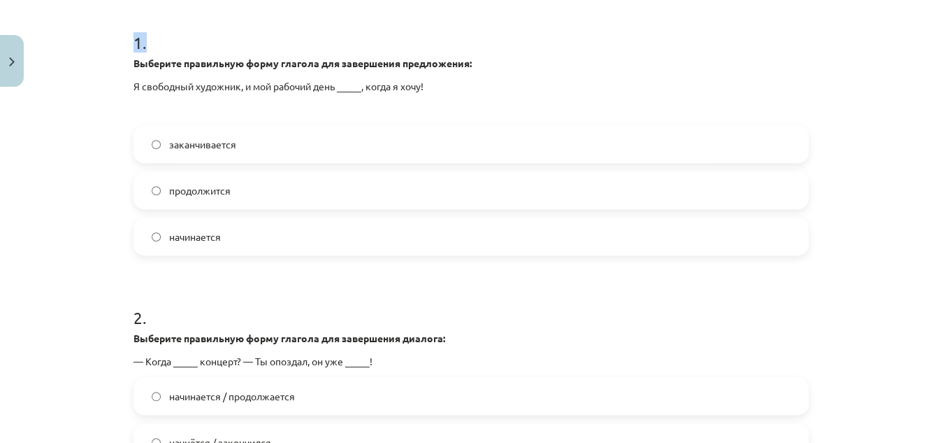
scroll to position [518, 0]
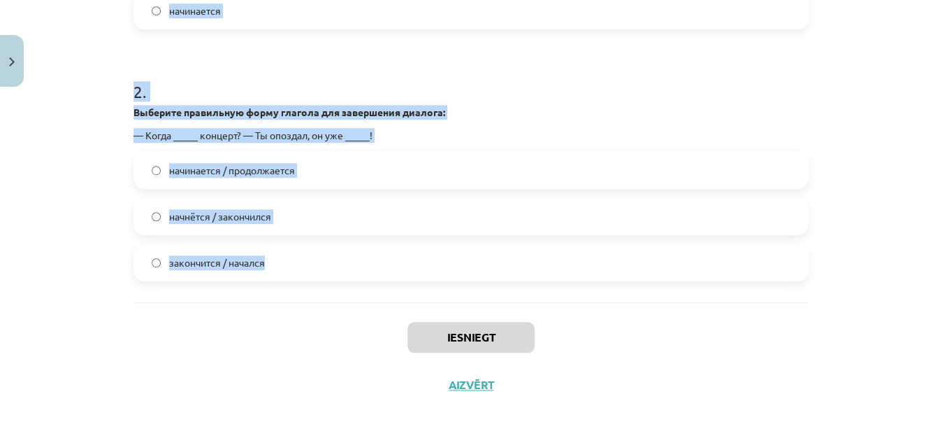
drag, startPoint x: 121, startPoint y: 317, endPoint x: 287, endPoint y: 269, distance: 172.6
click at [287, 269] on div "4 XP Saņemsi Grūts 456 pilda Apraksts Uzdevums Palīdzība 1 . Выберите правильну…" at bounding box center [471, 2] width 692 height 811
copy form "Выберите правильную форму глагола для завершения предложения: Я свободный худож…"
click at [66, 159] on div "Mācību tēma: Krievu valodas b1 - 11. klases 1.ieskaites mācību materiāls #11 📖 …" at bounding box center [471, 221] width 942 height 443
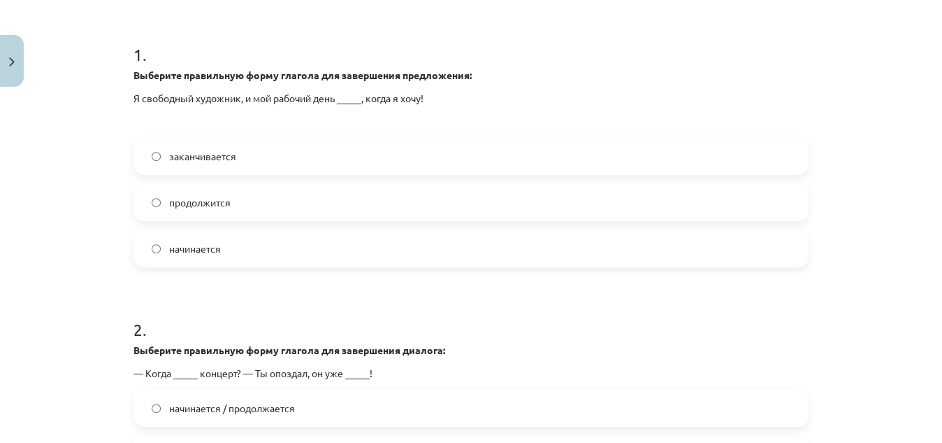
scroll to position [275, 0]
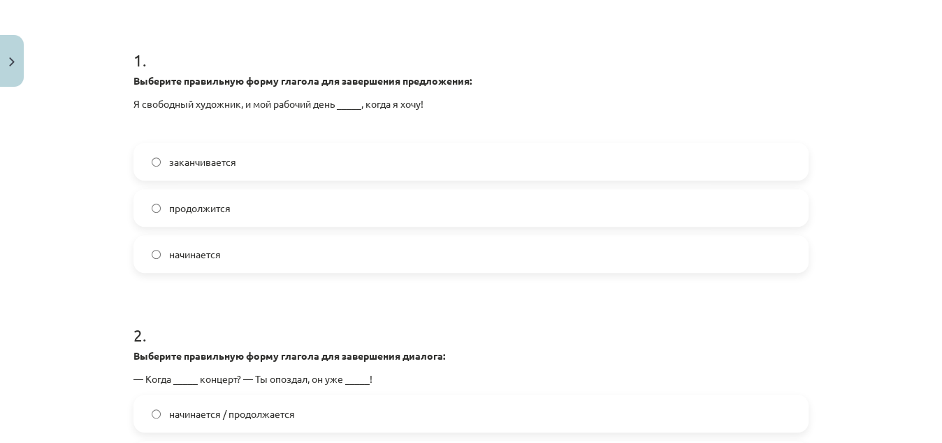
click at [217, 164] on span "заканчивается" at bounding box center [202, 162] width 67 height 15
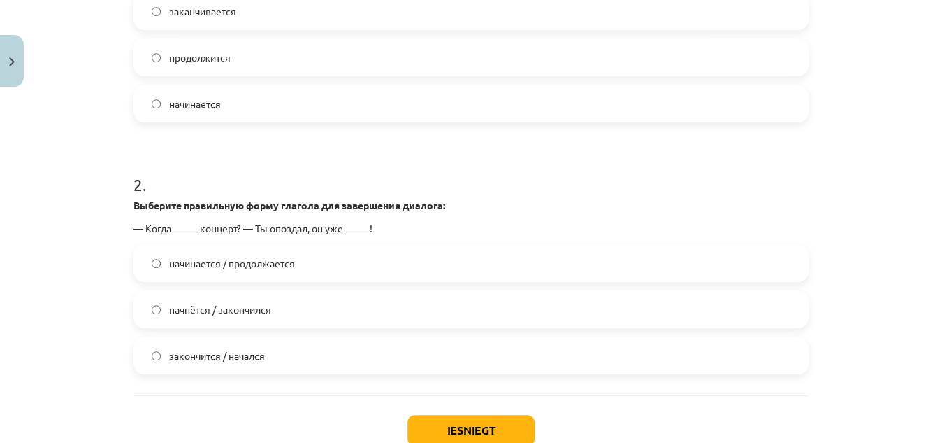
scroll to position [426, 0]
click at [186, 320] on label "начнётся / закончился" at bounding box center [471, 308] width 673 height 35
click at [450, 431] on button "Iesniegt" at bounding box center [471, 429] width 127 height 31
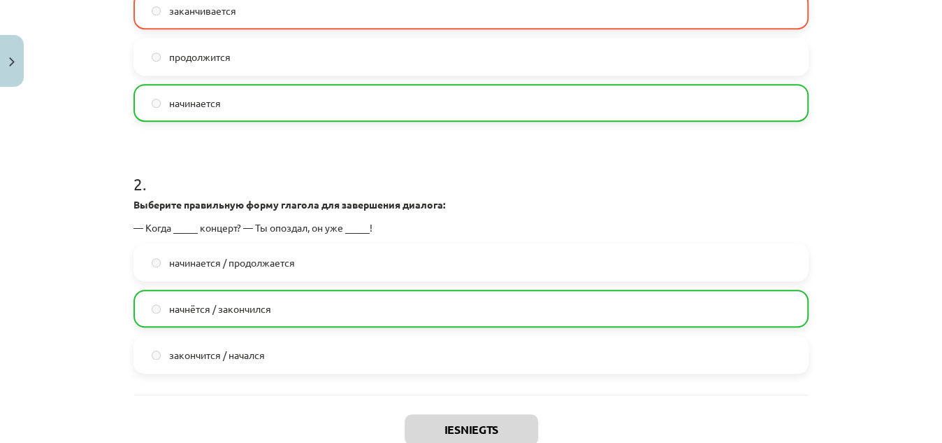
scroll to position [562, 0]
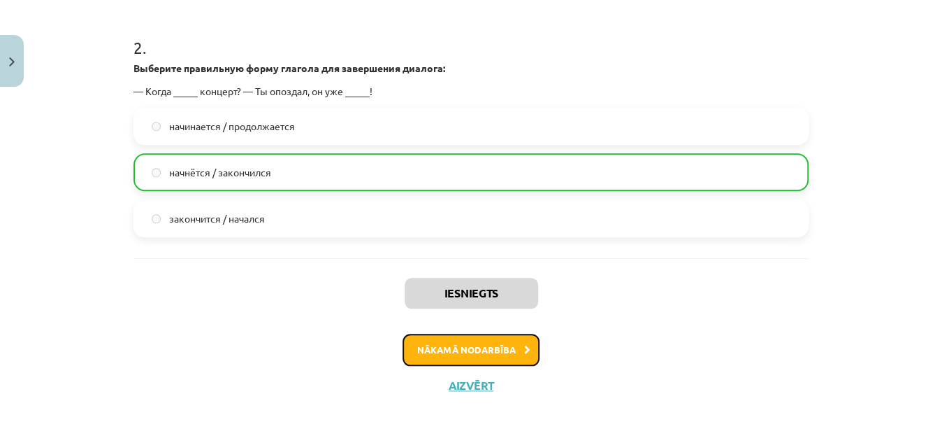
click at [486, 343] on button "Nākamā nodarbība" at bounding box center [471, 349] width 137 height 32
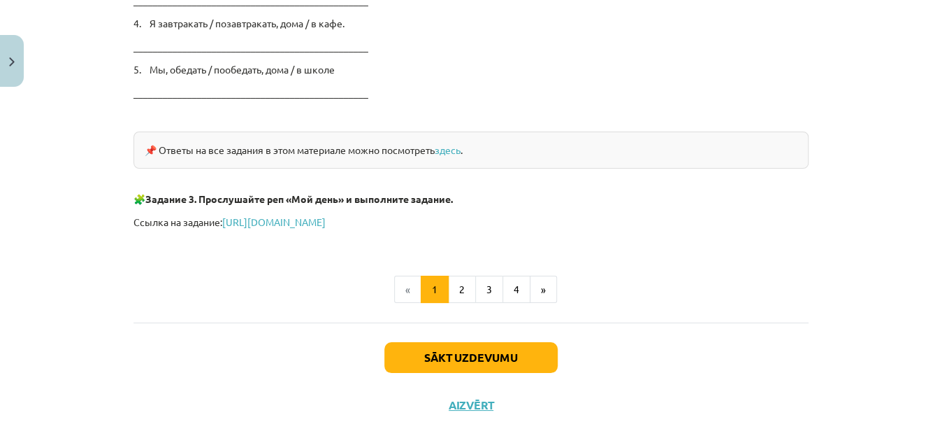
scroll to position [2439, 0]
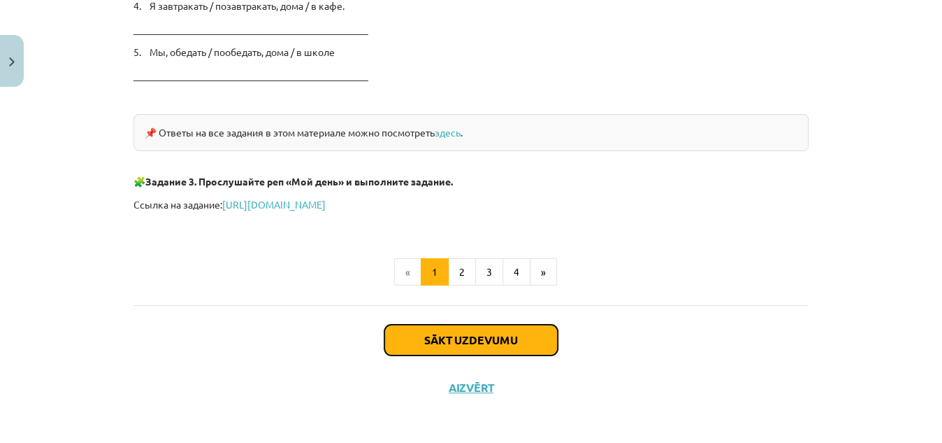
click at [452, 332] on button "Sākt uzdevumu" at bounding box center [471, 339] width 173 height 31
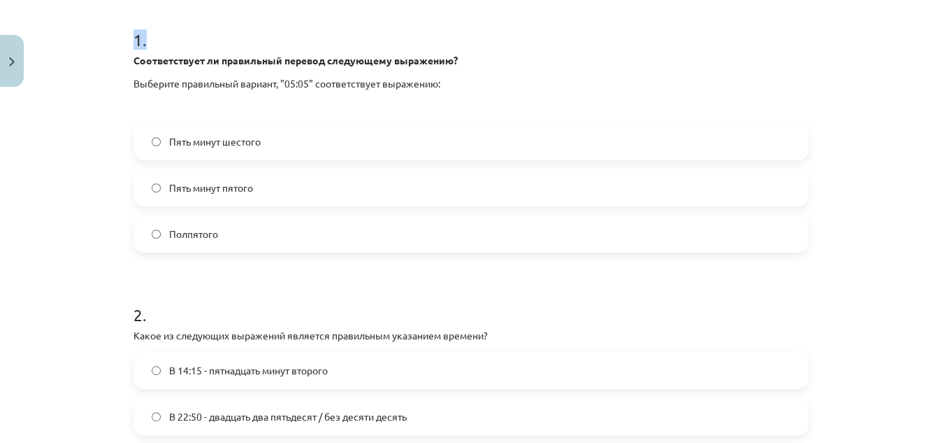
scroll to position [519, 0]
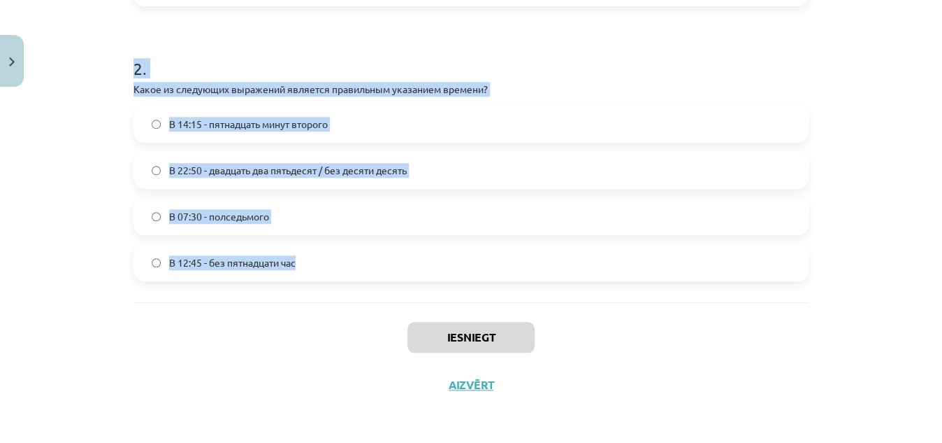
drag, startPoint x: 128, startPoint y: 294, endPoint x: 313, endPoint y: 257, distance: 188.1
copy form "Соответствует ли правильный перевод следующему выражению? Выберите правильный в…"
click at [313, 257] on label "В 12:45 - без пятнадцати час" at bounding box center [471, 262] width 673 height 35
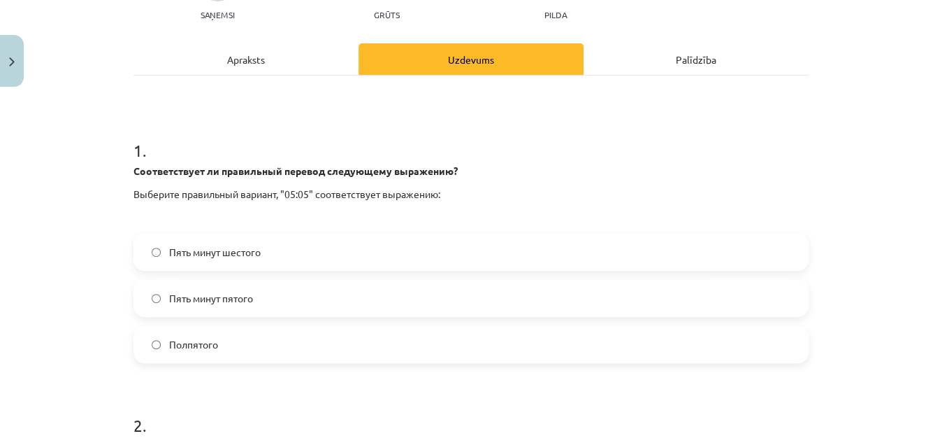
scroll to position [160, 0]
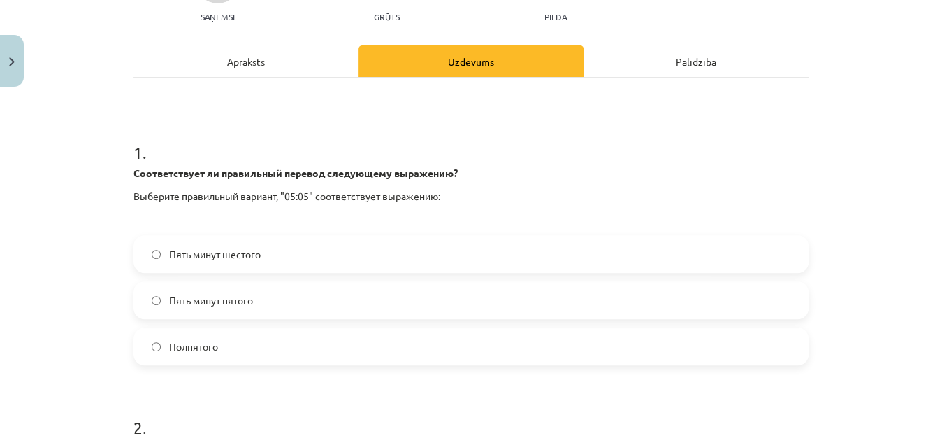
click at [231, 239] on label "Пять минут шестого" at bounding box center [471, 253] width 673 height 35
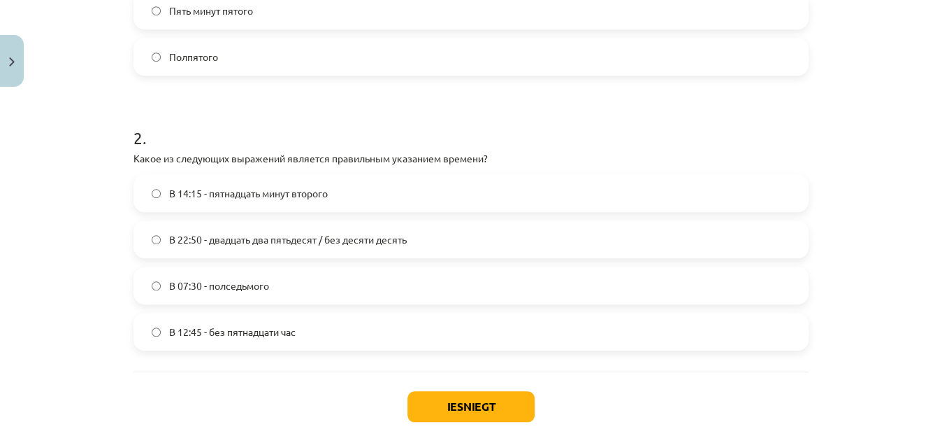
scroll to position [452, 0]
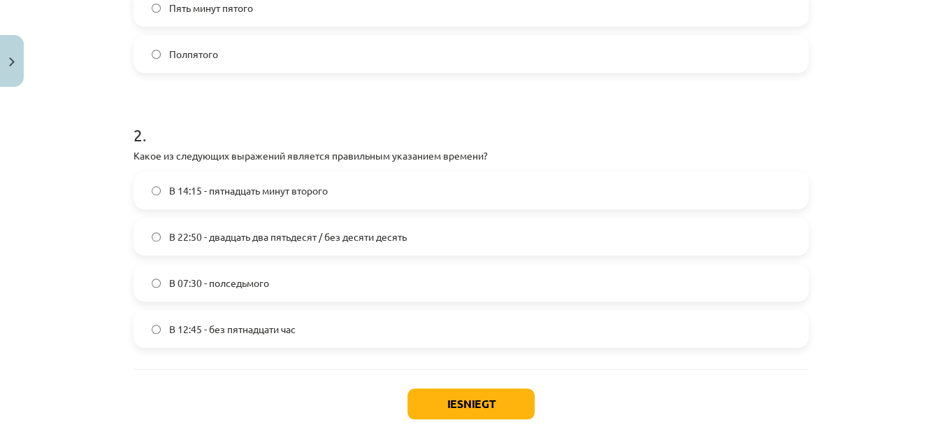
click at [238, 239] on span "В 22:50 - двадцать два пятьдесят / без десяти десять" at bounding box center [288, 236] width 238 height 15
click at [425, 394] on button "Iesniegt" at bounding box center [471, 403] width 127 height 31
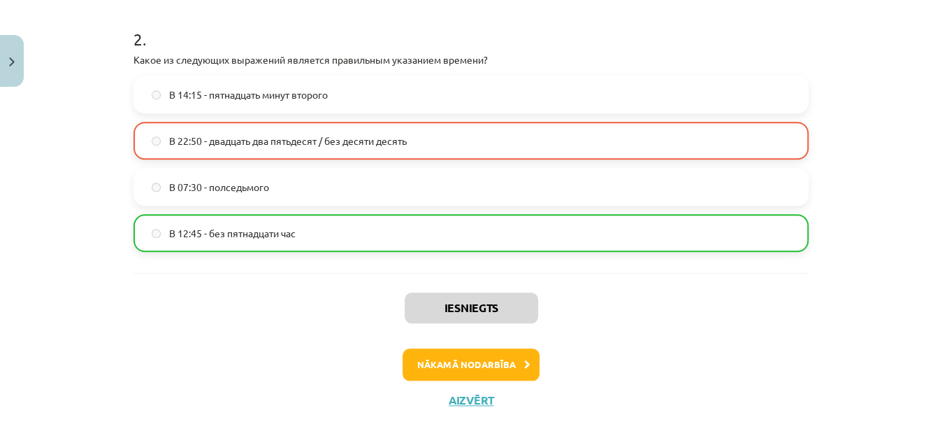
scroll to position [563, 0]
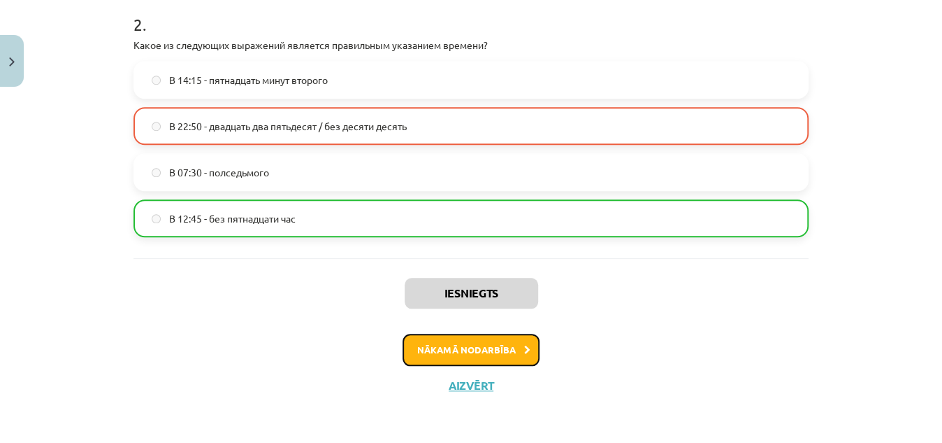
click at [450, 361] on button "Nākamā nodarbība" at bounding box center [471, 349] width 137 height 32
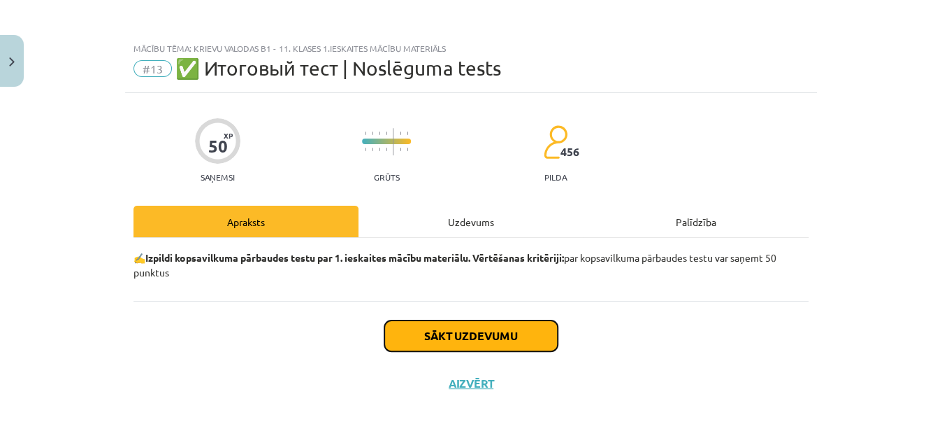
click at [427, 339] on button "Sākt uzdevumu" at bounding box center [471, 335] width 173 height 31
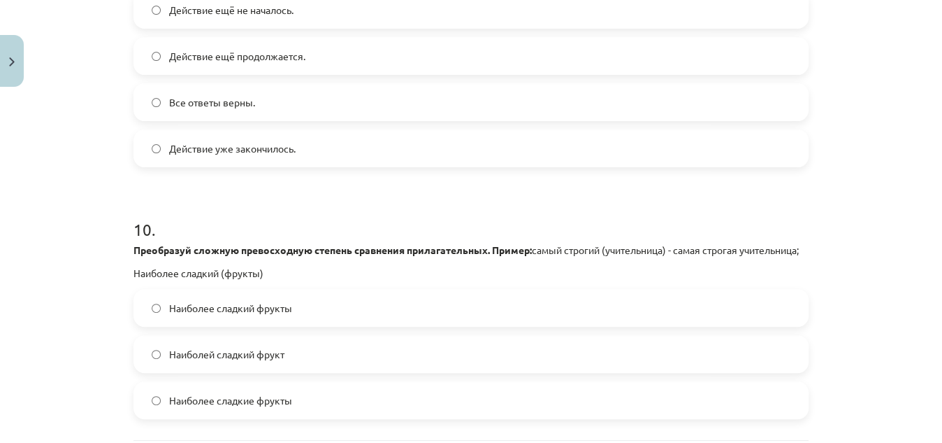
scroll to position [2860, 0]
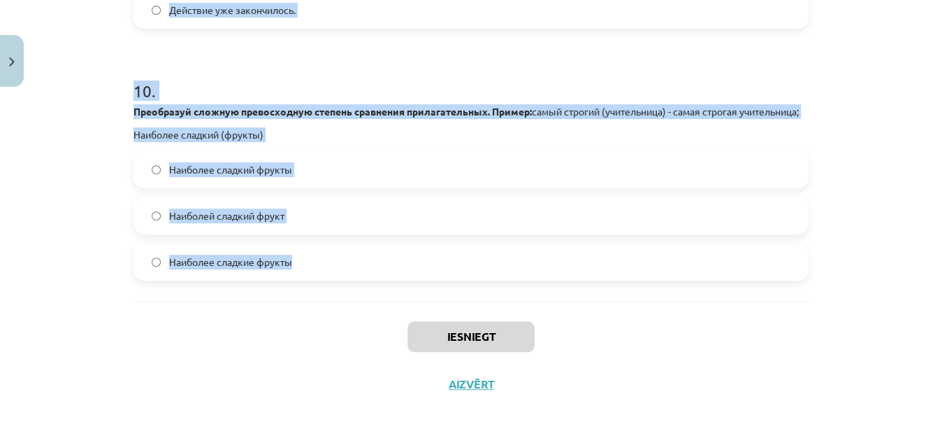
drag, startPoint x: 131, startPoint y: 331, endPoint x: 306, endPoint y: 268, distance: 185.8
copy form "Сколько видов имеет глагол ? 2 1 3 4 2 . Укажите сложноподчинённое предложение …"
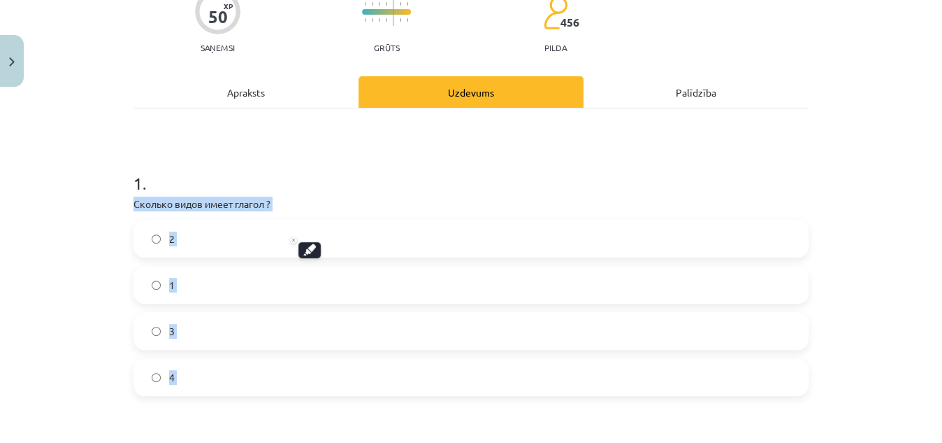
scroll to position [125, 0]
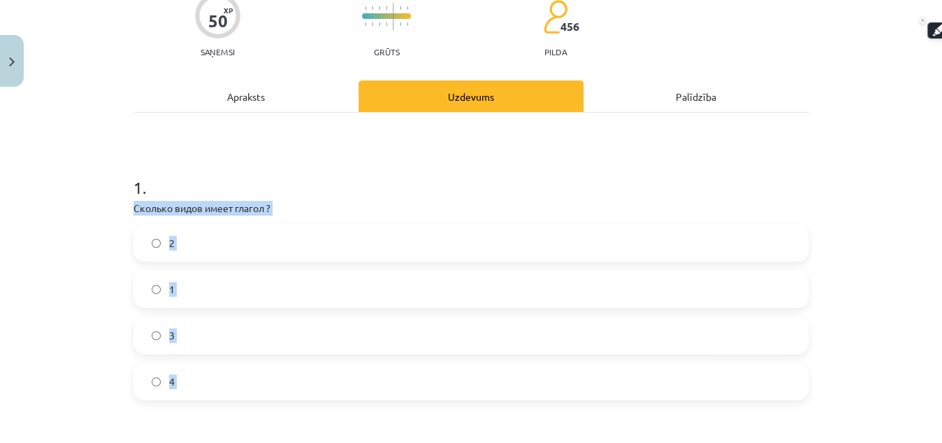
click at [81, 213] on div "Mācību tēma: Krievu valodas b1 - 11. klases 1.ieskaites mācību materiāls #13 ✅ …" at bounding box center [471, 221] width 942 height 443
click at [184, 231] on label "2" at bounding box center [471, 242] width 673 height 35
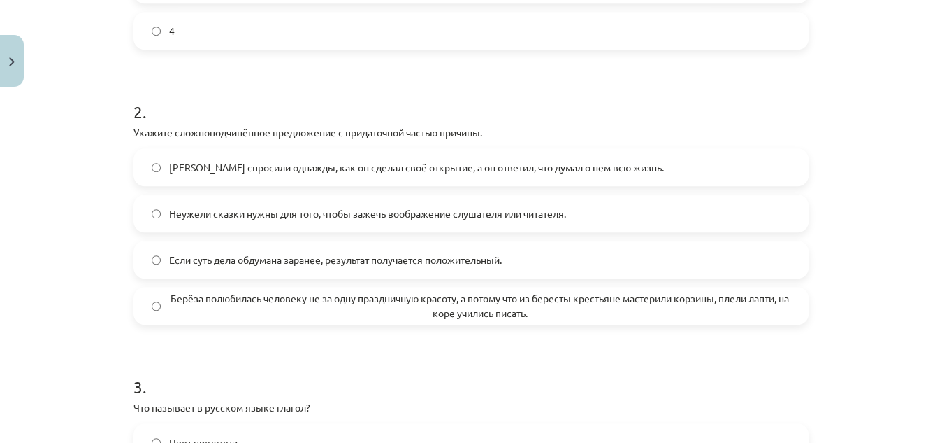
scroll to position [471, 0]
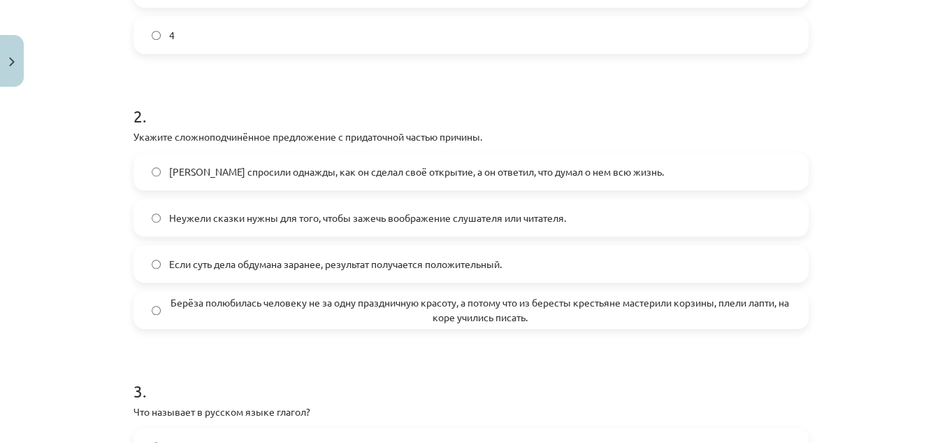
click at [360, 315] on span "Берёза полюбилась человеку не за одну праздничную красоту, а потому что из бере…" at bounding box center [480, 309] width 622 height 29
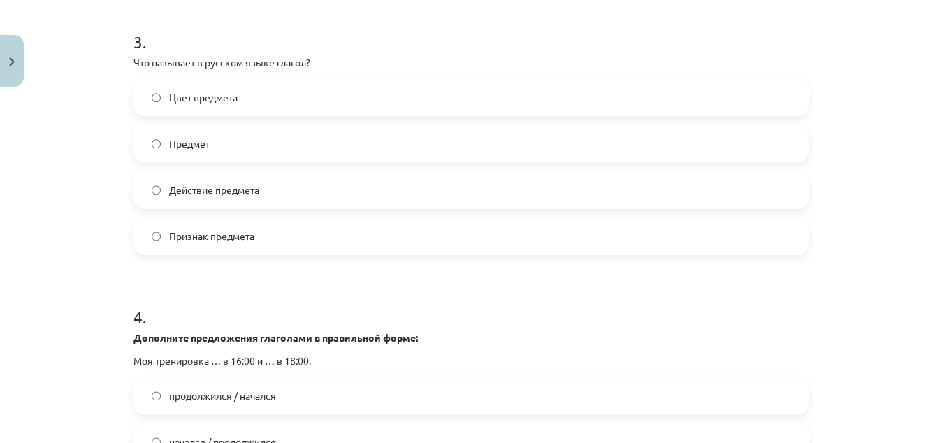
scroll to position [805, 0]
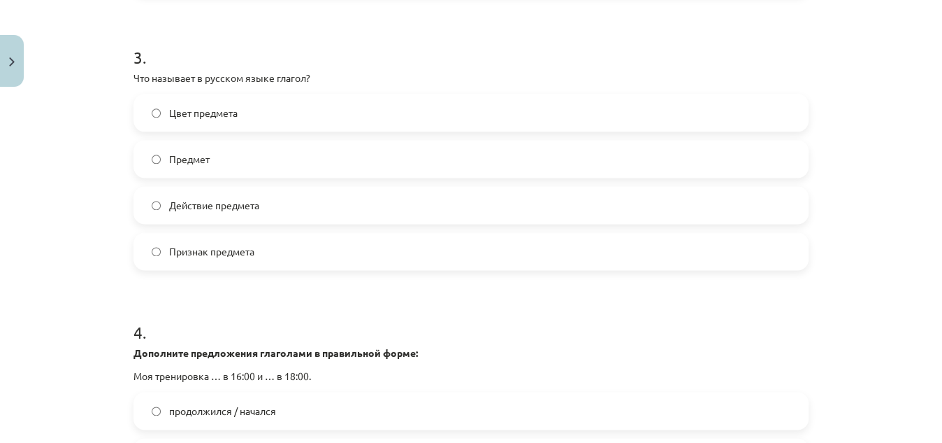
click at [214, 211] on span "Действие предмета" at bounding box center [214, 205] width 90 height 15
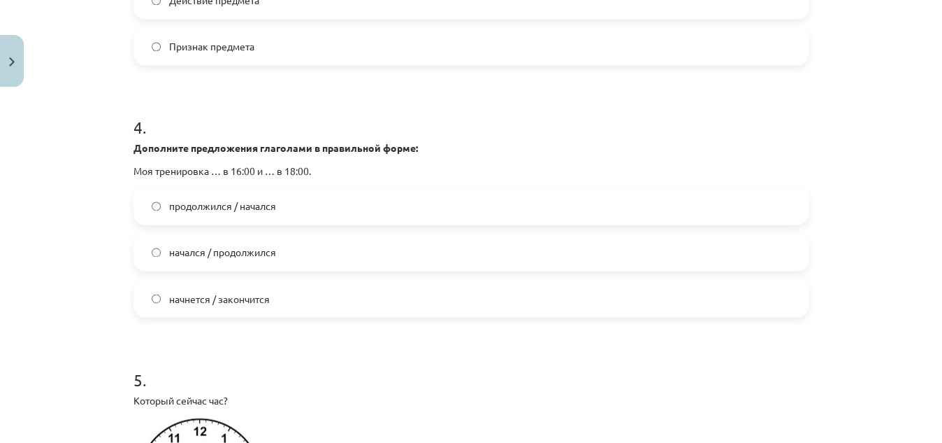
scroll to position [1029, 0]
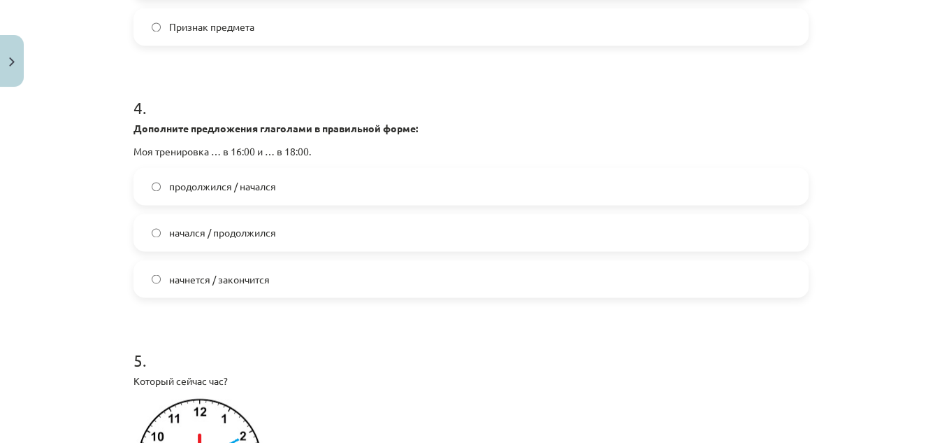
click at [186, 280] on span "начнется / закончится" at bounding box center [219, 278] width 101 height 15
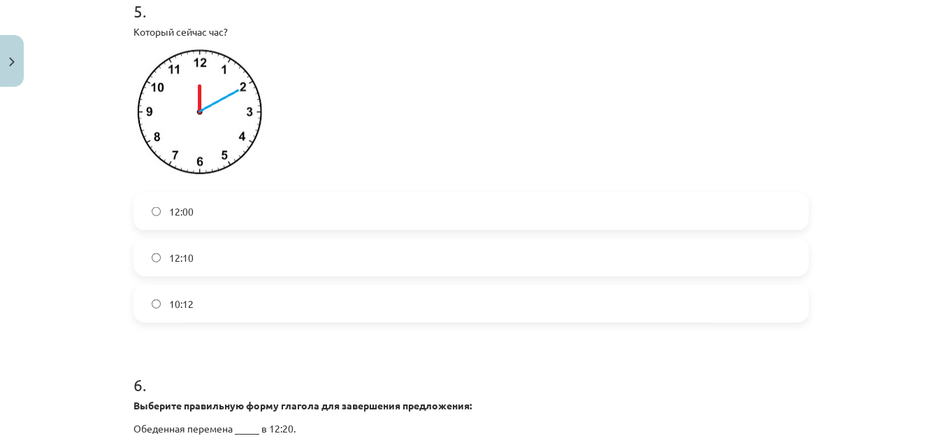
scroll to position [1373, 0]
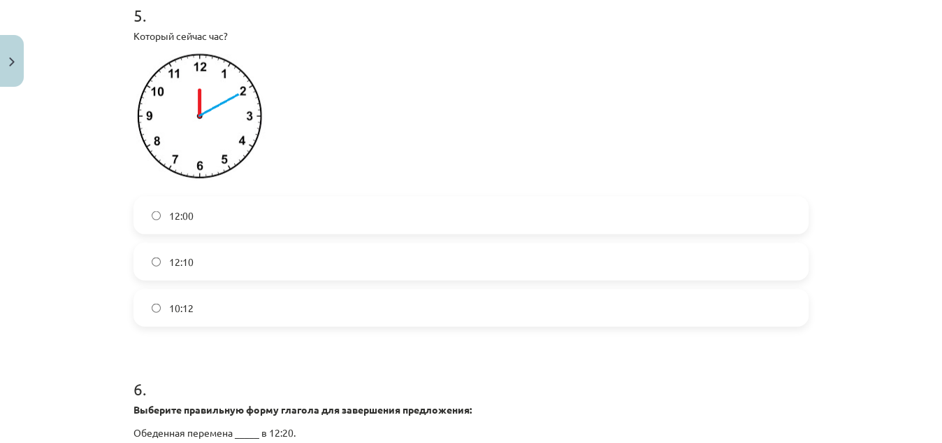
click at [175, 268] on span "12:10" at bounding box center [181, 261] width 24 height 15
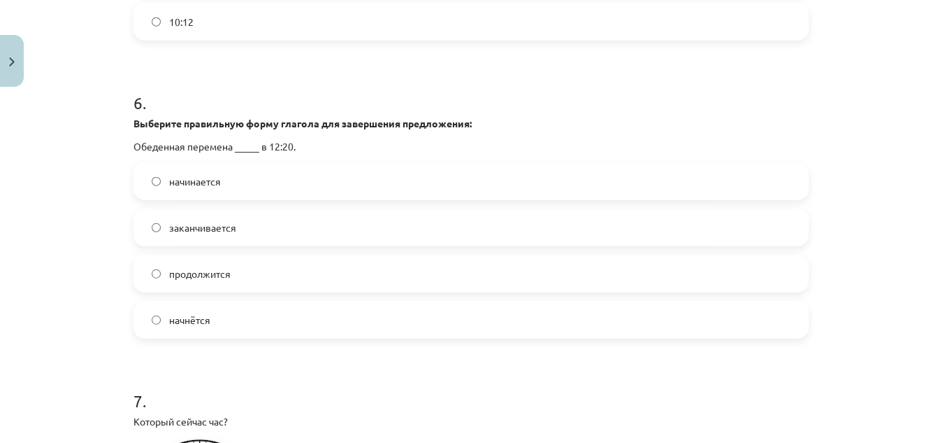
scroll to position [1699, 0]
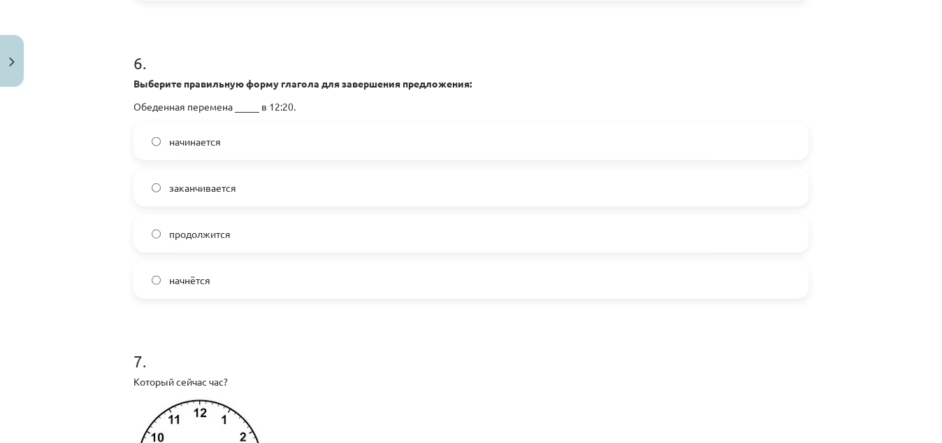
click at [192, 148] on label "начинается" at bounding box center [471, 141] width 673 height 35
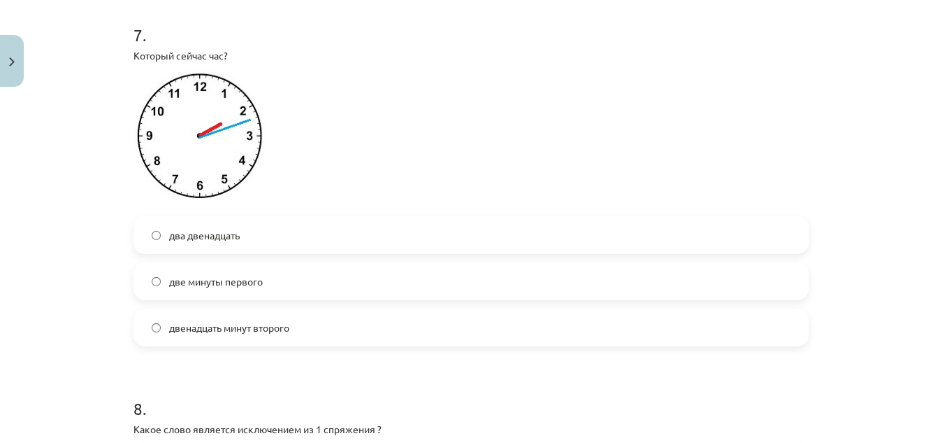
scroll to position [2028, 0]
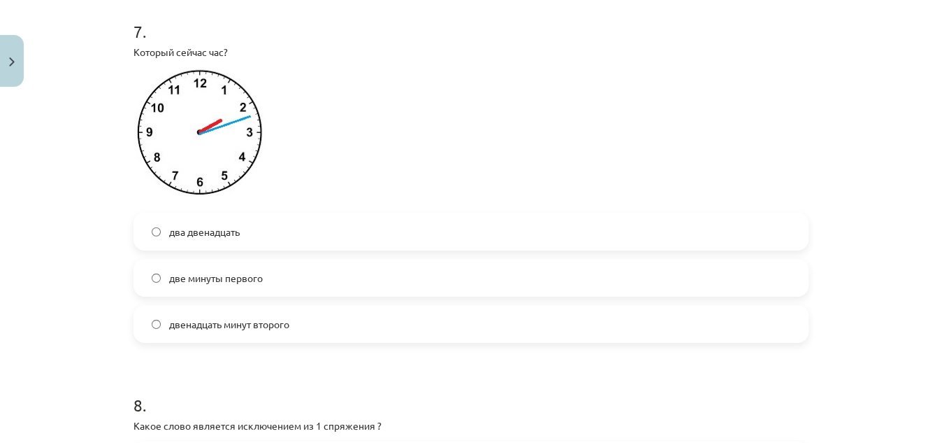
click at [210, 234] on span "два двенадцать" at bounding box center [204, 231] width 71 height 15
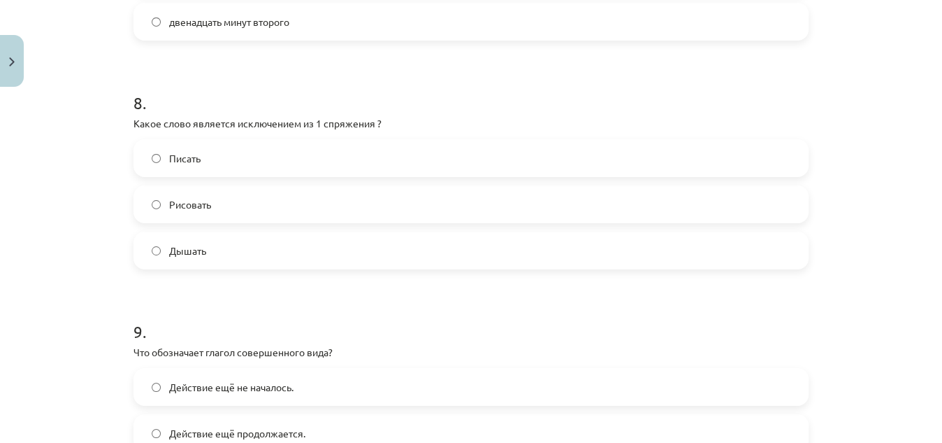
scroll to position [2334, 0]
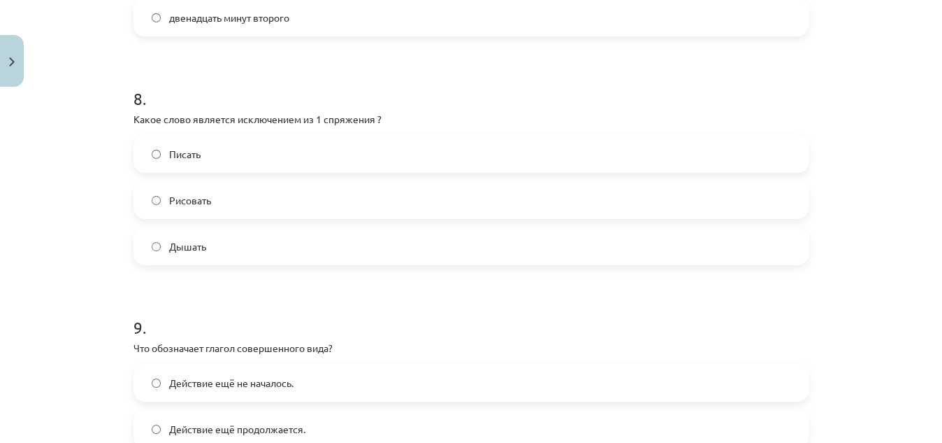
click at [169, 248] on span "Дышать" at bounding box center [187, 246] width 37 height 15
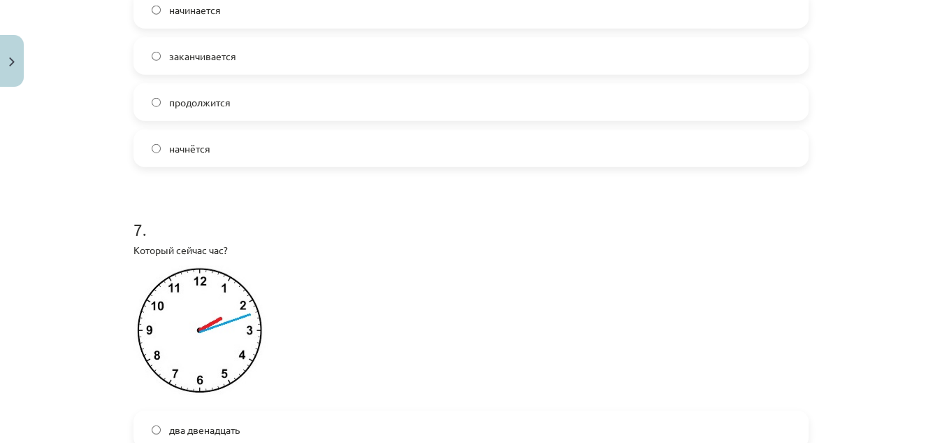
scroll to position [2108, 0]
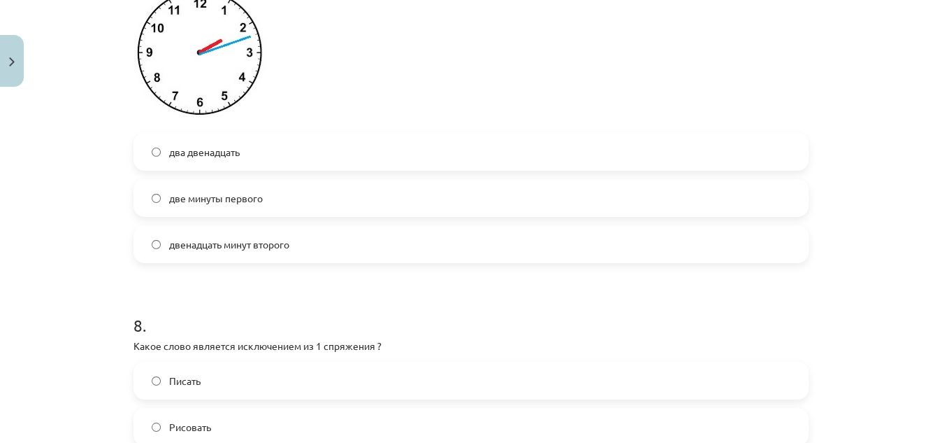
click at [931, 320] on div "Mācību tēma: Krievu valodas b1 - 11. klases 1.ieskaites mācību materiāls #13 ✅ …" at bounding box center [471, 221] width 942 height 443
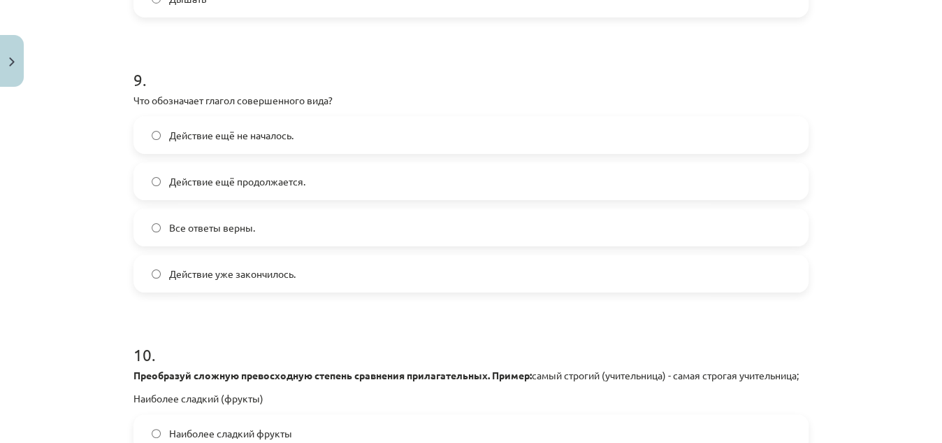
scroll to position [2578, 0]
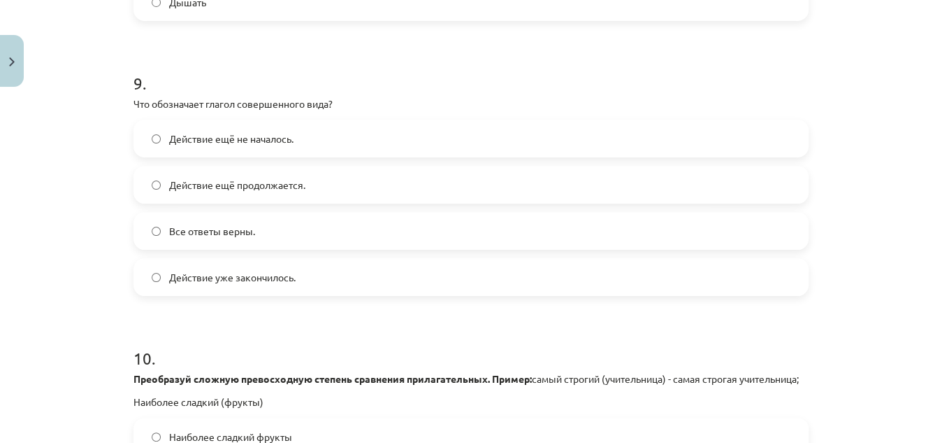
click at [206, 294] on label "Действие уже закончилось." at bounding box center [471, 276] width 673 height 35
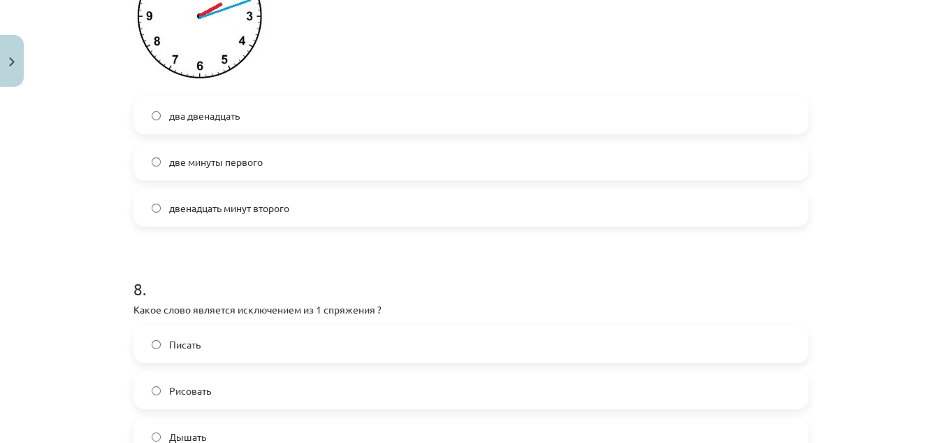
scroll to position [2860, 0]
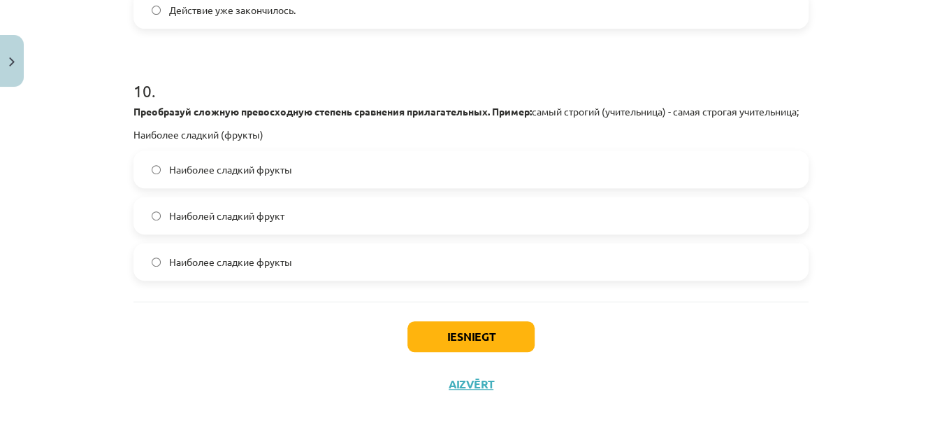
click at [237, 257] on span "Наиболее сладкие фрукты" at bounding box center [230, 261] width 123 height 15
click at [481, 330] on button "Iesniegt" at bounding box center [471, 336] width 127 height 31
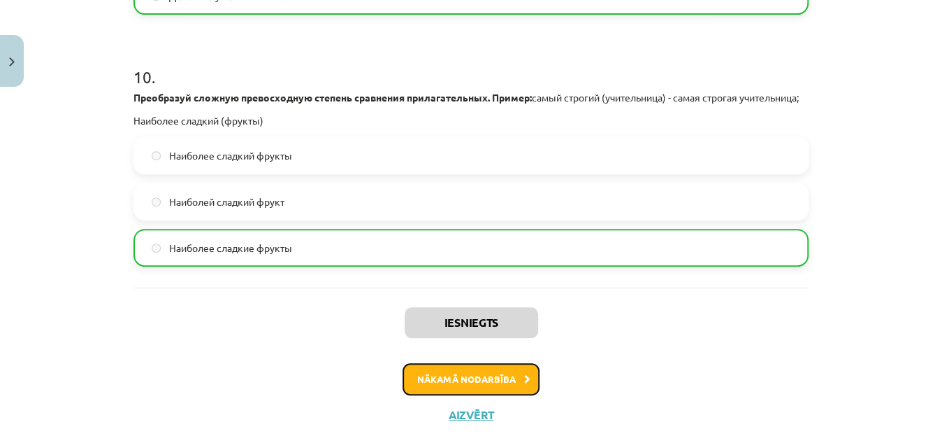
click at [414, 387] on button "Nākamā nodarbība" at bounding box center [471, 379] width 137 height 32
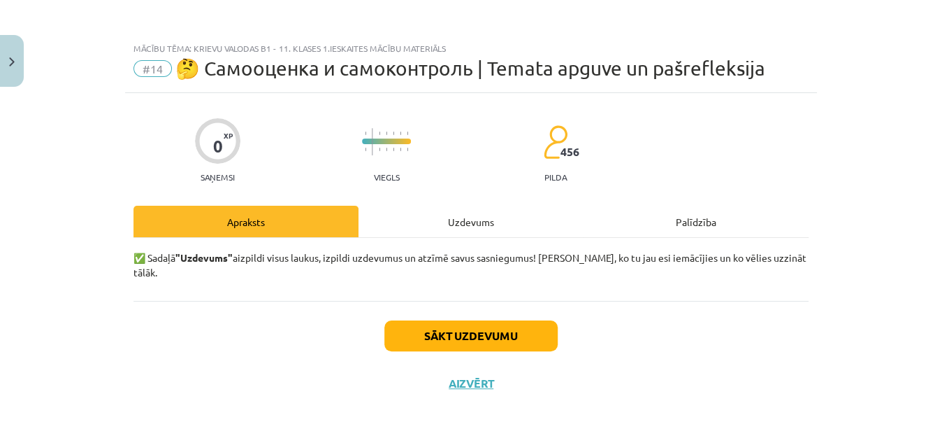
scroll to position [0, 0]
click at [464, 320] on button "Sākt uzdevumu" at bounding box center [471, 335] width 173 height 31
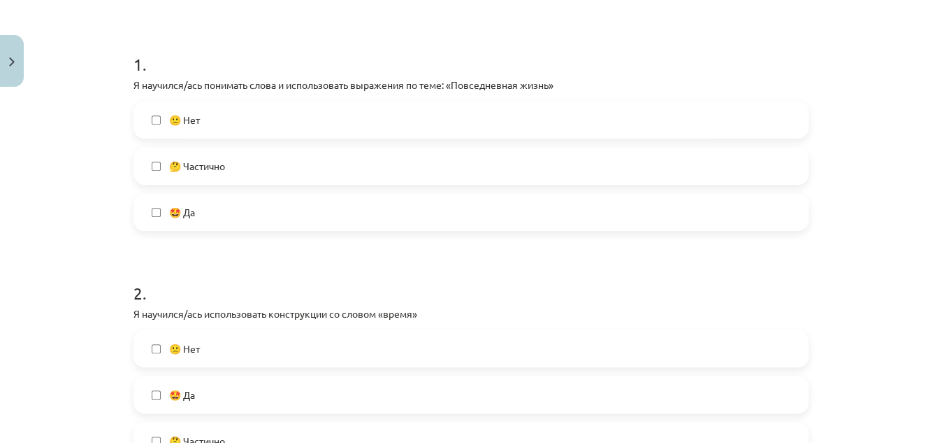
scroll to position [259, 0]
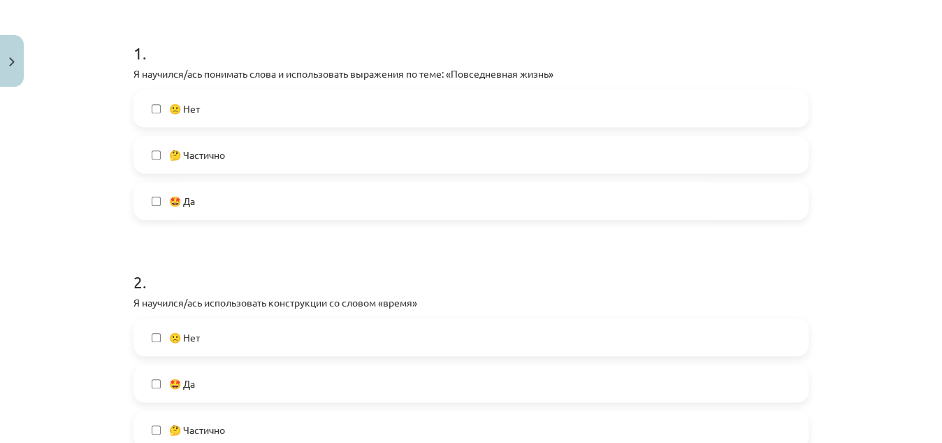
click at [202, 200] on label "🤩 Да" at bounding box center [471, 200] width 673 height 35
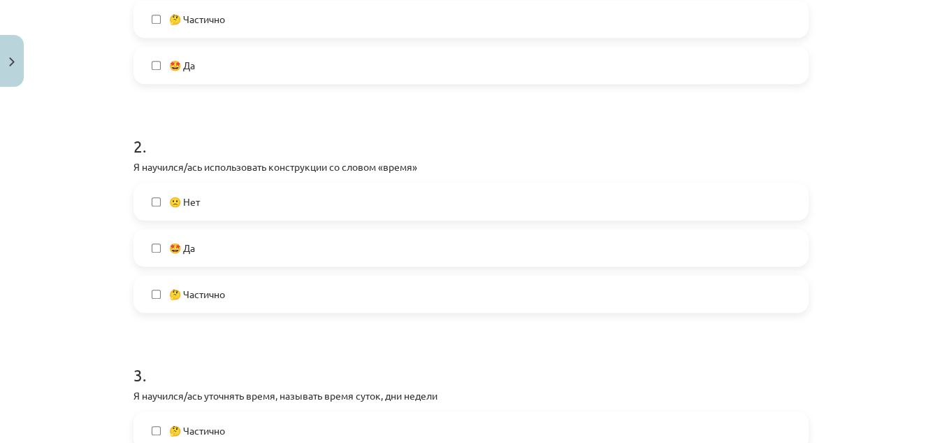
scroll to position [398, 0]
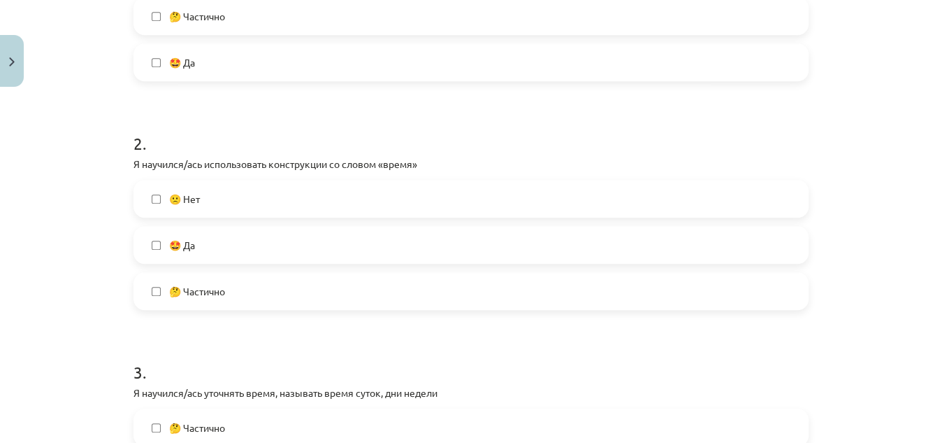
click at [215, 245] on label "🤩 Да" at bounding box center [471, 244] width 673 height 35
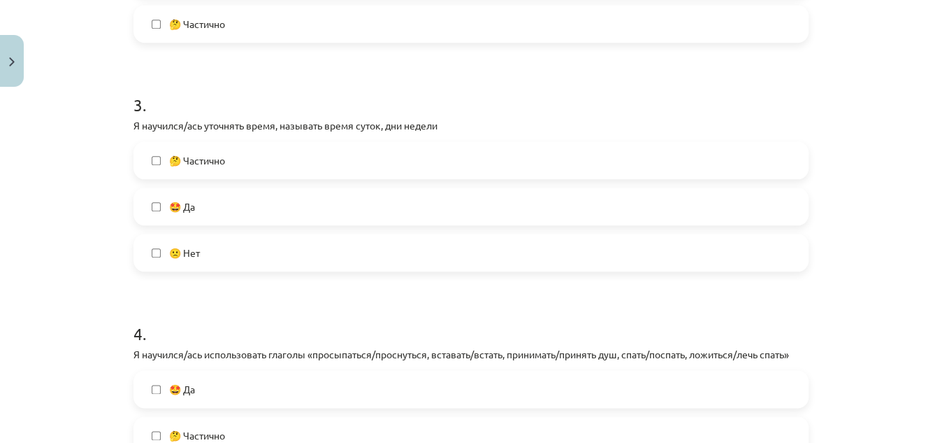
scroll to position [682, 0]
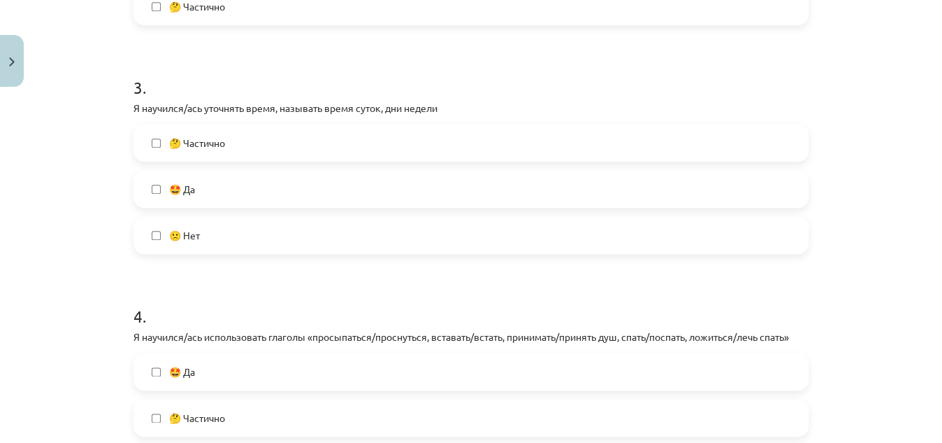
click at [320, 181] on label "🤩 Да" at bounding box center [471, 188] width 673 height 35
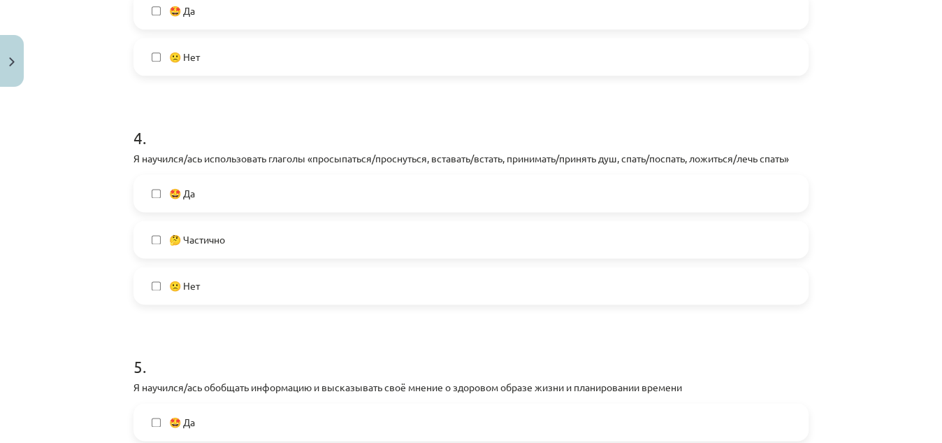
scroll to position [867, 0]
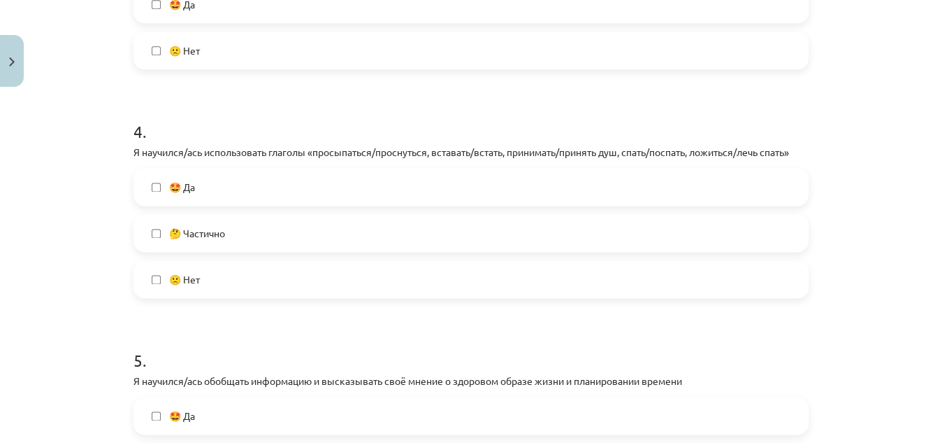
click at [340, 224] on label "🤔 Частично" at bounding box center [471, 232] width 673 height 35
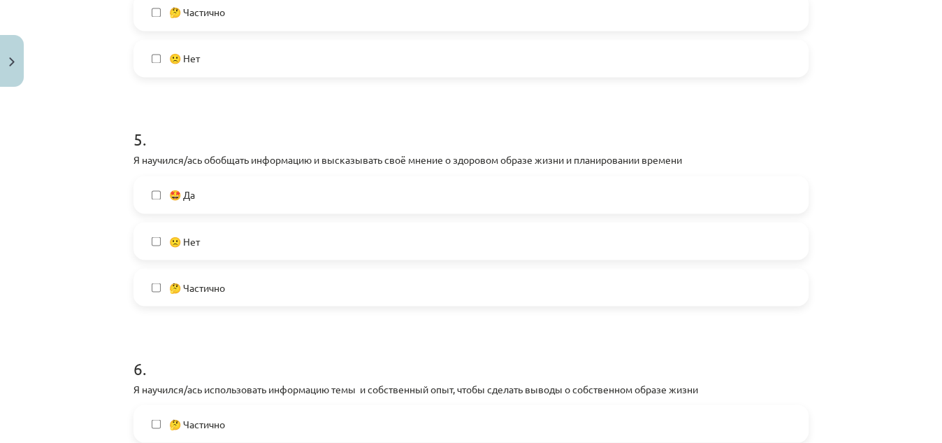
scroll to position [1096, 0]
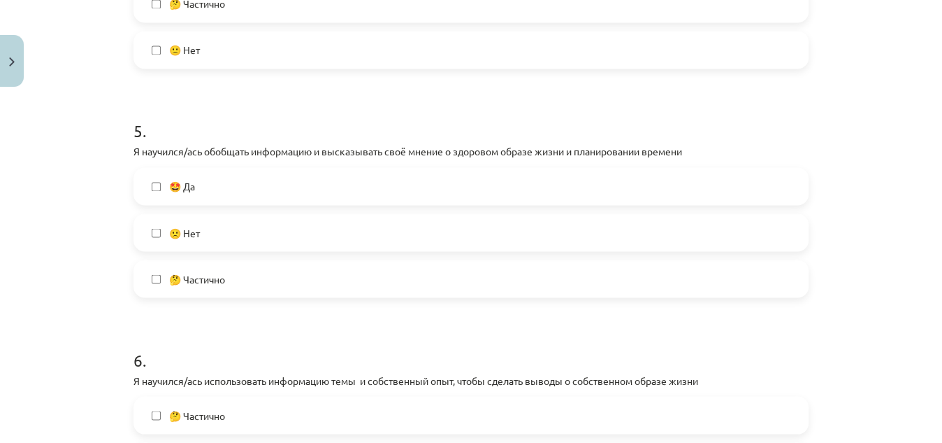
click at [217, 280] on span "🤔 Частично" at bounding box center [197, 278] width 56 height 15
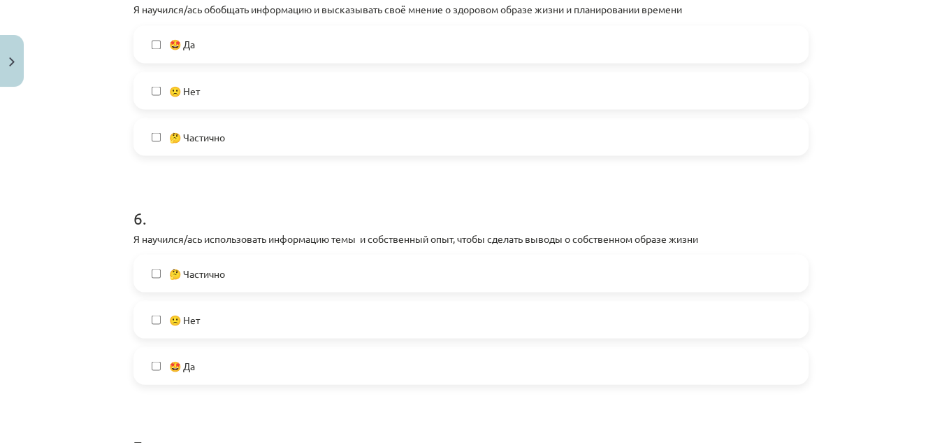
scroll to position [1241, 0]
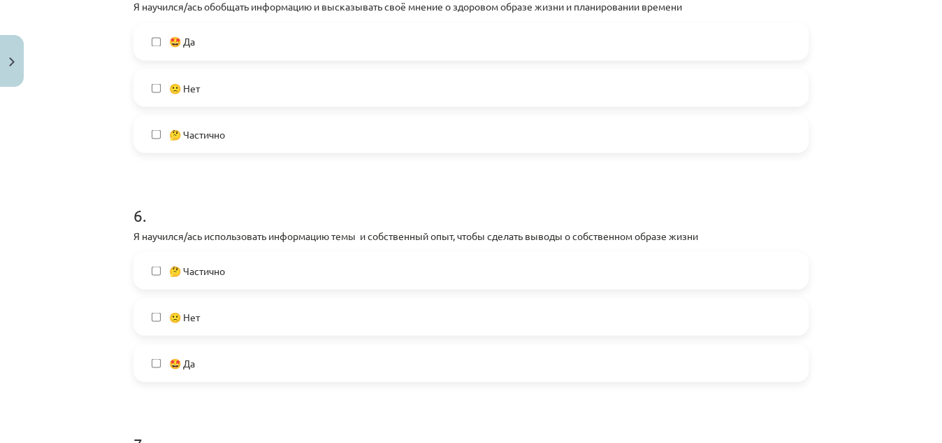
click at [257, 280] on label "🤔 Частично" at bounding box center [471, 269] width 673 height 35
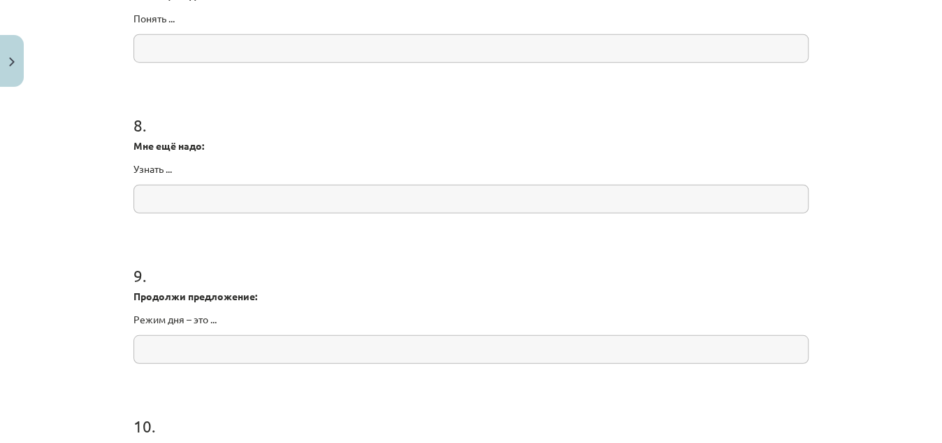
scroll to position [1934, 0]
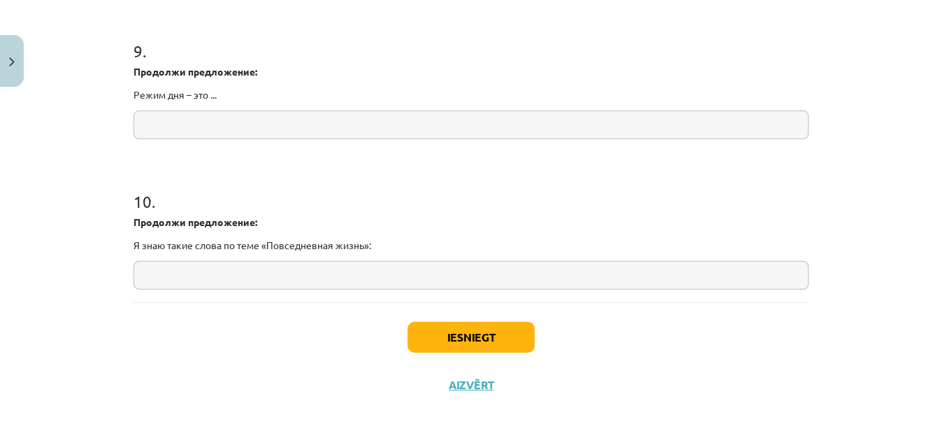
click at [225, 271] on input "text" at bounding box center [471, 275] width 675 height 29
click at [436, 329] on button "Iesniegt" at bounding box center [471, 337] width 127 height 31
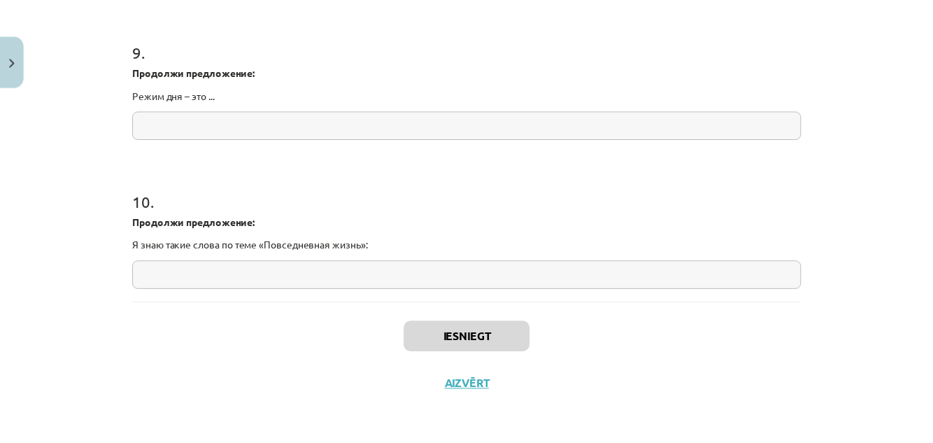
scroll to position [1365, 0]
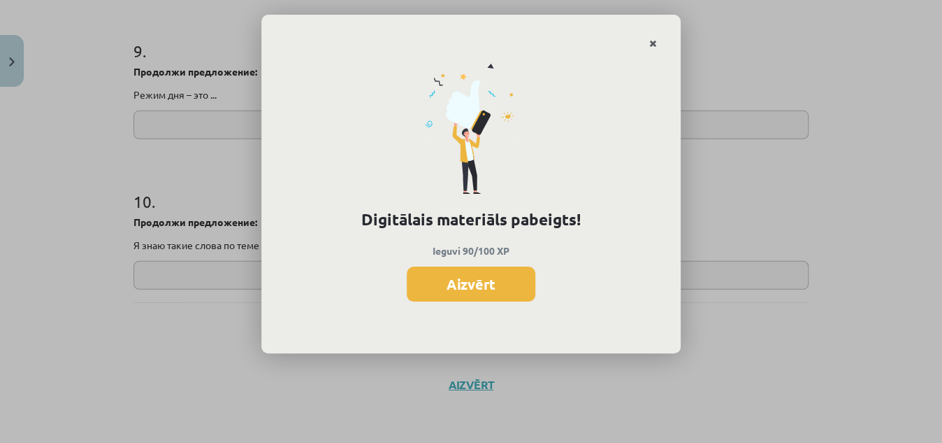
click at [652, 45] on icon "Close" at bounding box center [654, 44] width 8 height 10
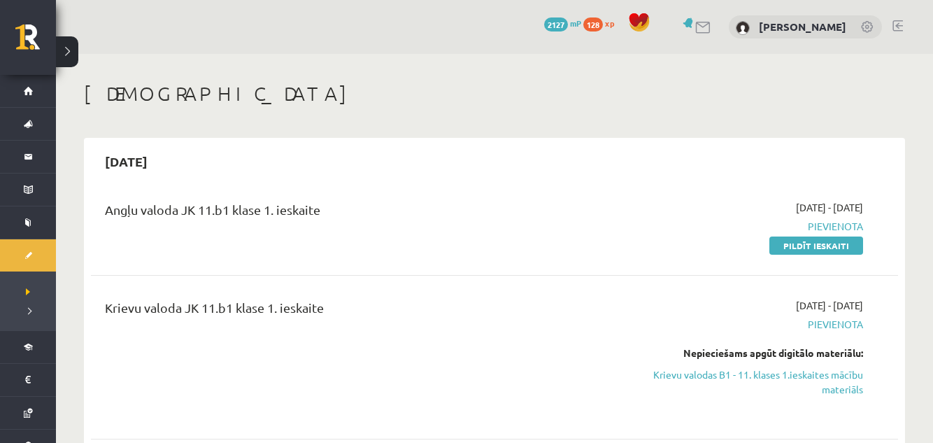
scroll to position [112, 0]
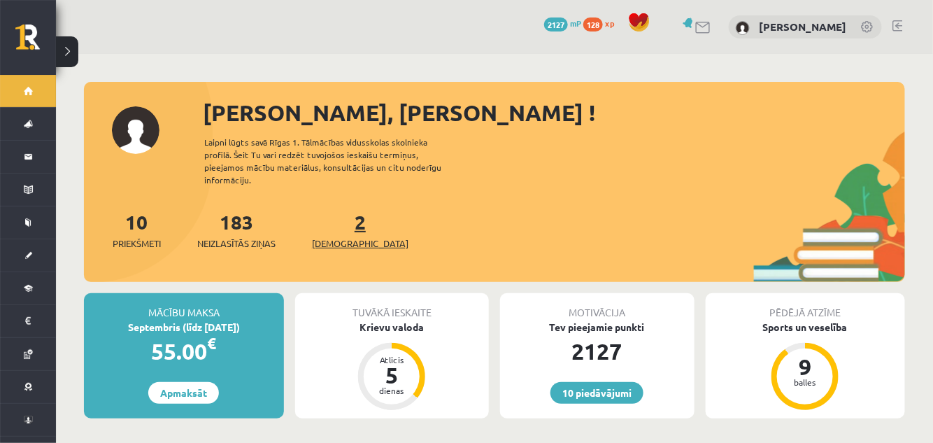
click at [348, 236] on span "[DEMOGRAPHIC_DATA]" at bounding box center [360, 243] width 96 height 14
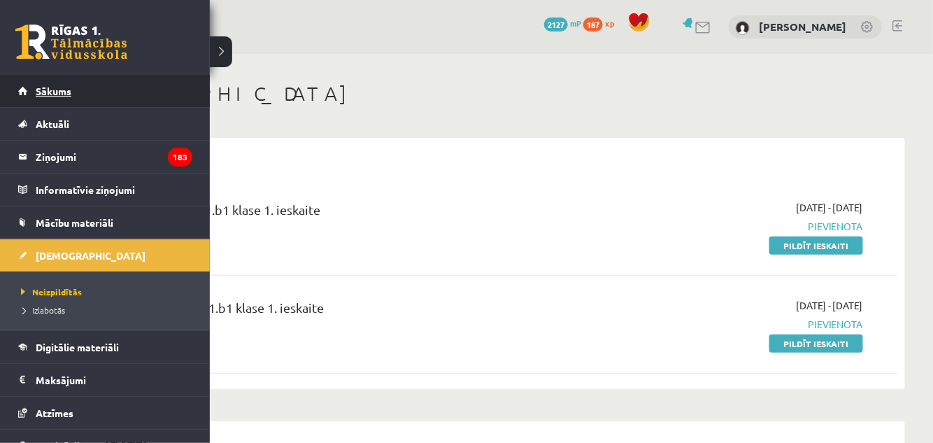
click at [36, 94] on span "Sākums" at bounding box center [54, 91] width 36 height 13
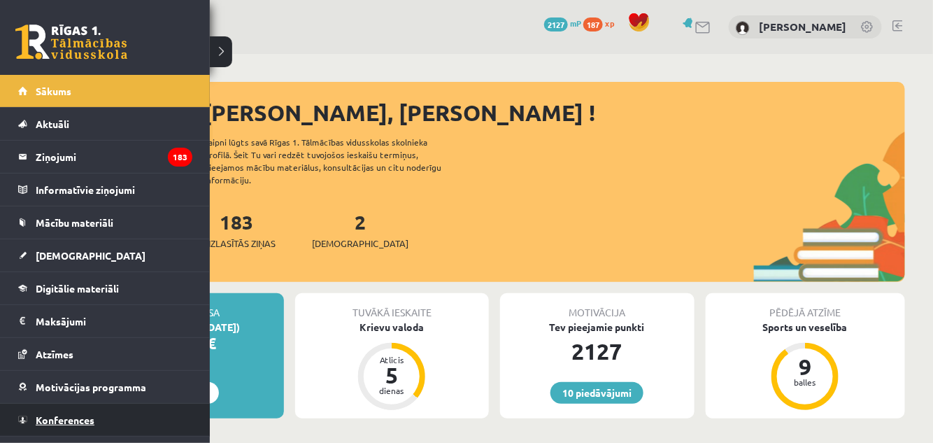
click at [39, 414] on span "Konferences" at bounding box center [65, 419] width 59 height 13
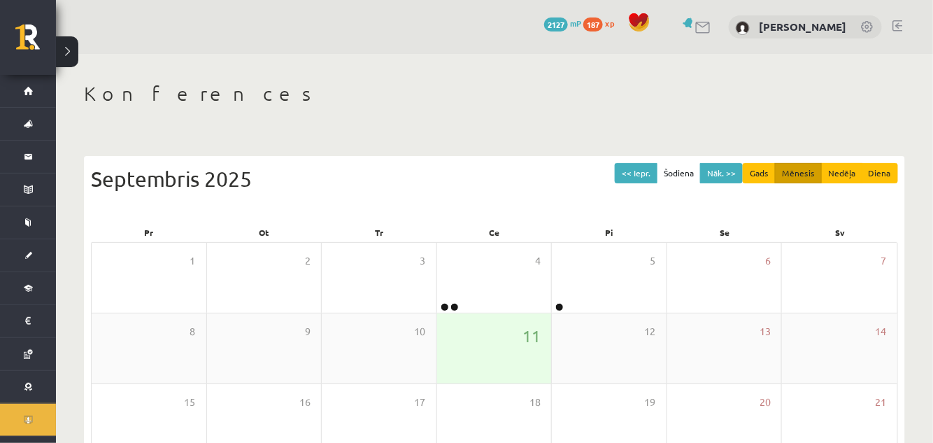
click at [473, 331] on div "11" at bounding box center [494, 348] width 115 height 70
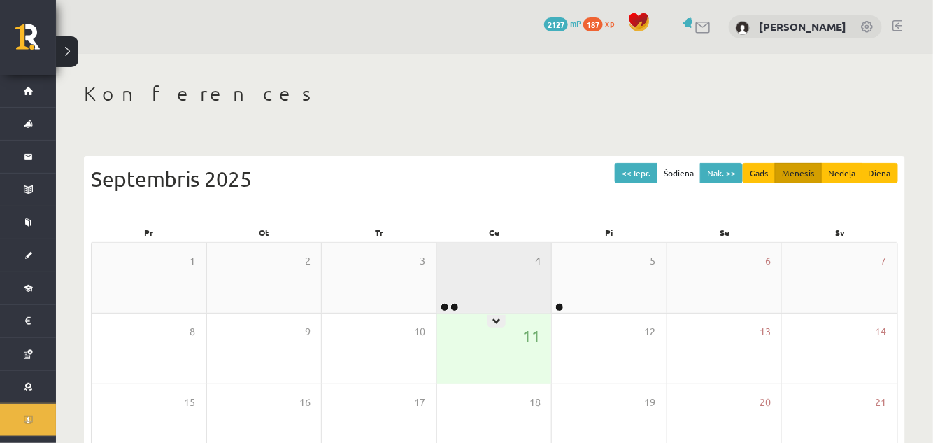
click at [485, 295] on div "4" at bounding box center [494, 278] width 115 height 70
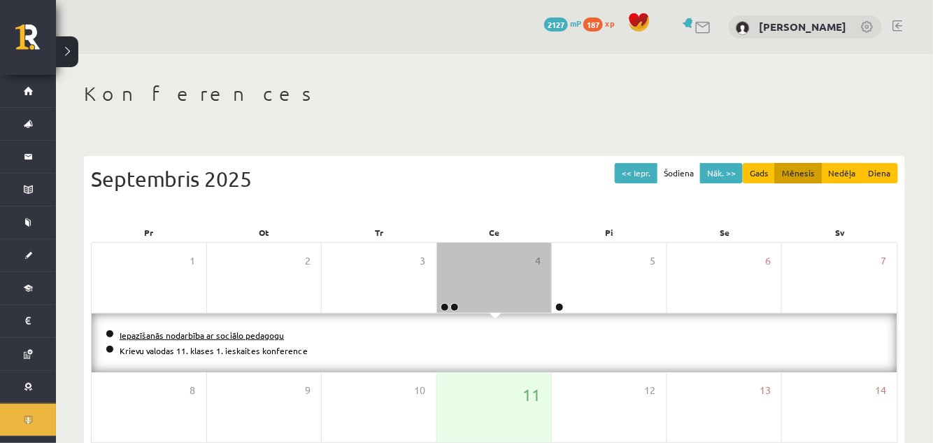
click at [237, 338] on link "Iepazīšanās nodarbība ar sociālo pedagogu" at bounding box center [202, 334] width 164 height 11
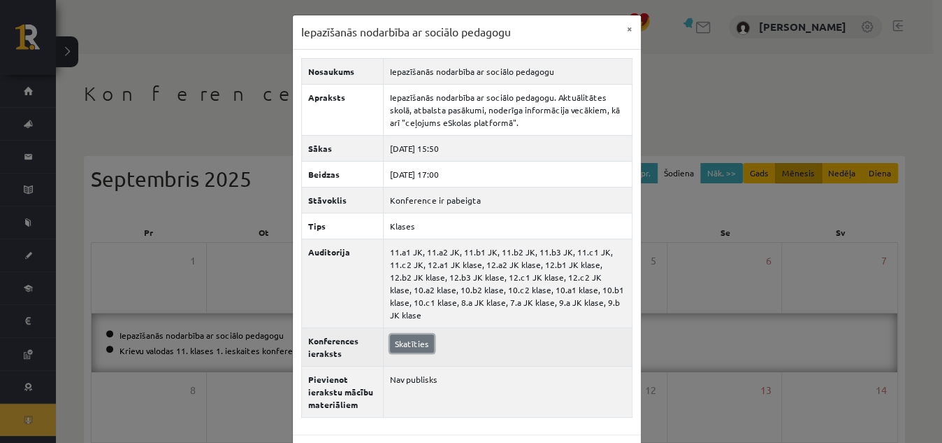
click at [413, 334] on link "Skatīties" at bounding box center [412, 343] width 44 height 18
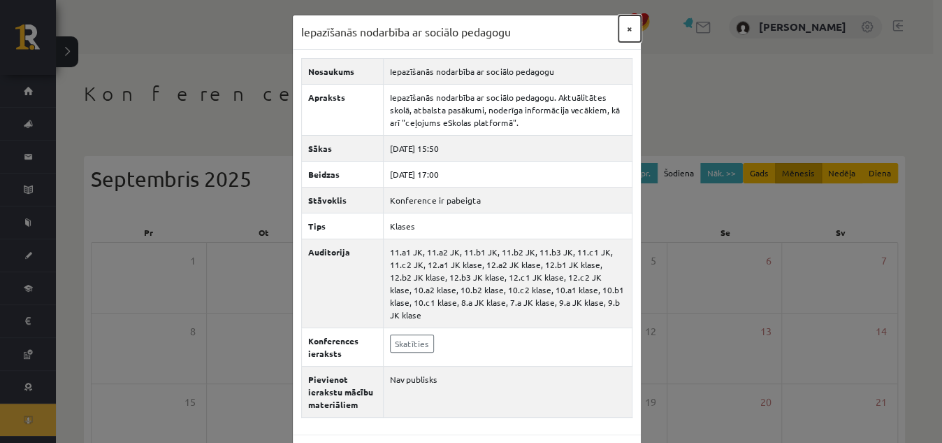
click at [628, 24] on button "×" at bounding box center [630, 28] width 22 height 27
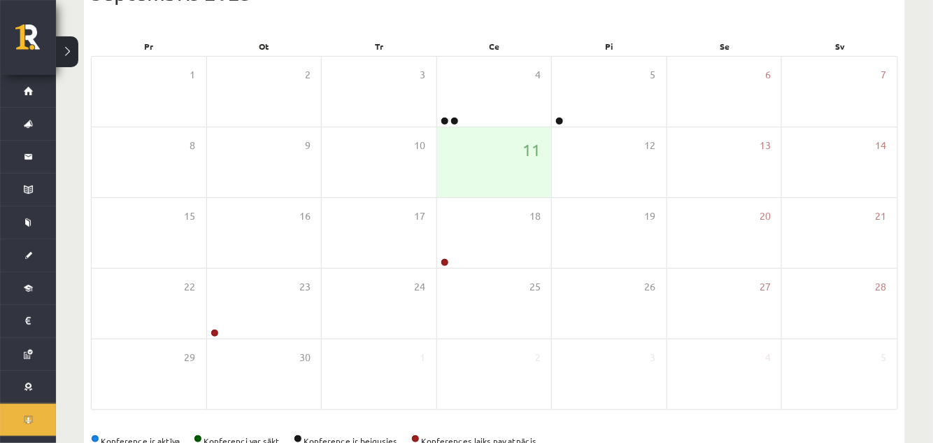
scroll to position [188, 0]
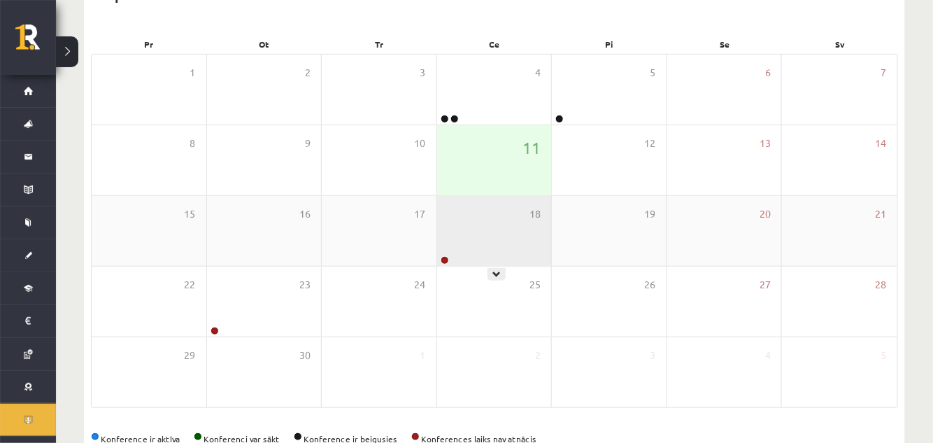
click at [486, 234] on div "18" at bounding box center [494, 231] width 115 height 70
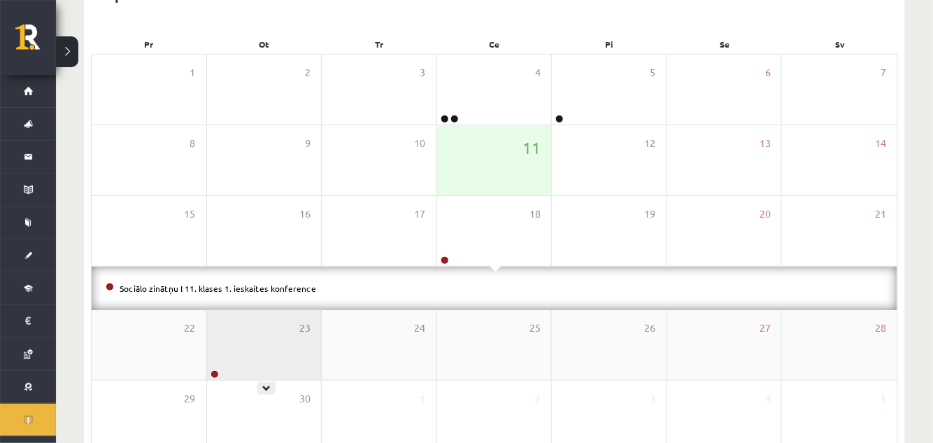
click at [230, 369] on div "23" at bounding box center [264, 345] width 115 height 70
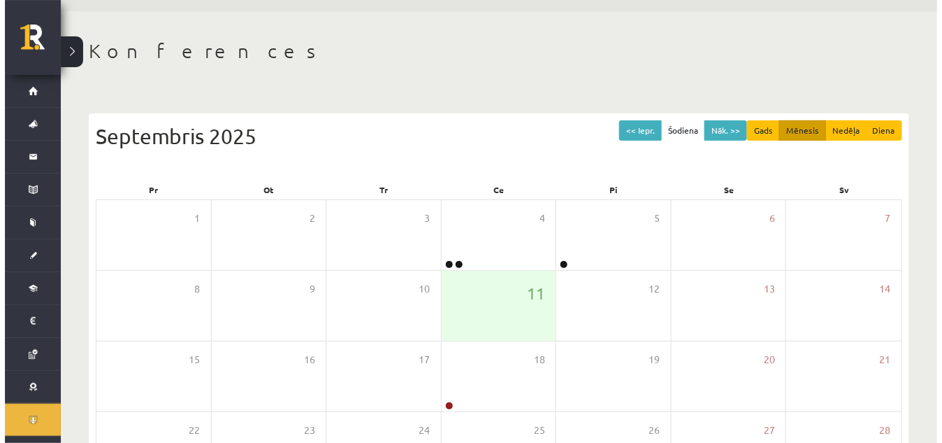
scroll to position [41, 0]
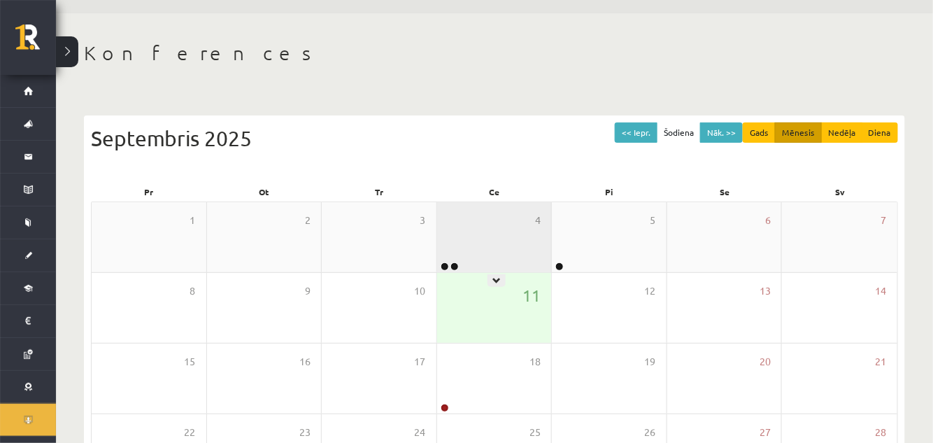
click at [522, 238] on div "4" at bounding box center [494, 237] width 115 height 70
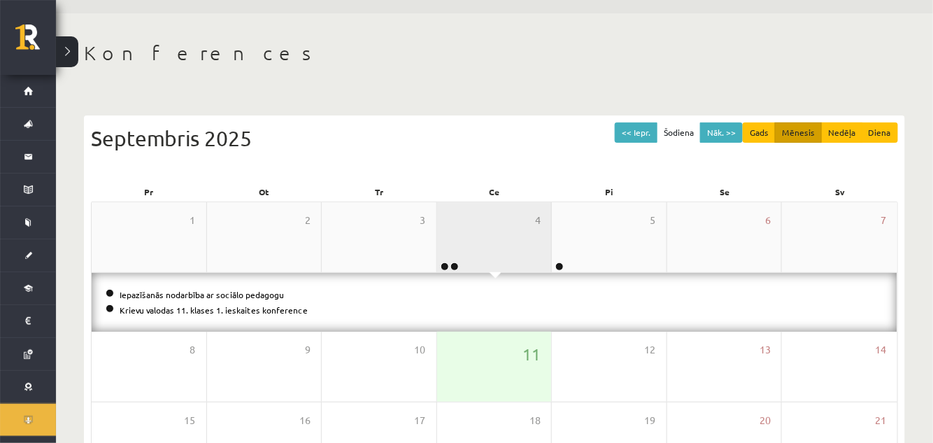
click at [522, 238] on div "4" at bounding box center [494, 237] width 115 height 70
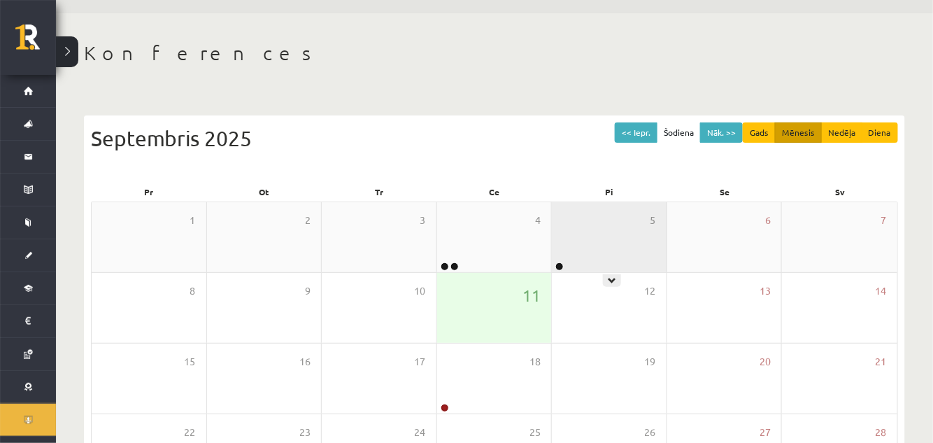
click at [620, 241] on div "5" at bounding box center [609, 237] width 115 height 70
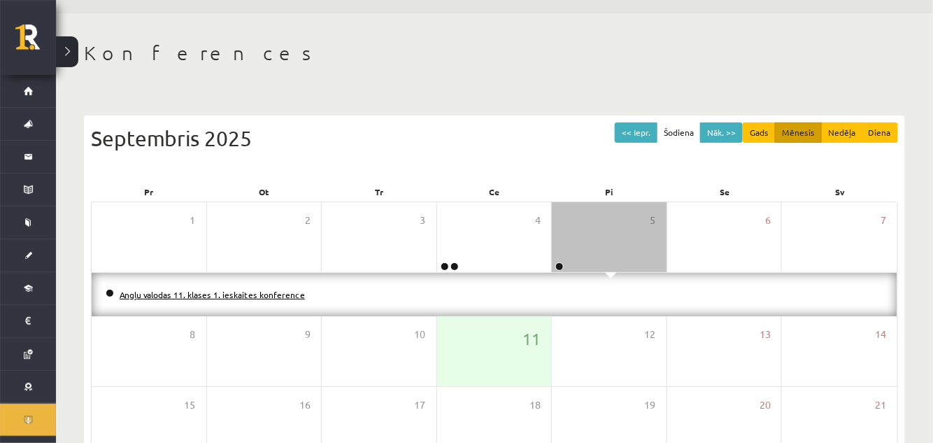
click at [247, 294] on link "Angļu valodas 11. klases 1. ieskaites konference" at bounding box center [212, 294] width 185 height 11
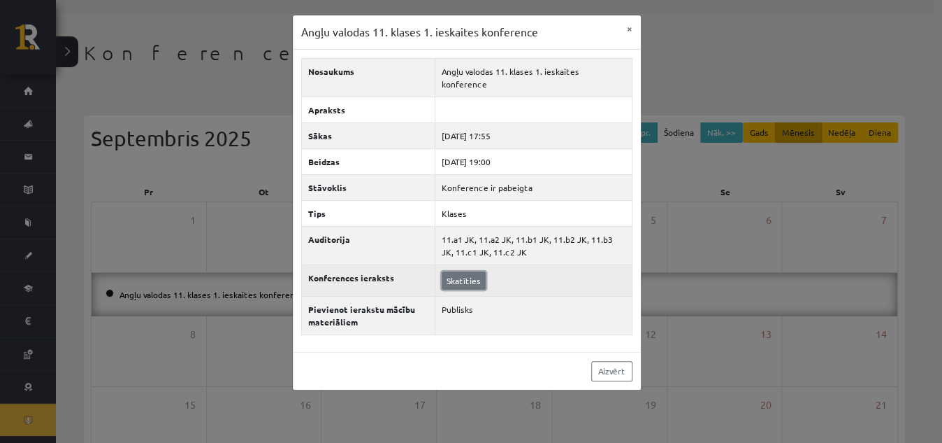
click at [462, 271] on link "Skatīties" at bounding box center [464, 280] width 44 height 18
